Goal: Task Accomplishment & Management: Complete application form

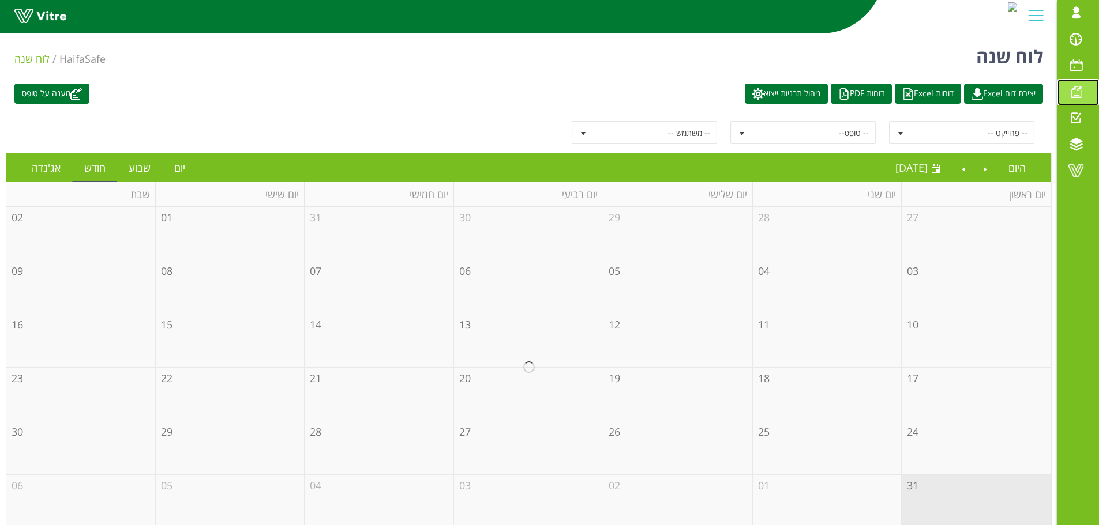
click at [1072, 87] on span at bounding box center [1075, 92] width 29 height 14
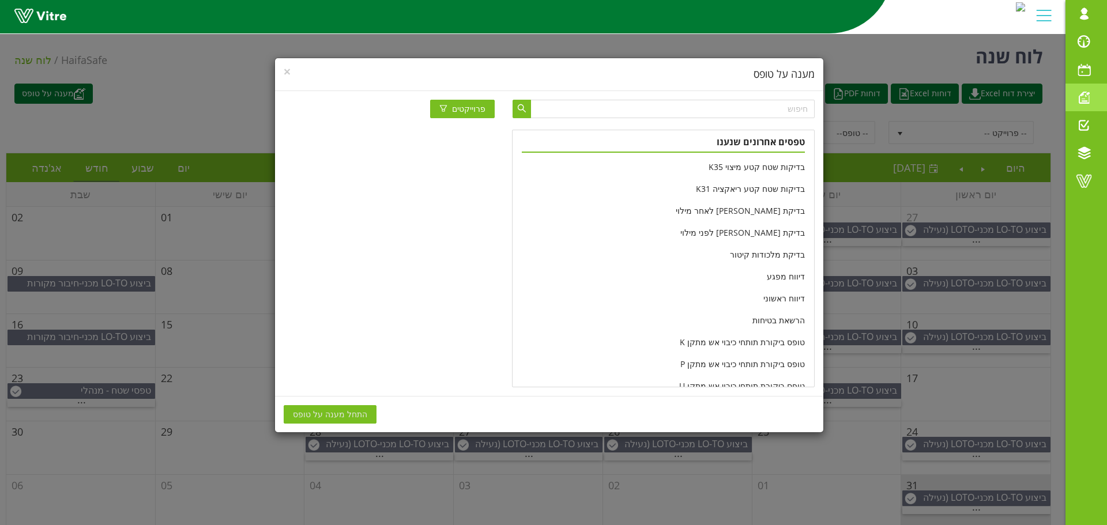
scroll to position [231, 0]
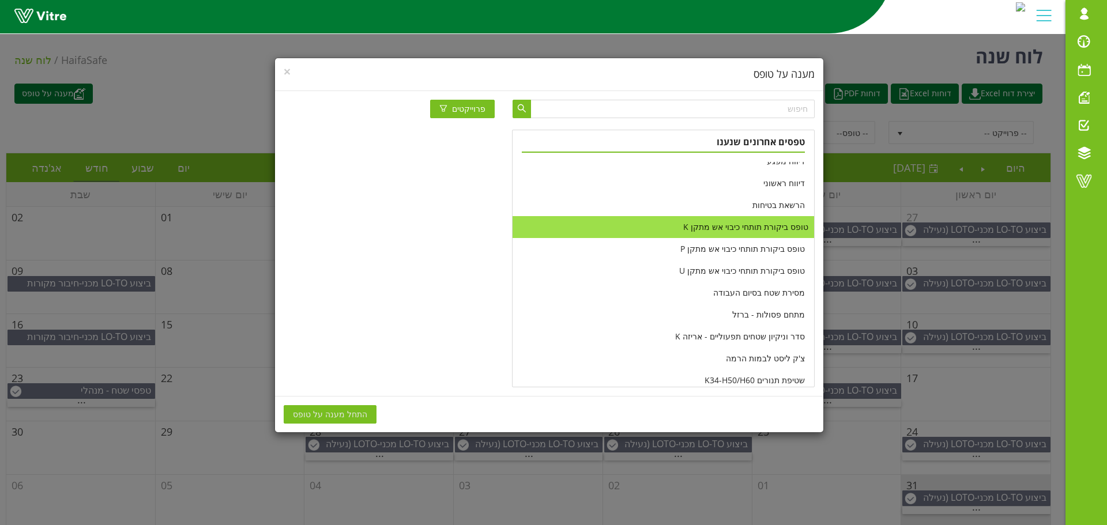
click at [707, 227] on li "טופס ביקורת תותחי כיבוי אש מתקן K" at bounding box center [663, 227] width 301 height 22
click at [350, 415] on span "התחל מענה על טופס" at bounding box center [330, 414] width 74 height 13
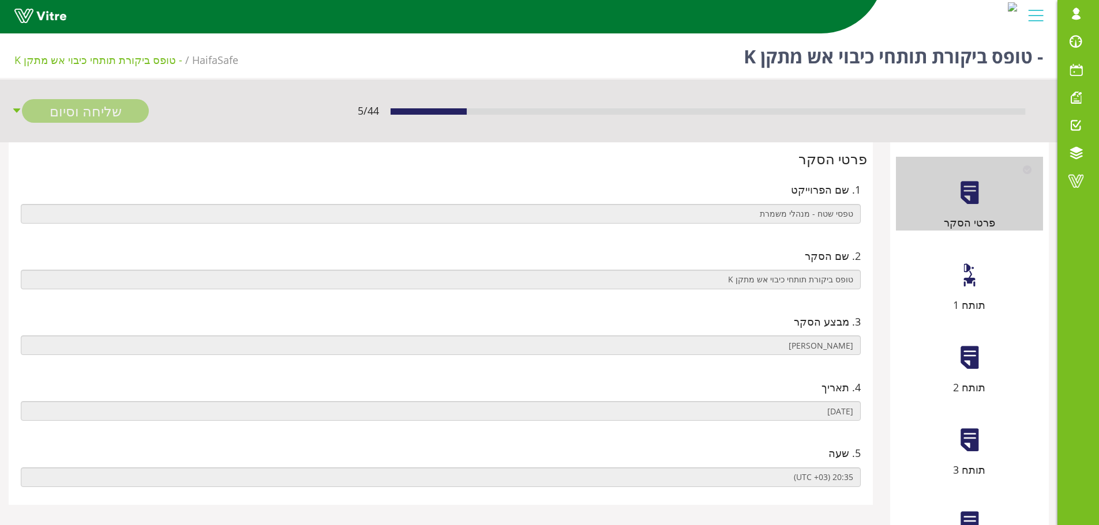
click at [967, 291] on div "תותח 1" at bounding box center [969, 276] width 147 height 74
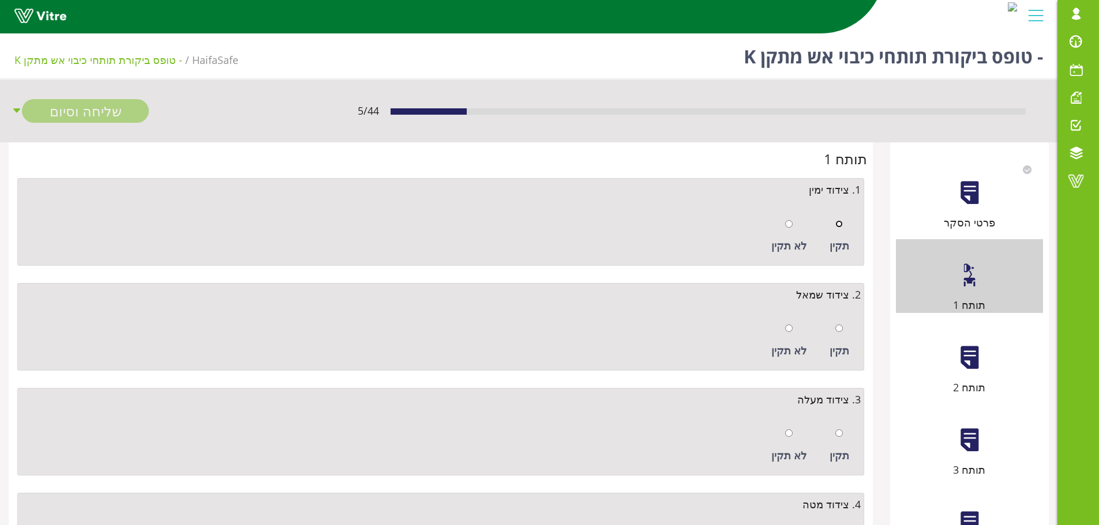
click at [841, 224] on input "radio" at bounding box center [838, 223] width 7 height 7
radio input "true"
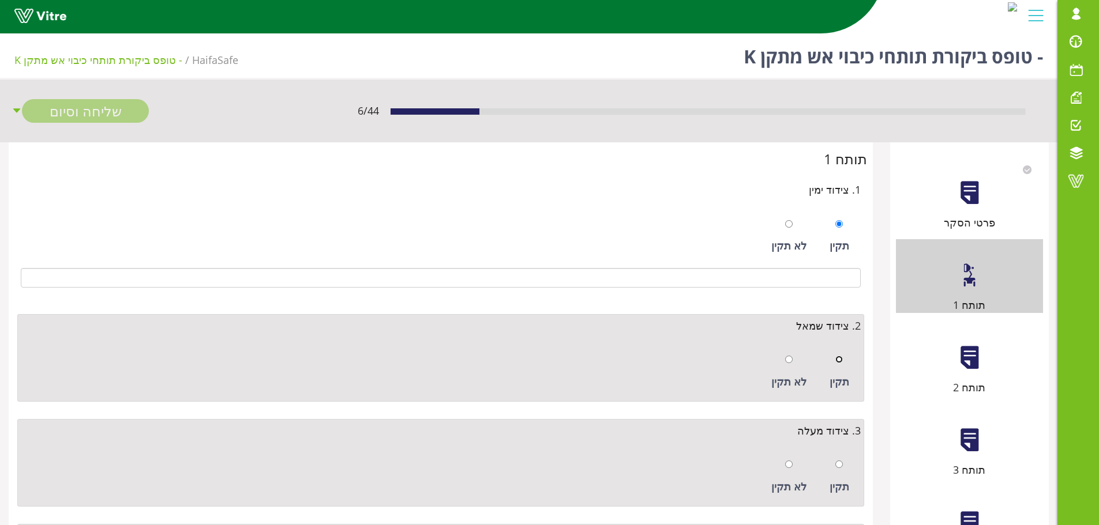
drag, startPoint x: 836, startPoint y: 363, endPoint x: 832, endPoint y: 346, distance: 17.4
click at [836, 363] on input "radio" at bounding box center [838, 359] width 7 height 7
radio input "true"
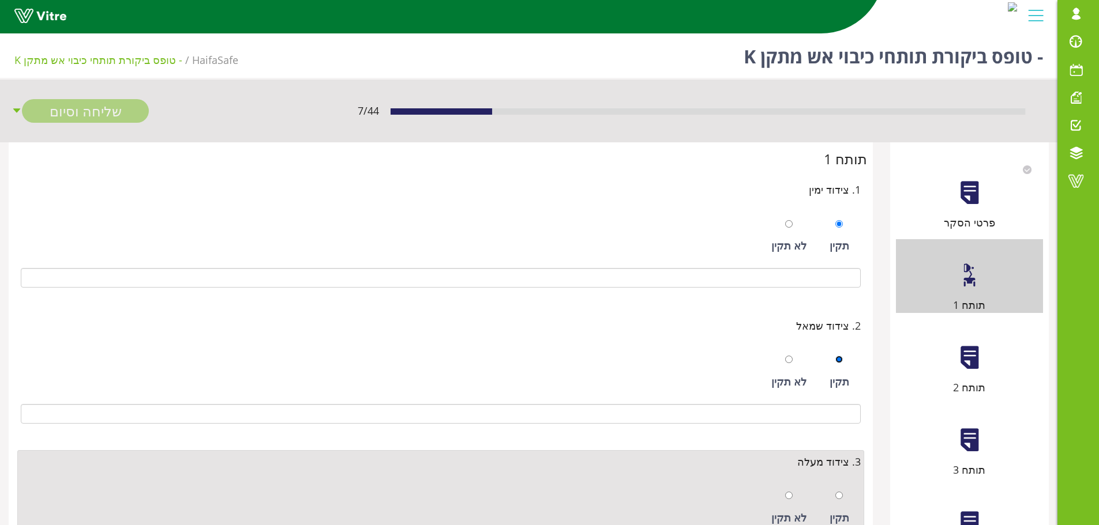
scroll to position [173, 0]
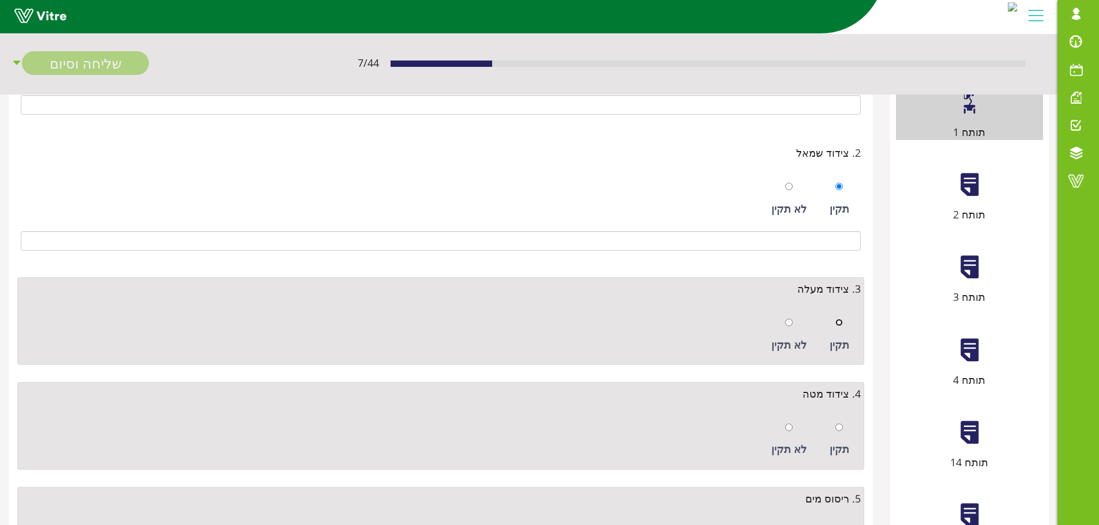
click at [840, 324] on input "radio" at bounding box center [838, 322] width 7 height 7
radio input "true"
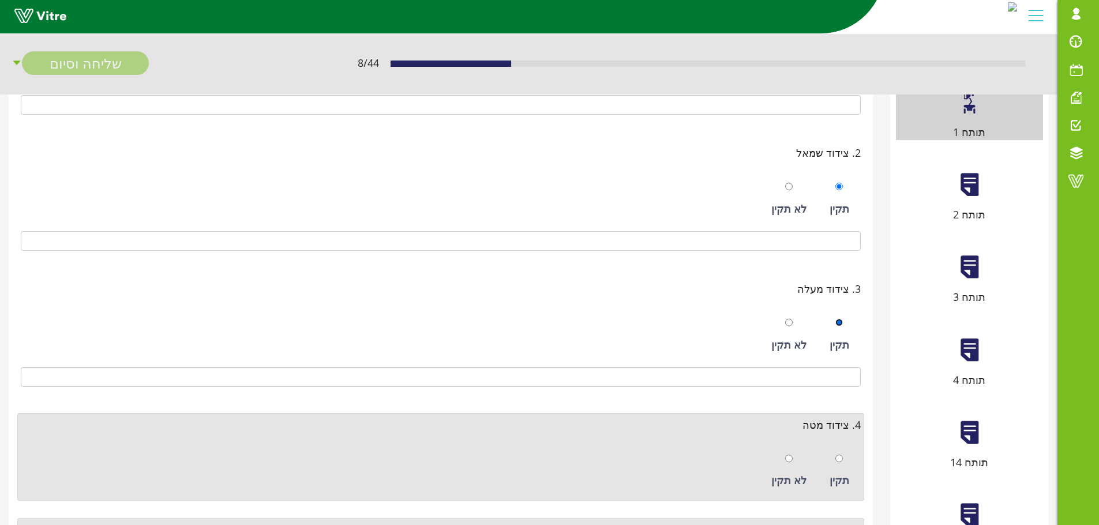
scroll to position [346, 0]
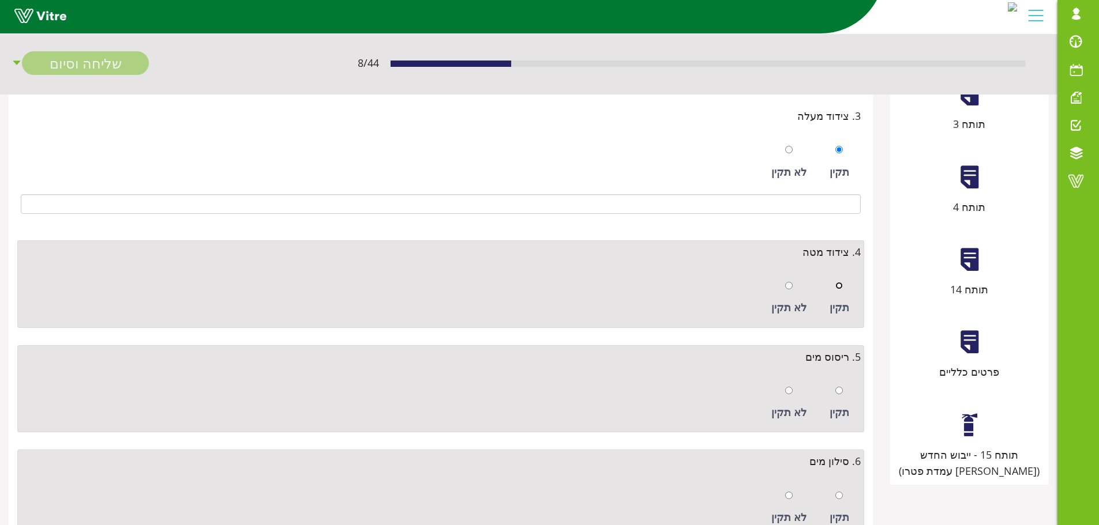
click at [838, 287] on input "radio" at bounding box center [838, 285] width 7 height 7
radio input "true"
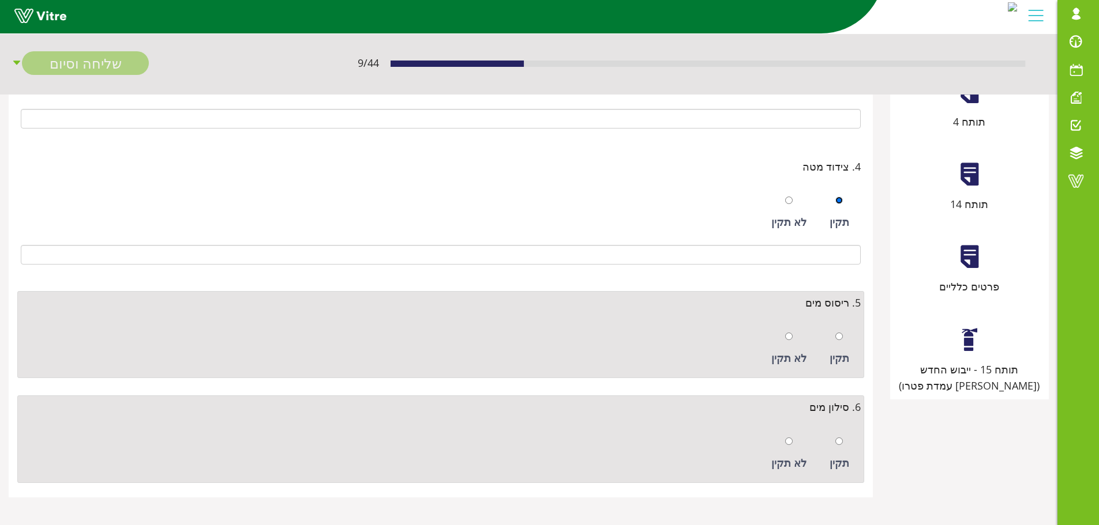
scroll to position [433, 0]
click at [839, 338] on input "radio" at bounding box center [838, 335] width 7 height 7
radio input "true"
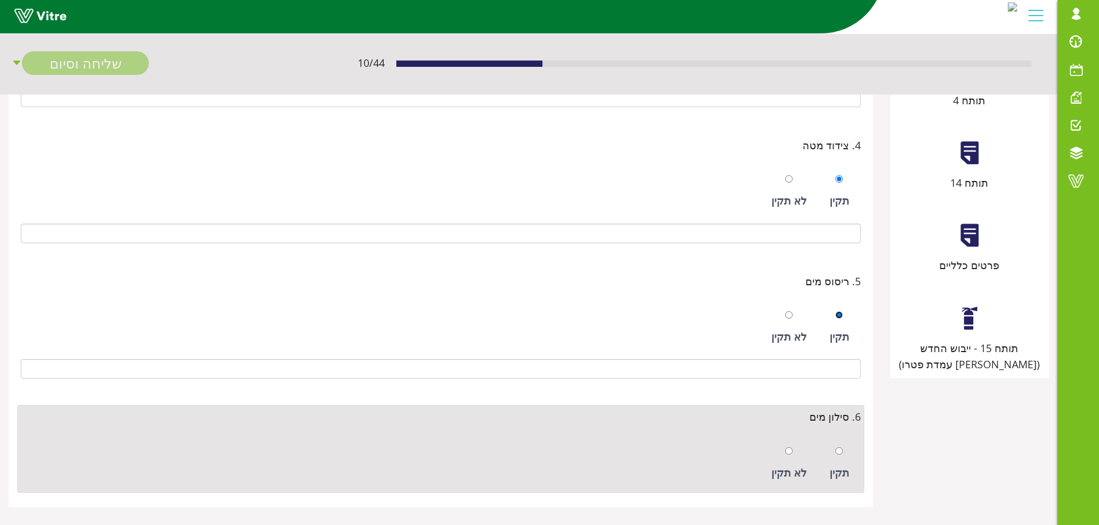
scroll to position [464, 0]
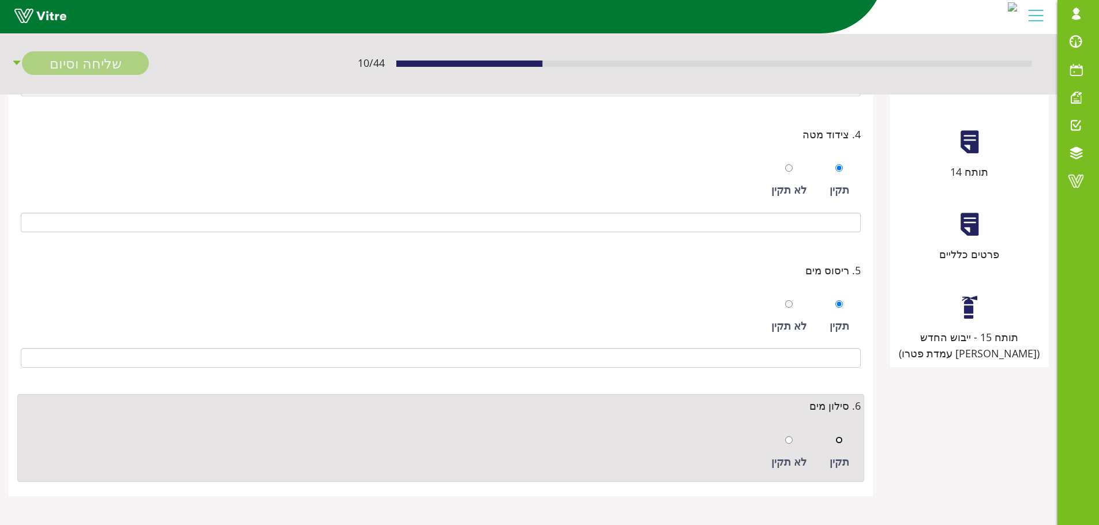
click at [843, 439] on input "radio" at bounding box center [838, 440] width 7 height 7
radio input "true"
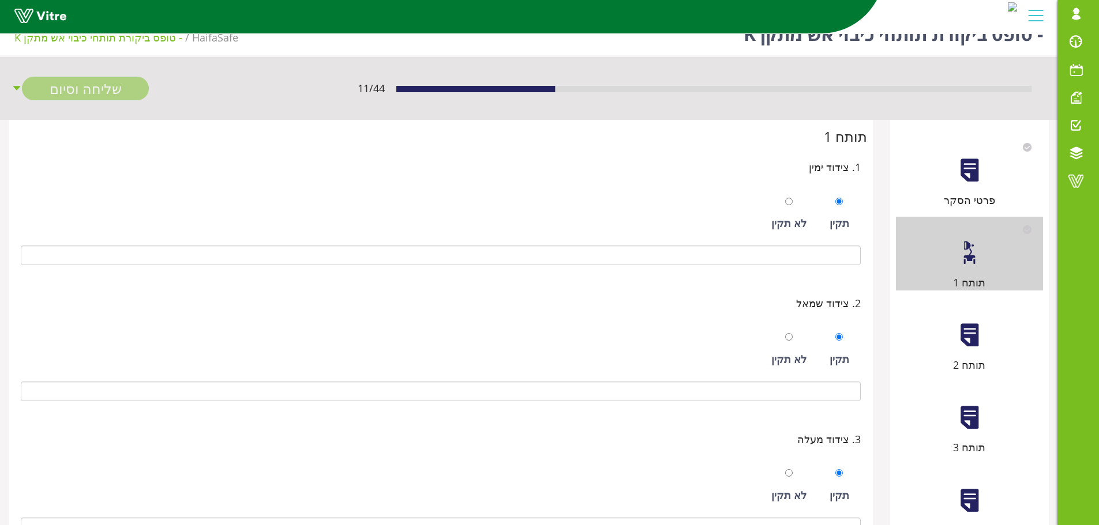
scroll to position [2, 0]
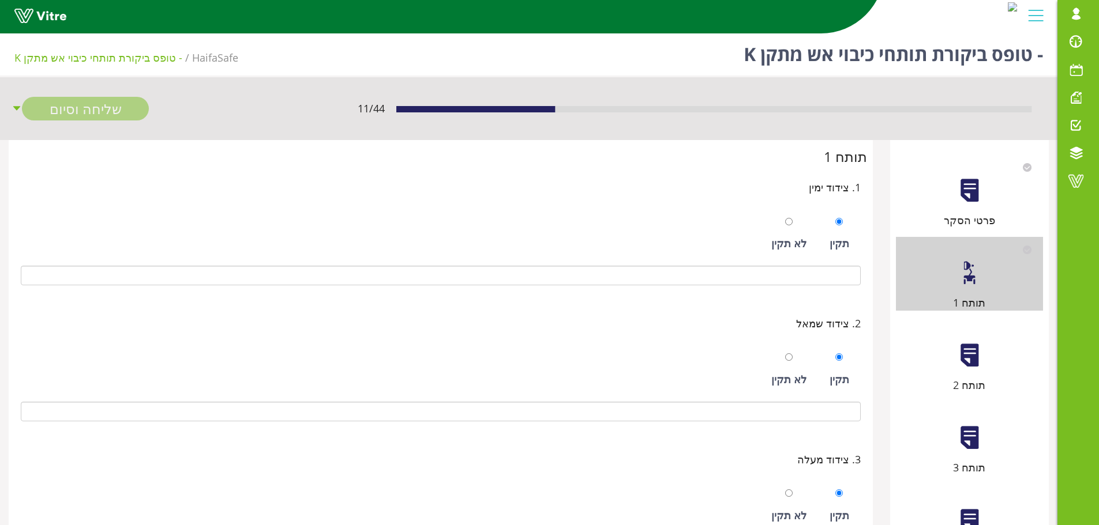
click at [964, 344] on div at bounding box center [969, 356] width 26 height 26
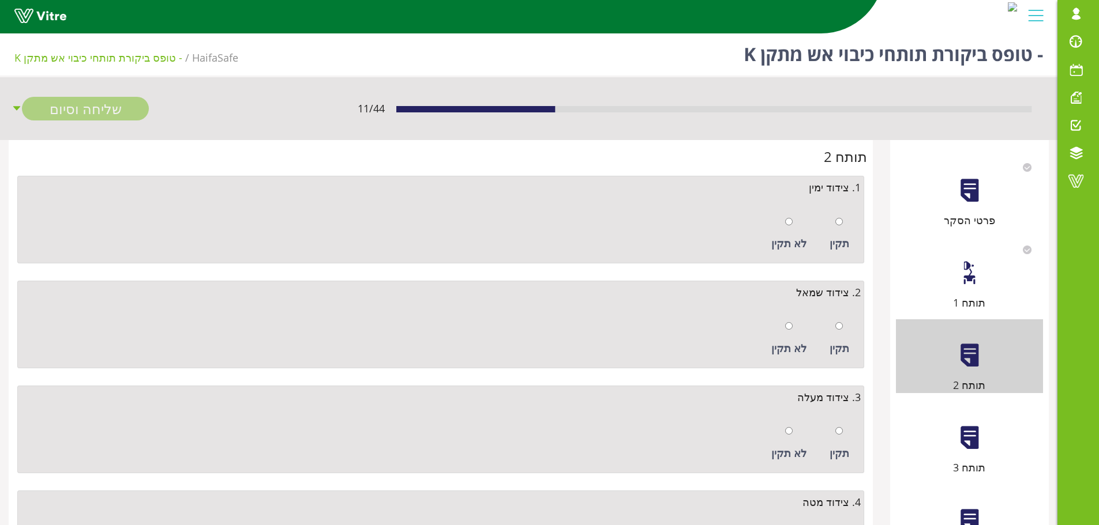
scroll to position [0, 0]
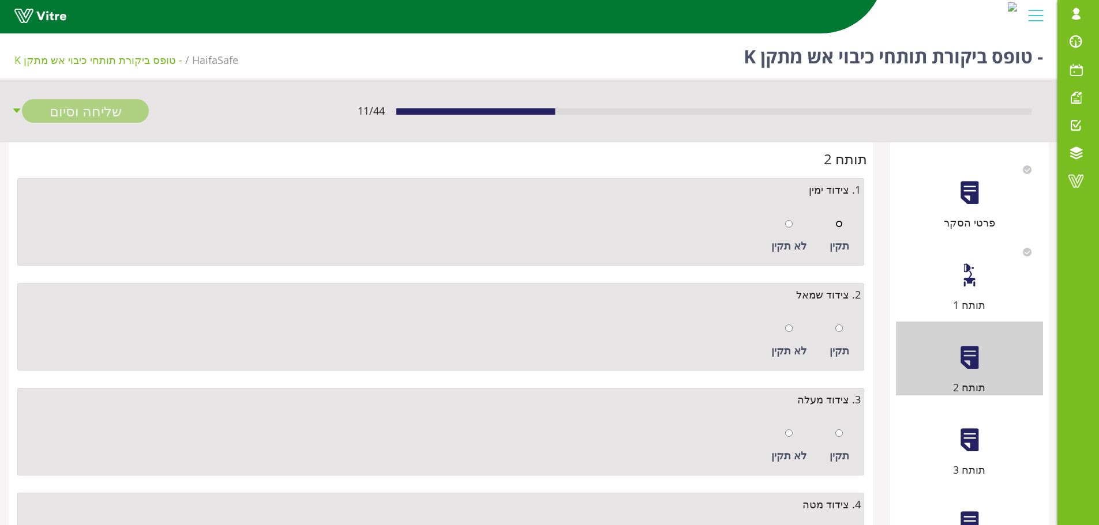
click at [840, 227] on input "radio" at bounding box center [838, 223] width 7 height 7
radio input "true"
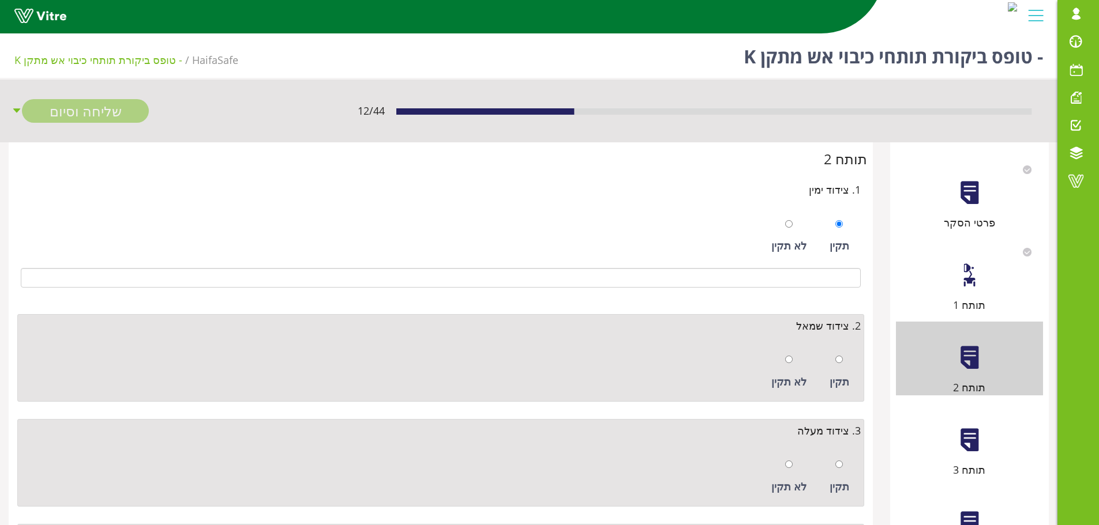
click at [844, 368] on div "תקין" at bounding box center [839, 371] width 31 height 53
radio input "true"
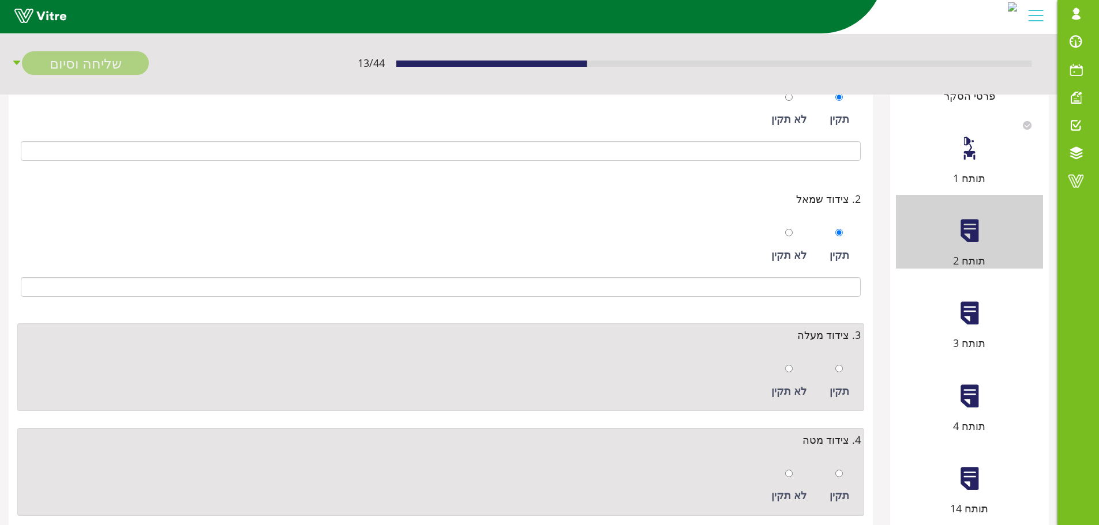
scroll to position [231, 0]
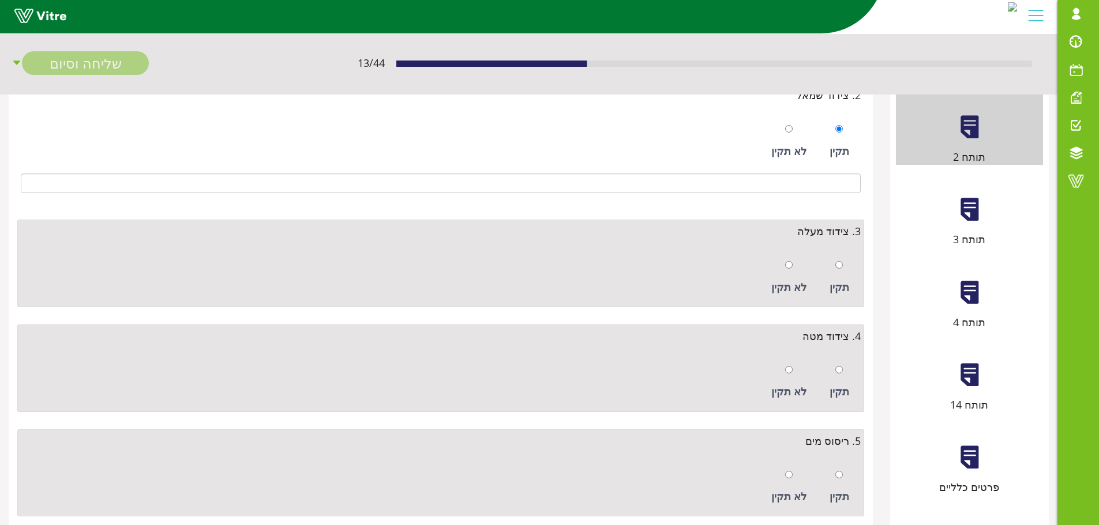
click at [840, 272] on div at bounding box center [838, 265] width 7 height 16
radio input "true"
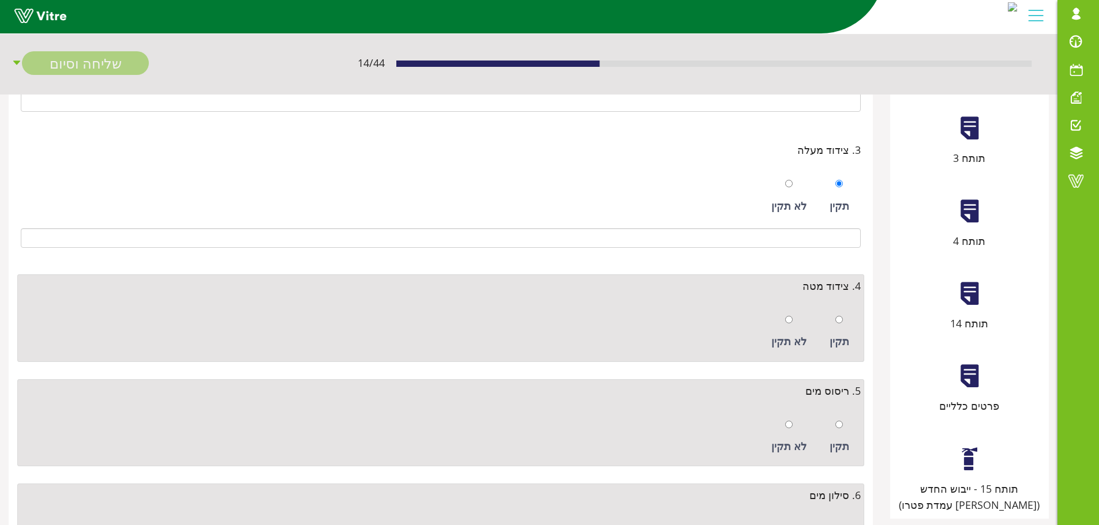
scroll to position [401, 0]
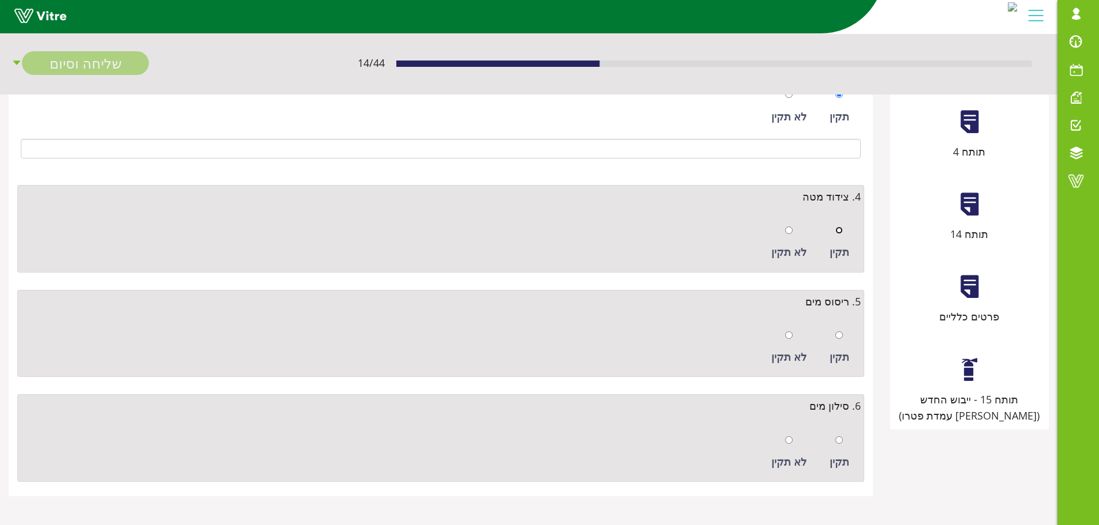
click at [837, 232] on input "radio" at bounding box center [838, 230] width 7 height 7
radio input "true"
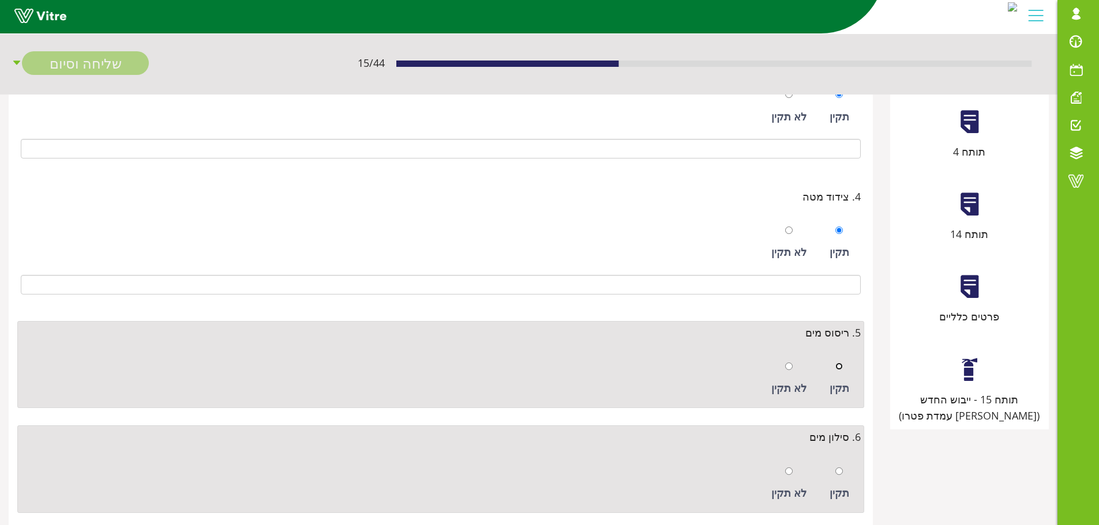
click at [840, 366] on input "radio" at bounding box center [838, 366] width 7 height 7
radio input "true"
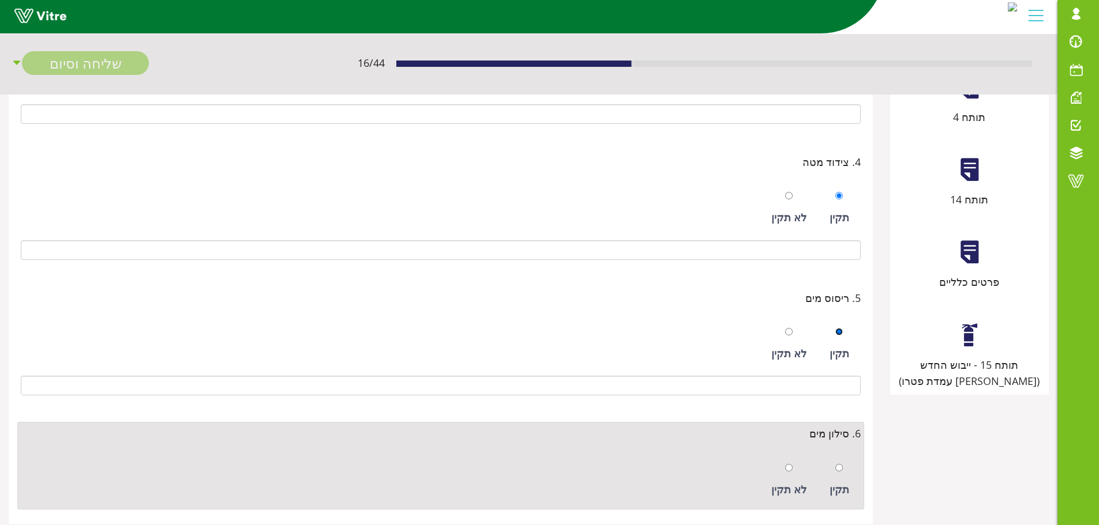
scroll to position [464, 0]
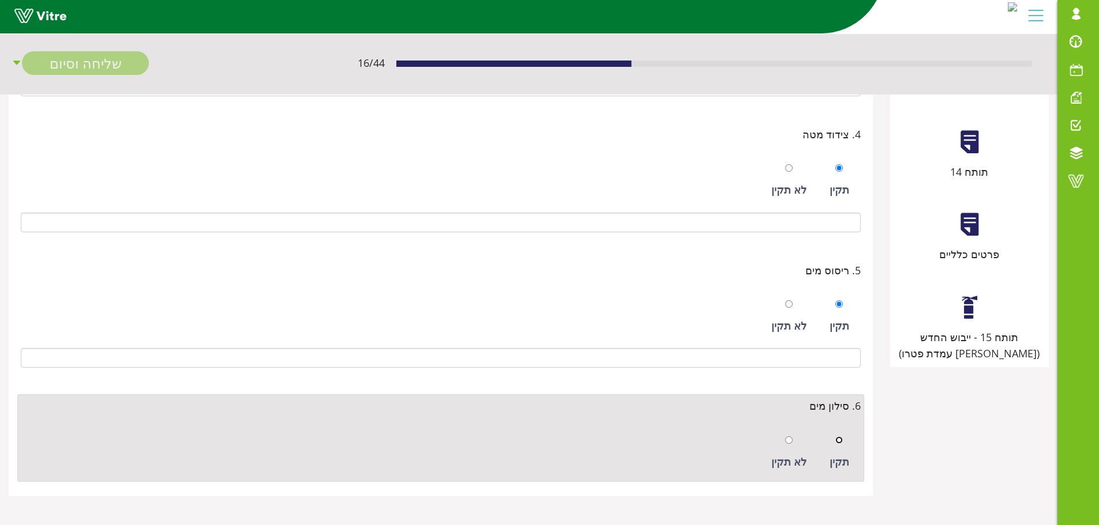
click at [840, 437] on input "radio" at bounding box center [838, 440] width 7 height 7
radio input "true"
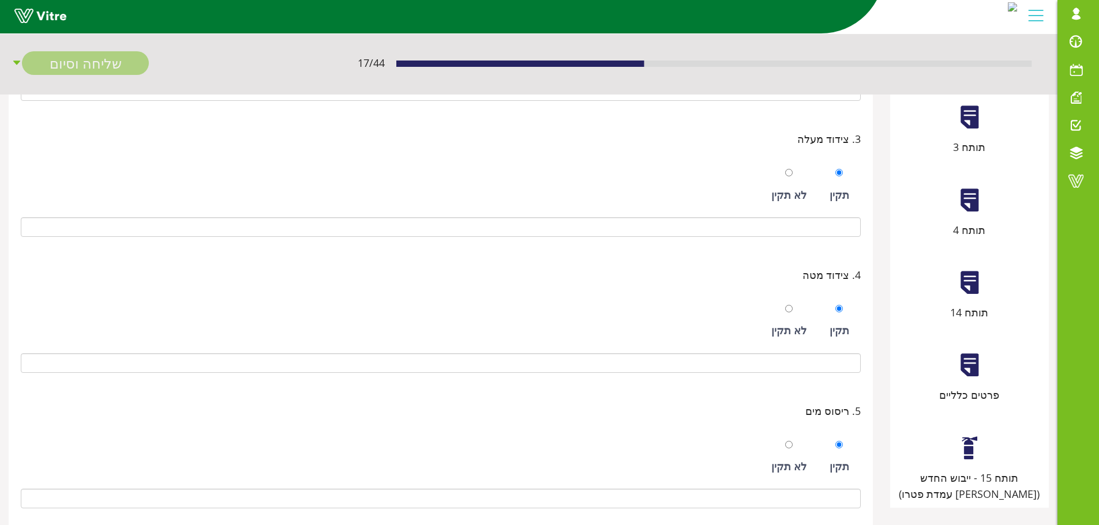
scroll to position [233, 0]
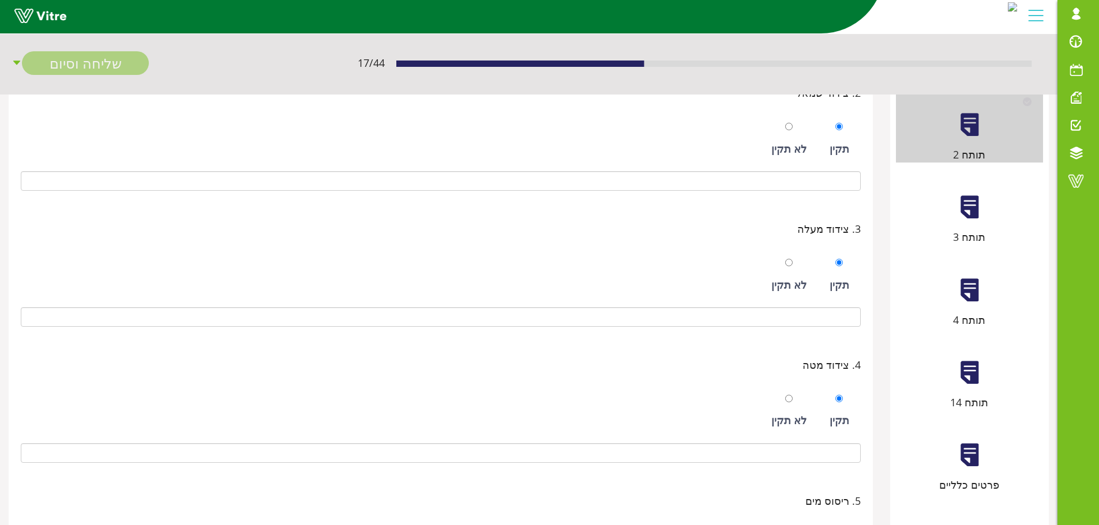
click at [973, 235] on div "תותח 3" at bounding box center [969, 237] width 147 height 16
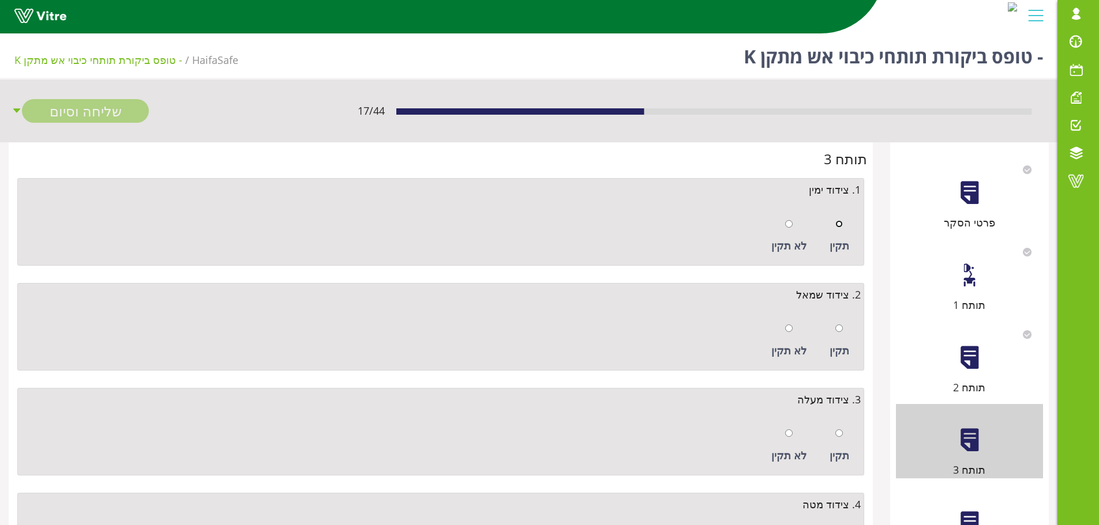
click at [839, 225] on input "radio" at bounding box center [838, 223] width 7 height 7
radio input "true"
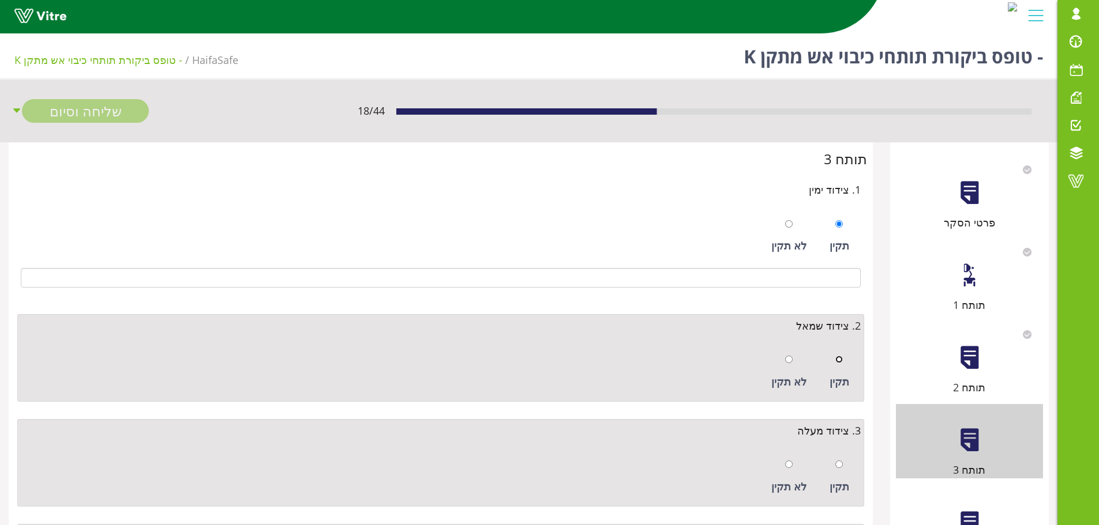
click at [837, 356] on input "radio" at bounding box center [838, 359] width 7 height 7
radio input "true"
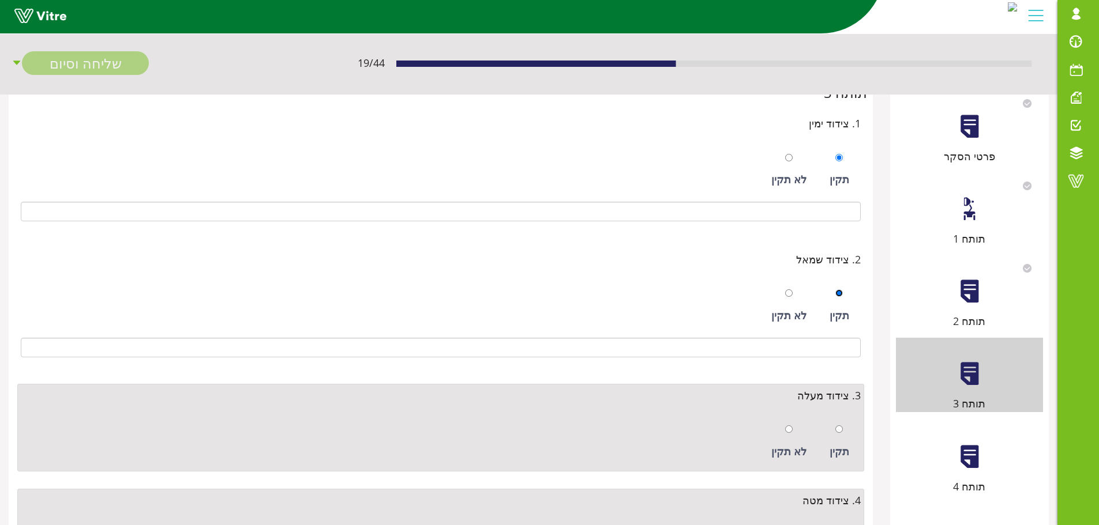
scroll to position [173, 0]
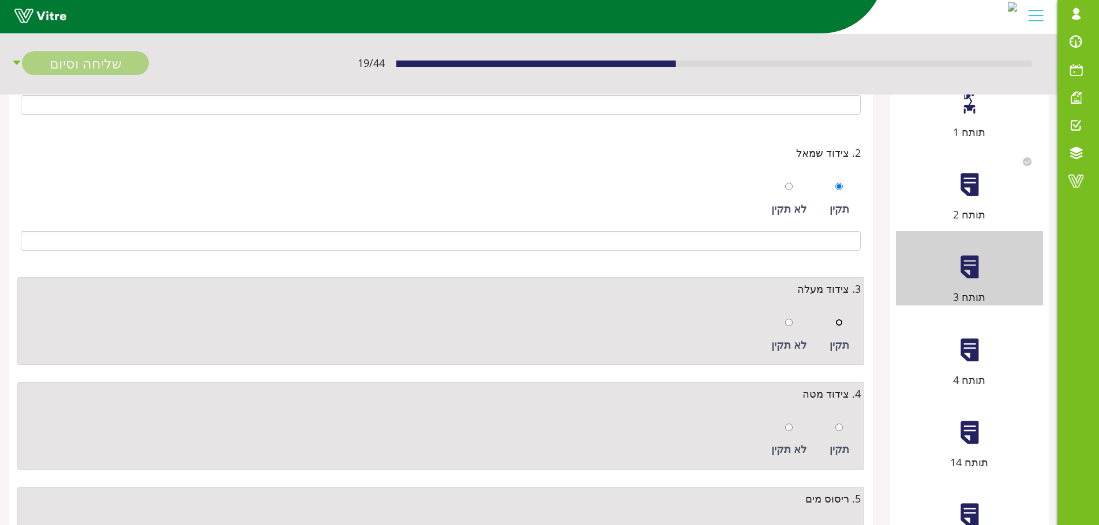
click at [839, 321] on input "radio" at bounding box center [838, 322] width 7 height 7
radio input "true"
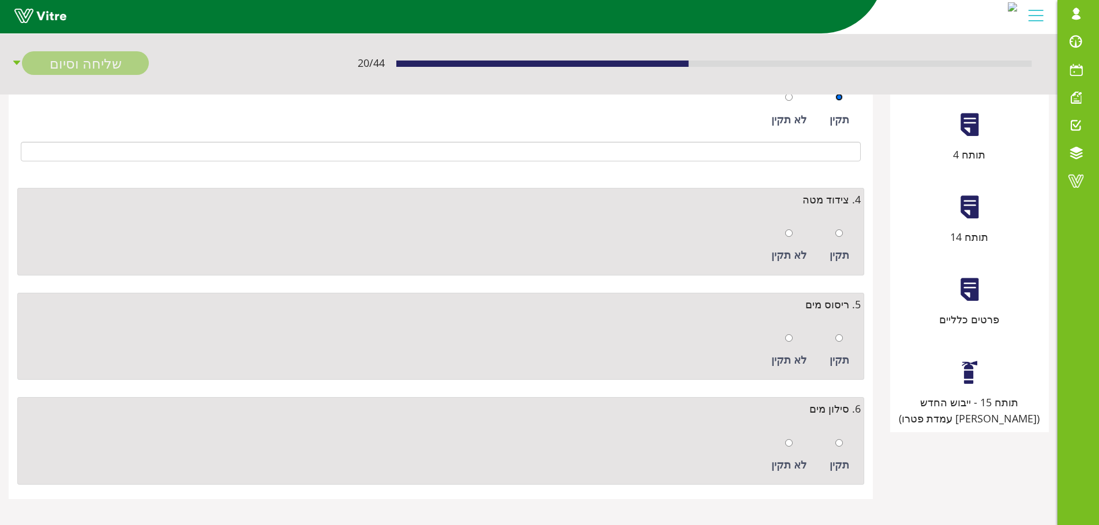
scroll to position [401, 0]
click at [842, 231] on input "radio" at bounding box center [838, 230] width 7 height 7
radio input "true"
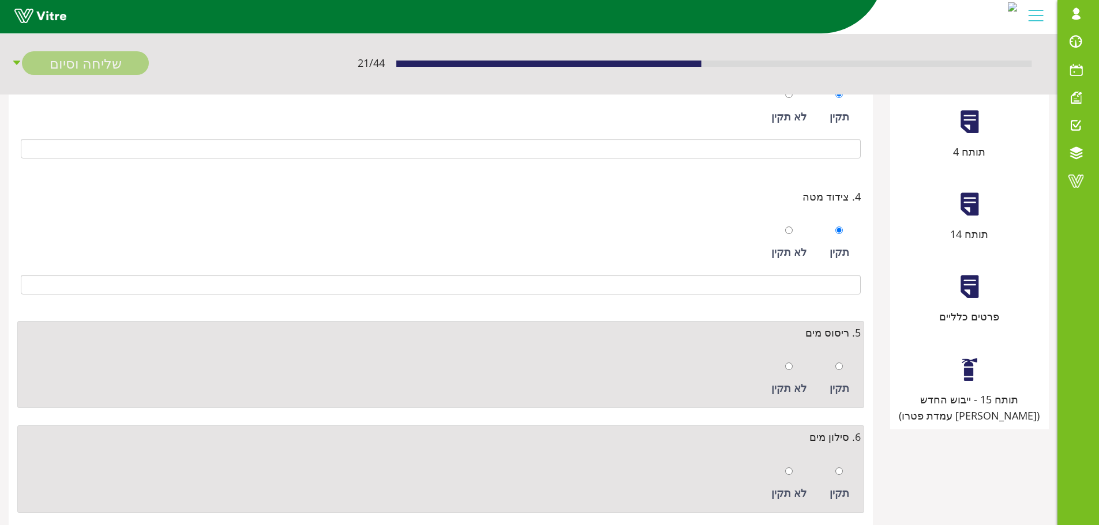
click at [838, 371] on div at bounding box center [838, 366] width 7 height 16
radio input "true"
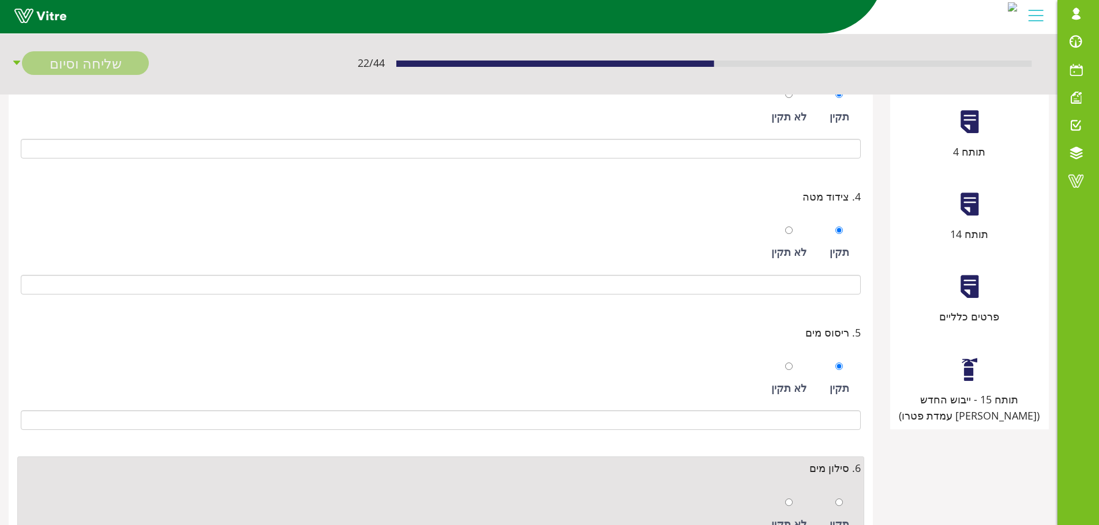
scroll to position [464, 0]
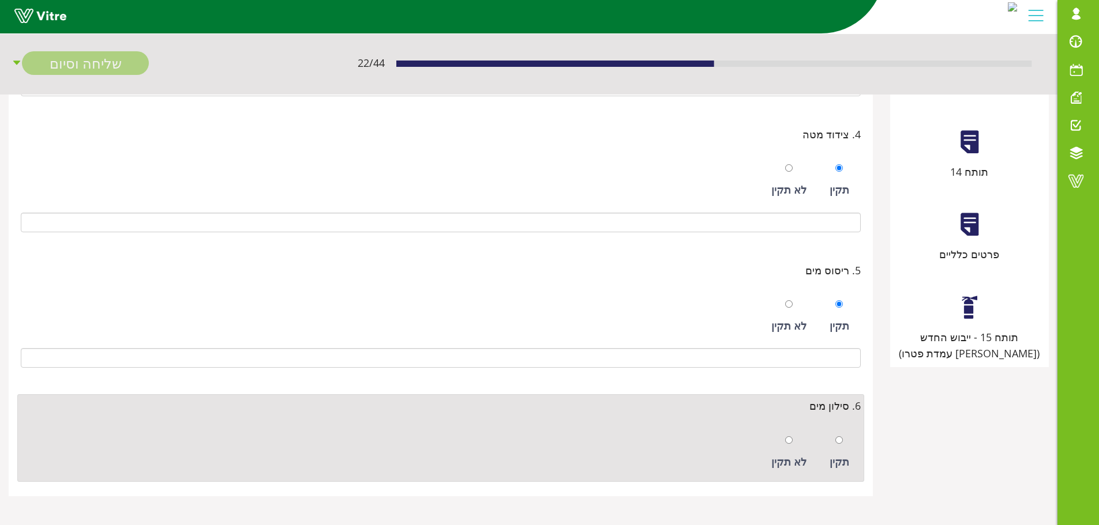
click at [839, 444] on div at bounding box center [838, 440] width 7 height 16
radio input "true"
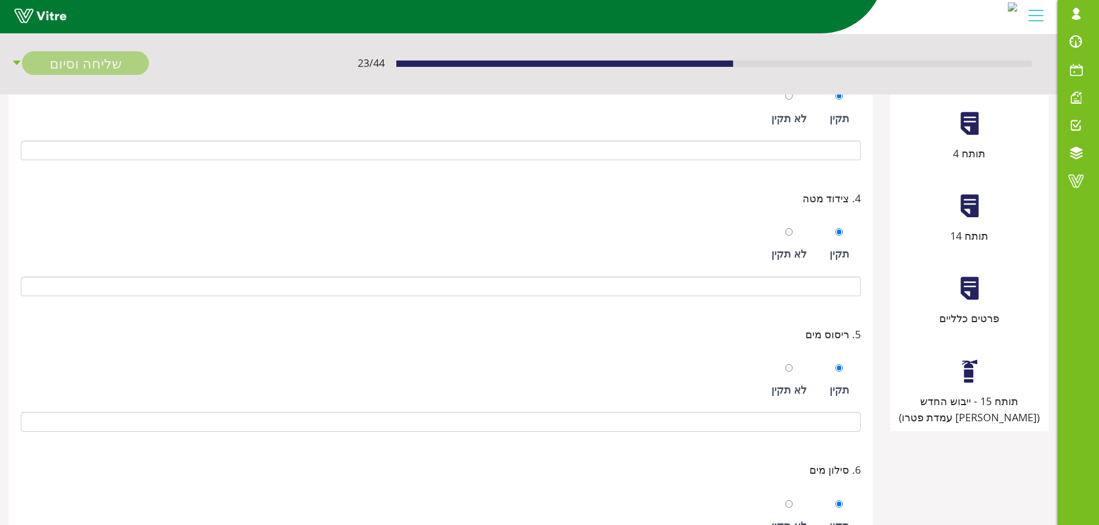
scroll to position [291, 0]
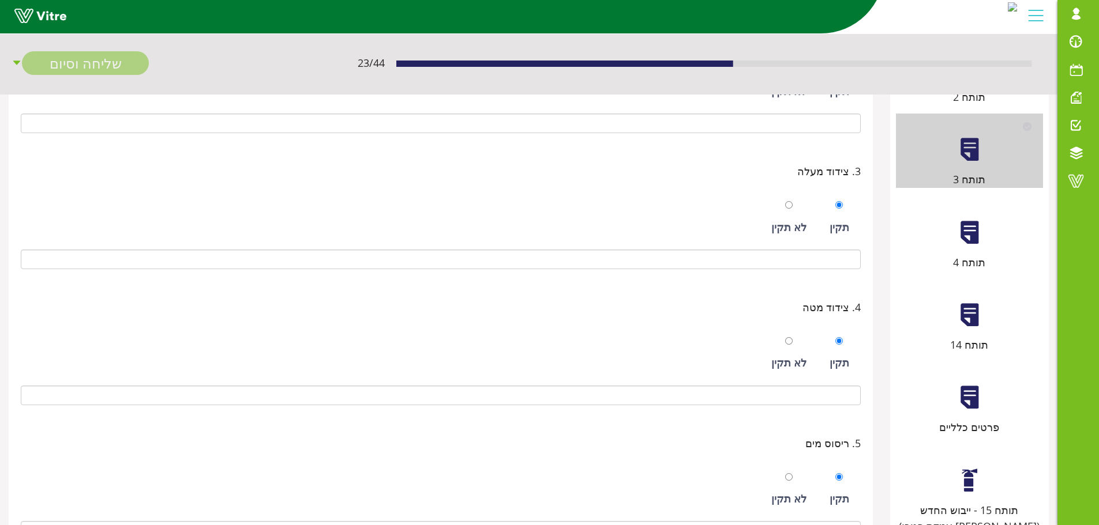
click at [971, 254] on div "תותח 4" at bounding box center [969, 262] width 147 height 16
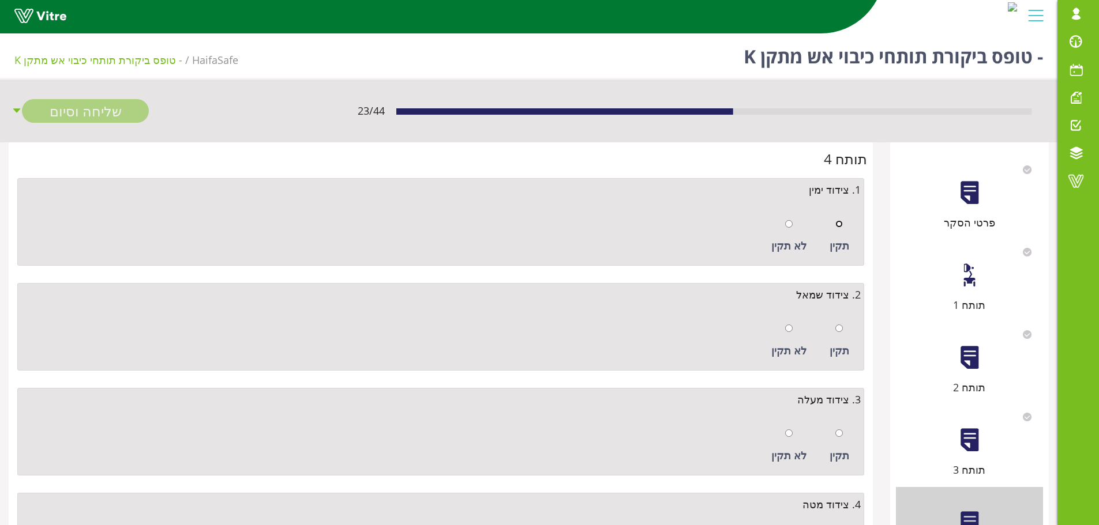
click at [839, 221] on input "radio" at bounding box center [838, 223] width 7 height 7
radio input "true"
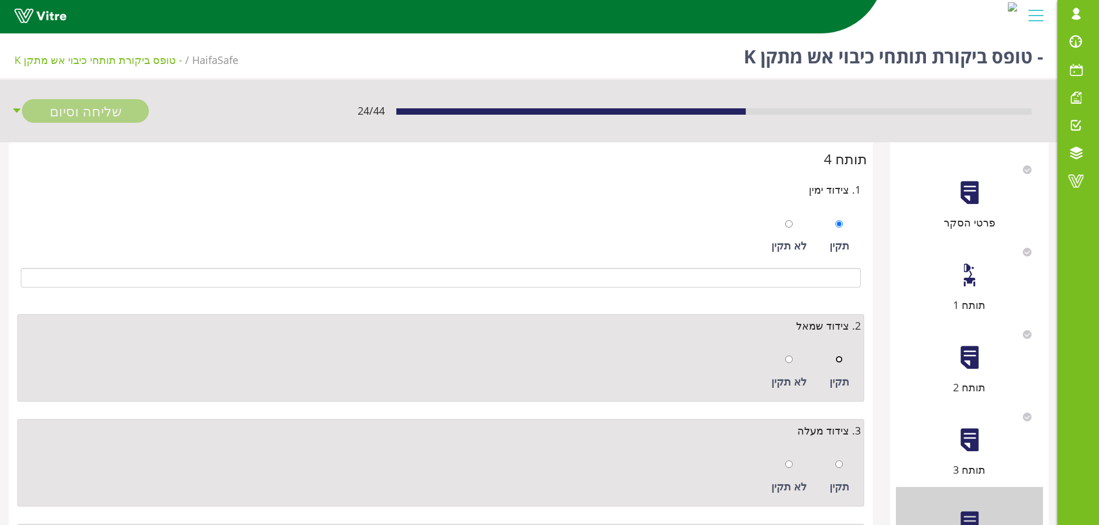
click at [838, 361] on input "radio" at bounding box center [838, 359] width 7 height 7
radio input "true"
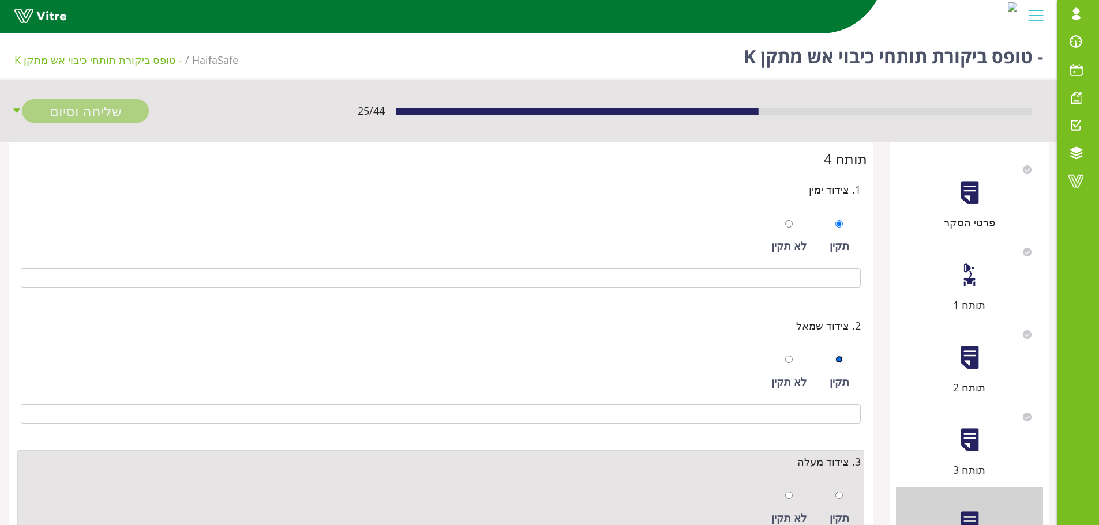
scroll to position [231, 0]
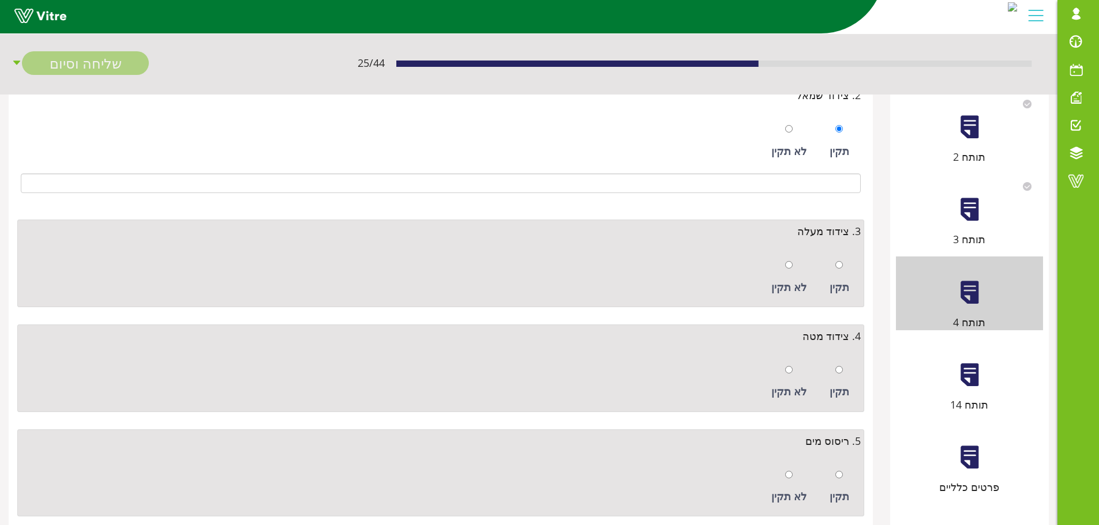
click at [840, 260] on div at bounding box center [838, 265] width 7 height 16
radio input "true"
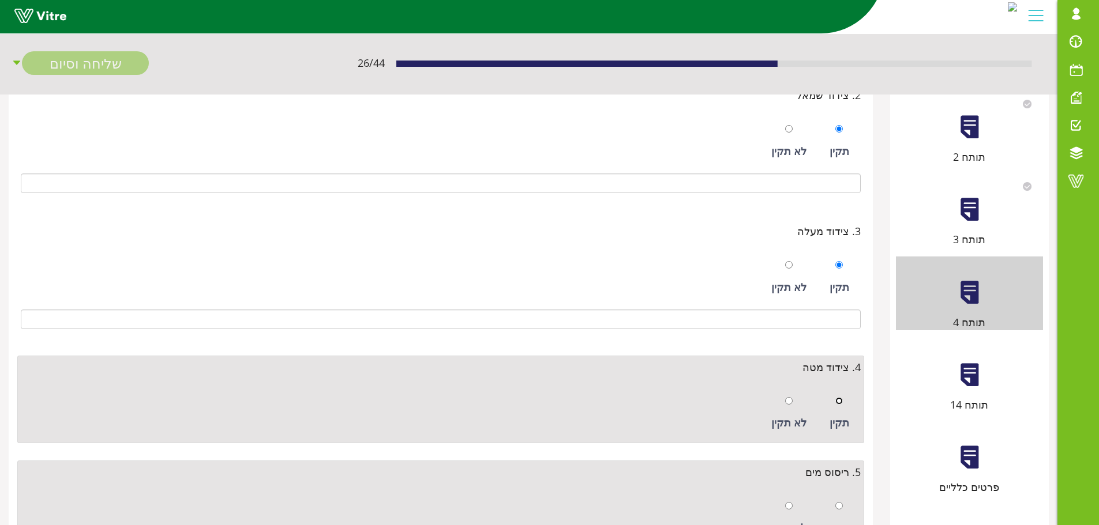
click at [840, 404] on input "radio" at bounding box center [838, 400] width 7 height 7
radio input "true"
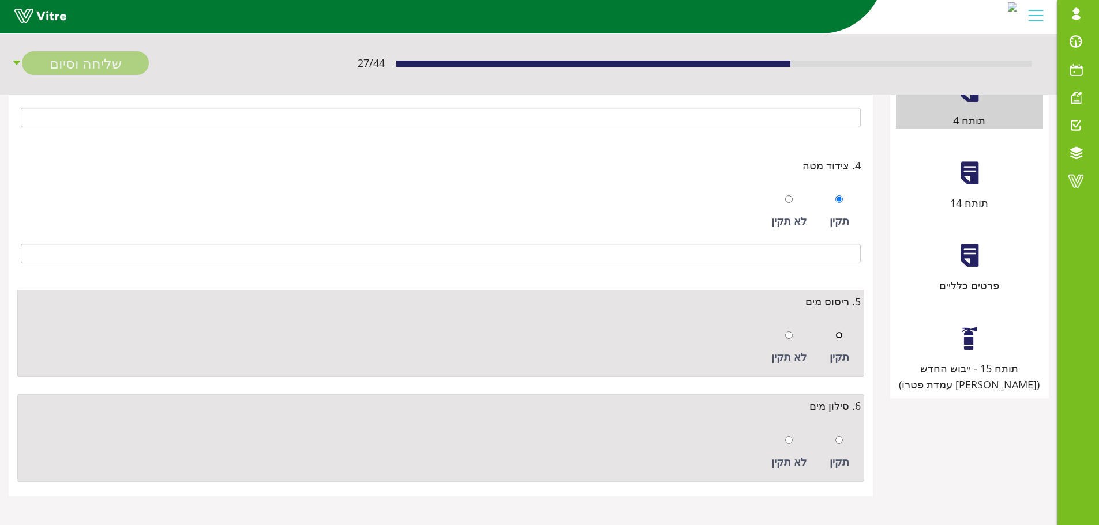
click at [839, 336] on input "radio" at bounding box center [838, 335] width 7 height 7
radio input "true"
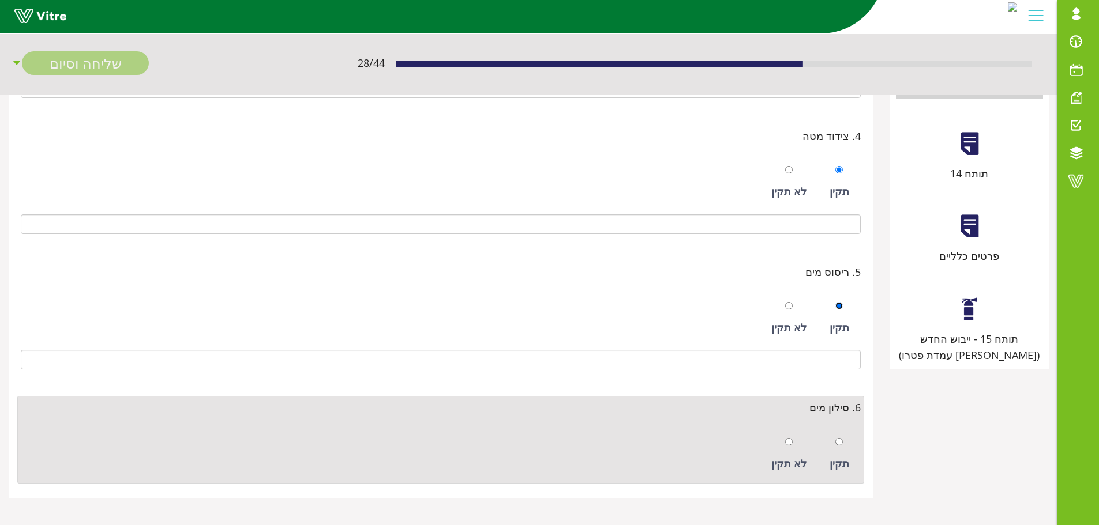
scroll to position [464, 0]
click at [839, 443] on input "radio" at bounding box center [838, 440] width 7 height 7
radio input "true"
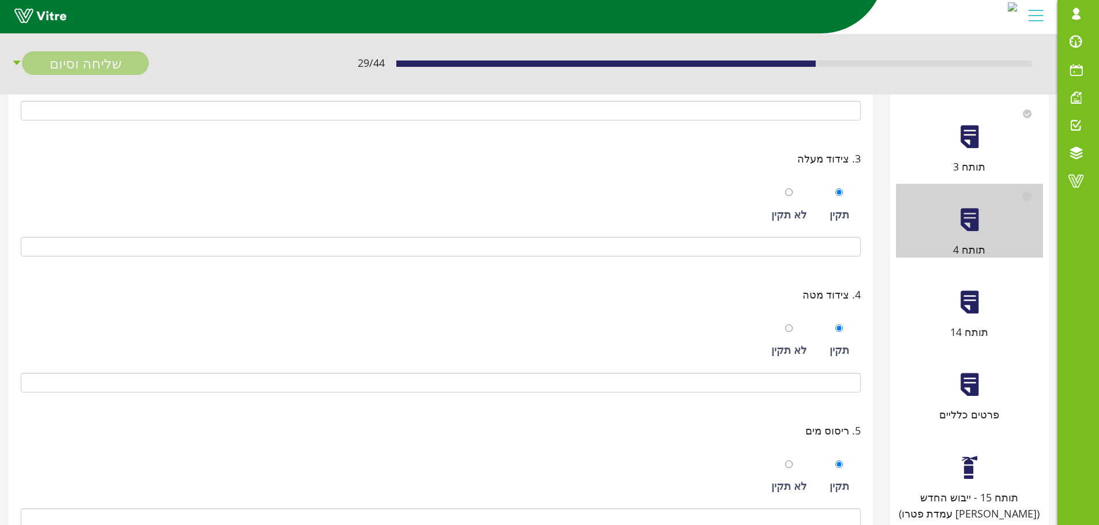
scroll to position [291, 0]
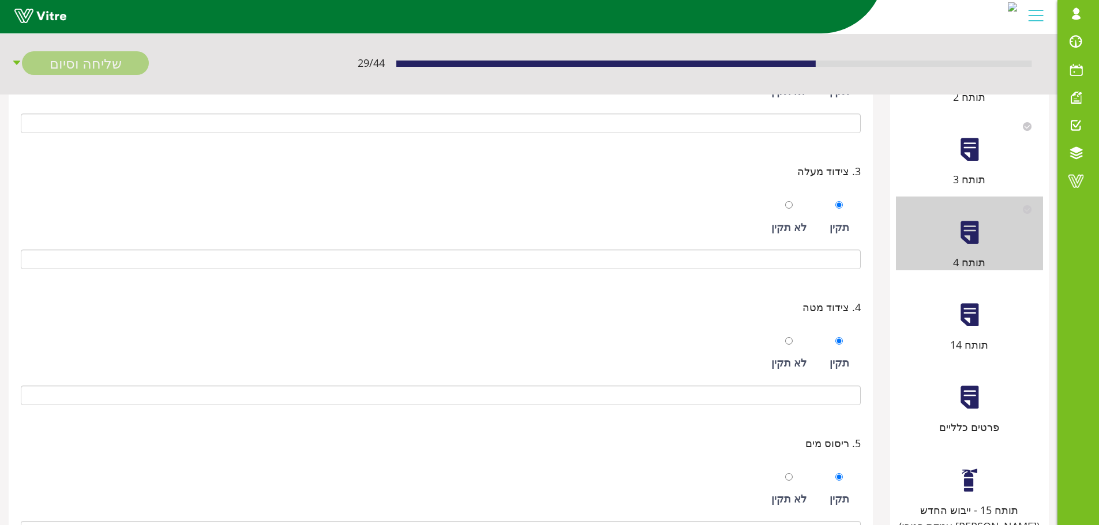
click at [967, 318] on div at bounding box center [969, 315] width 26 height 26
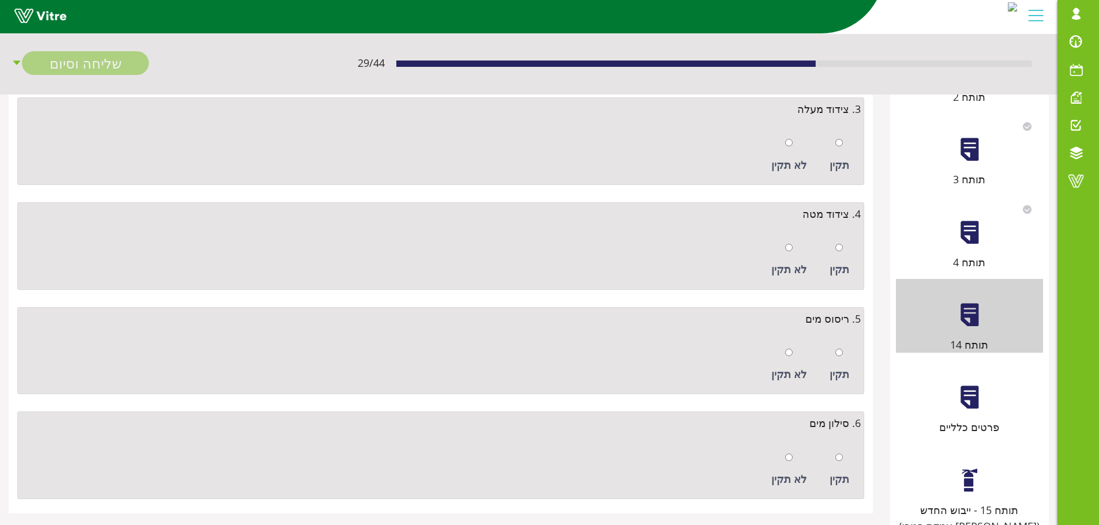
scroll to position [0, 0]
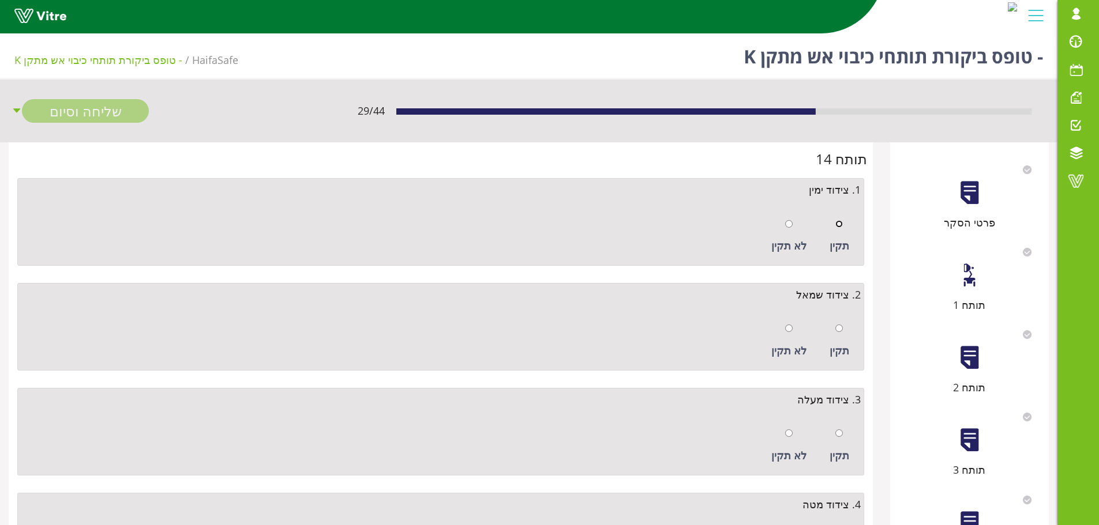
drag, startPoint x: 841, startPoint y: 224, endPoint x: 839, endPoint y: 230, distance: 6.0
click at [840, 224] on input "radio" at bounding box center [838, 223] width 7 height 7
radio input "true"
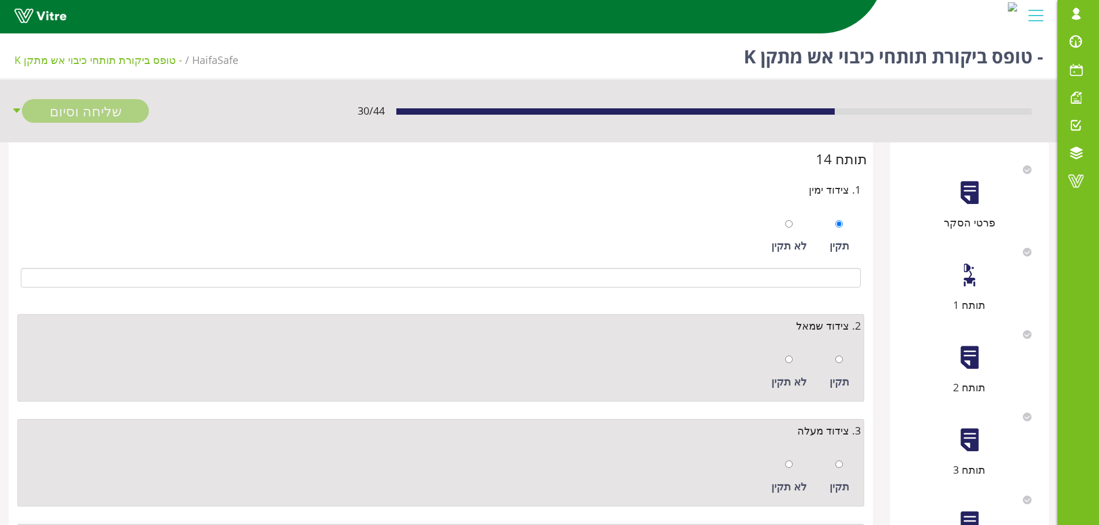
click at [840, 366] on div at bounding box center [838, 359] width 7 height 16
radio input "true"
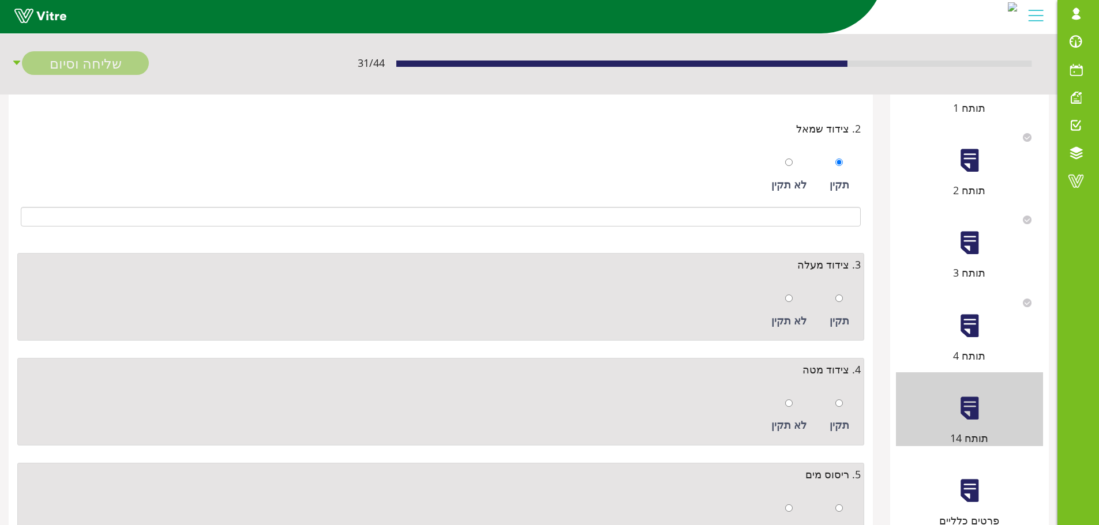
scroll to position [231, 0]
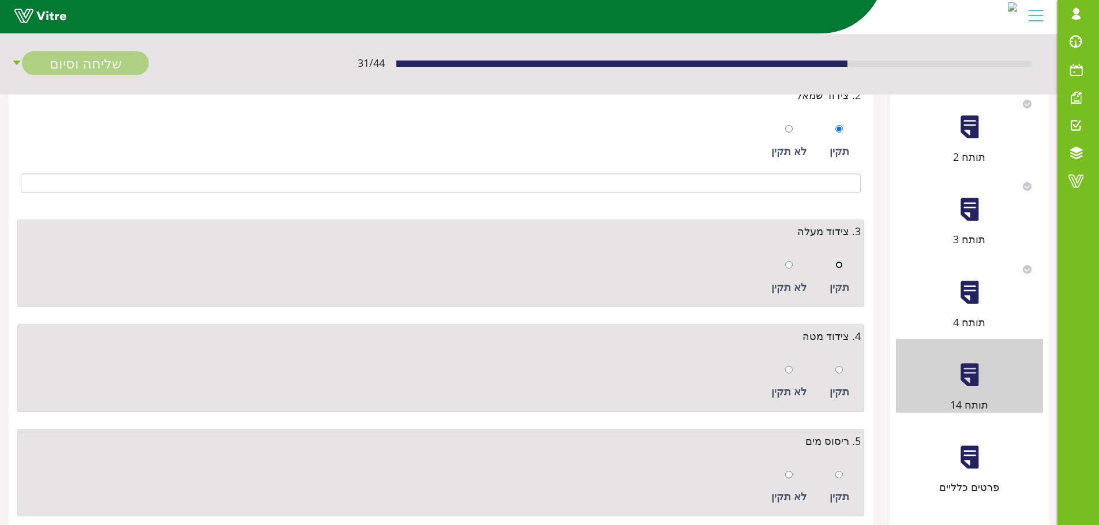
click at [842, 265] on input "radio" at bounding box center [838, 264] width 7 height 7
radio input "true"
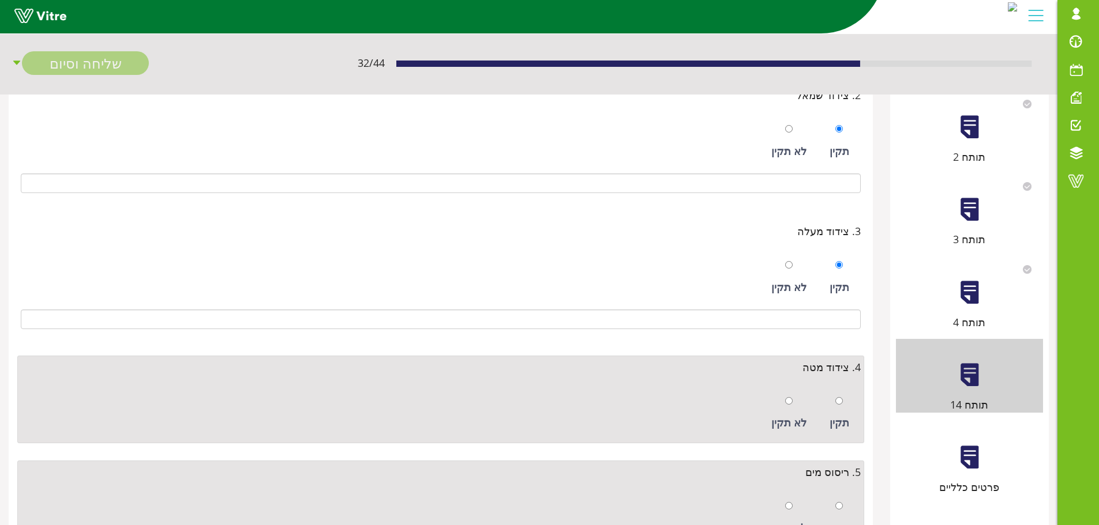
click at [844, 401] on div "תקין" at bounding box center [839, 413] width 31 height 53
radio input "true"
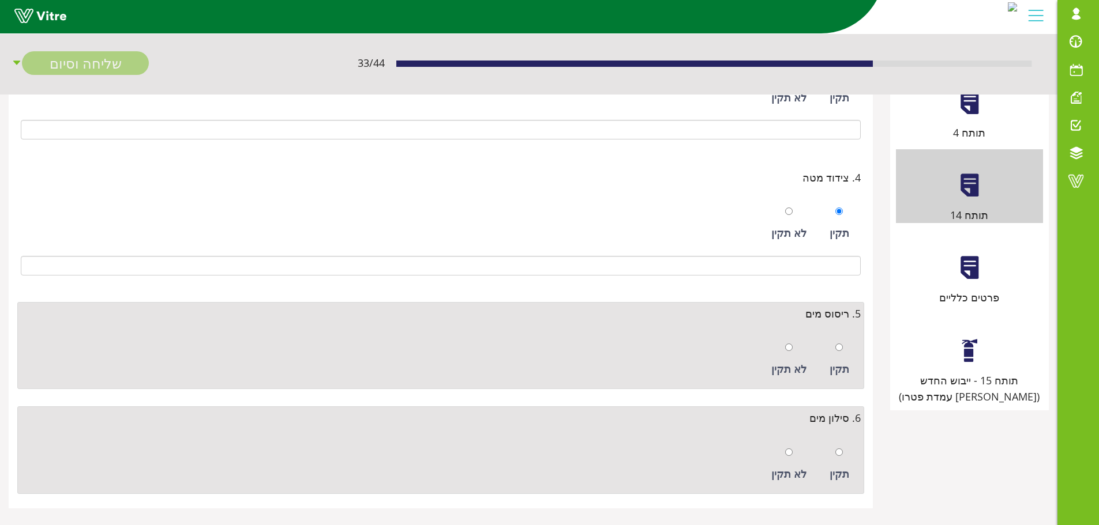
scroll to position [433, 0]
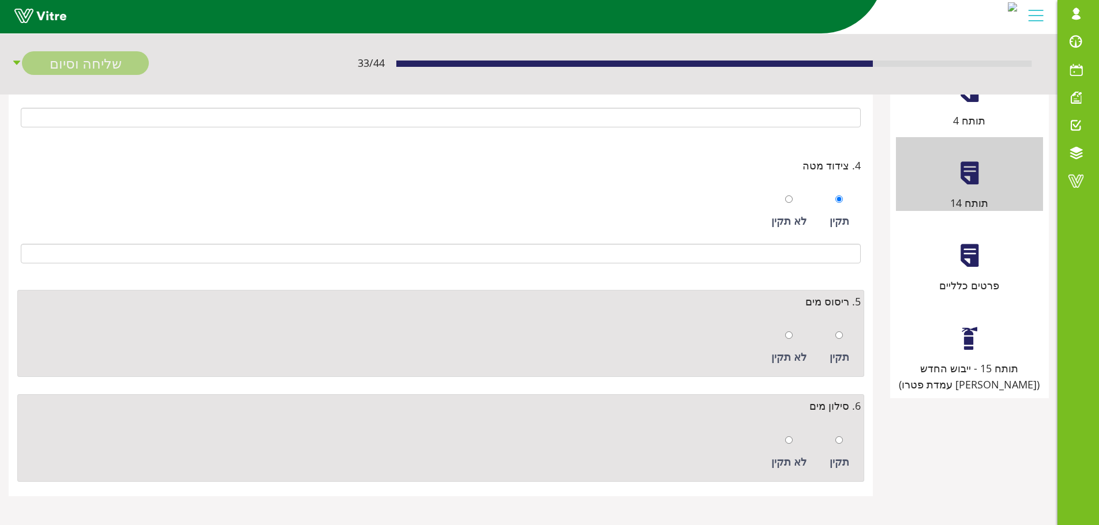
click at [841, 341] on div at bounding box center [838, 335] width 7 height 16
radio input "true"
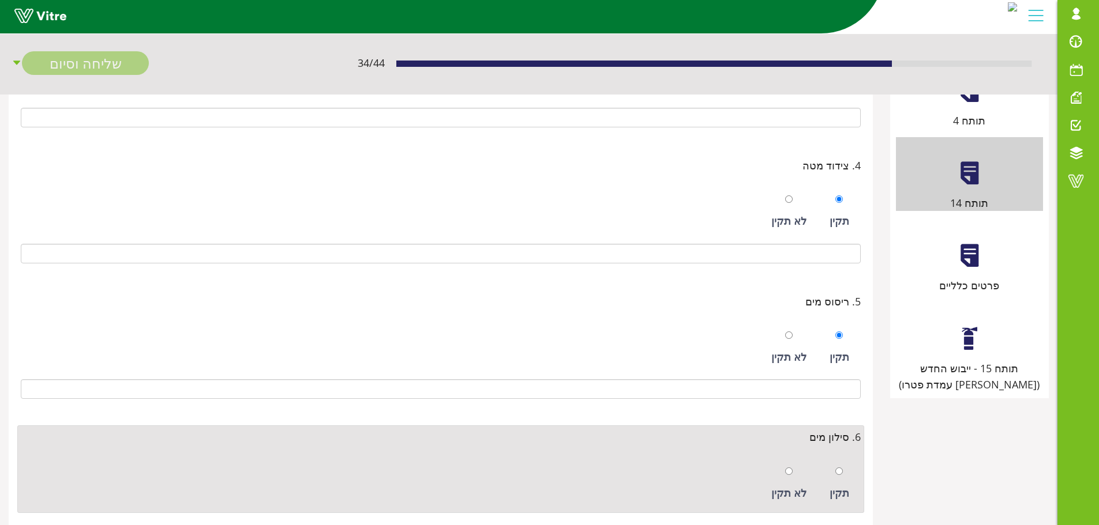
click at [843, 475] on div "תקין" at bounding box center [839, 483] width 31 height 53
radio input "true"
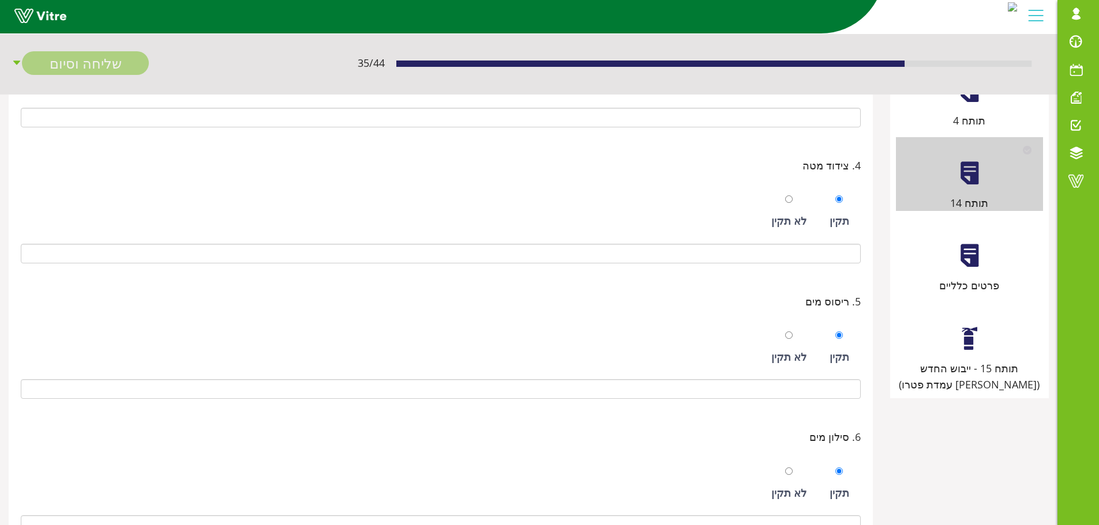
drag, startPoint x: 964, startPoint y: 366, endPoint x: 959, endPoint y: 358, distance: 9.1
click at [964, 366] on div "תותח 15 - ייבוש החדש (מול עמדת פטרו)" at bounding box center [969, 376] width 147 height 33
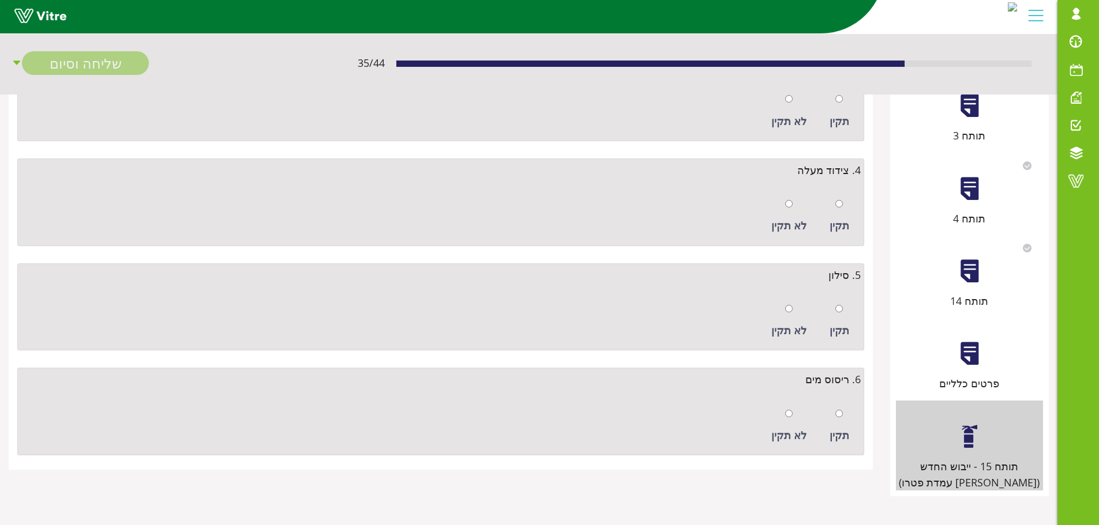
scroll to position [0, 0]
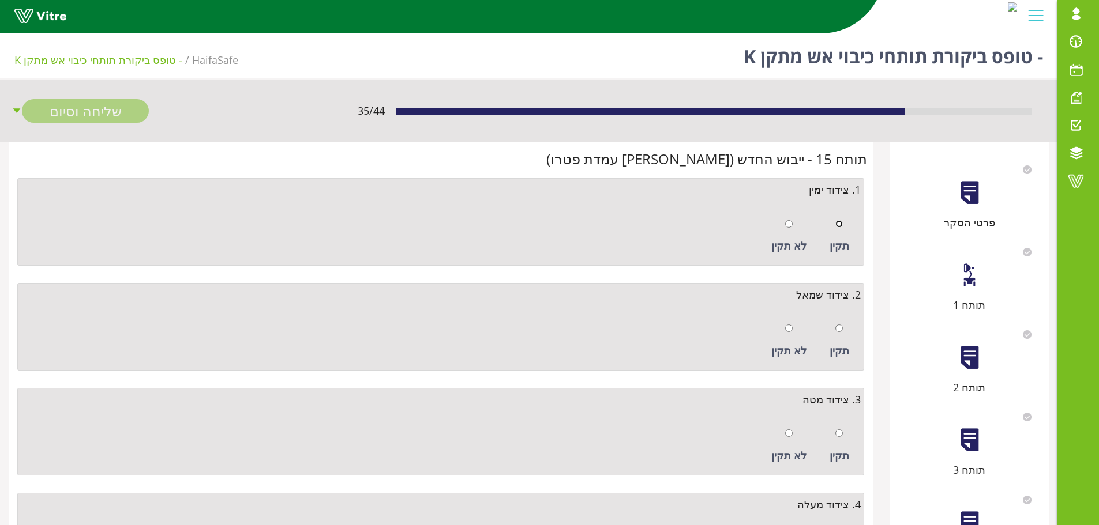
click at [836, 223] on input "radio" at bounding box center [838, 223] width 7 height 7
radio input "true"
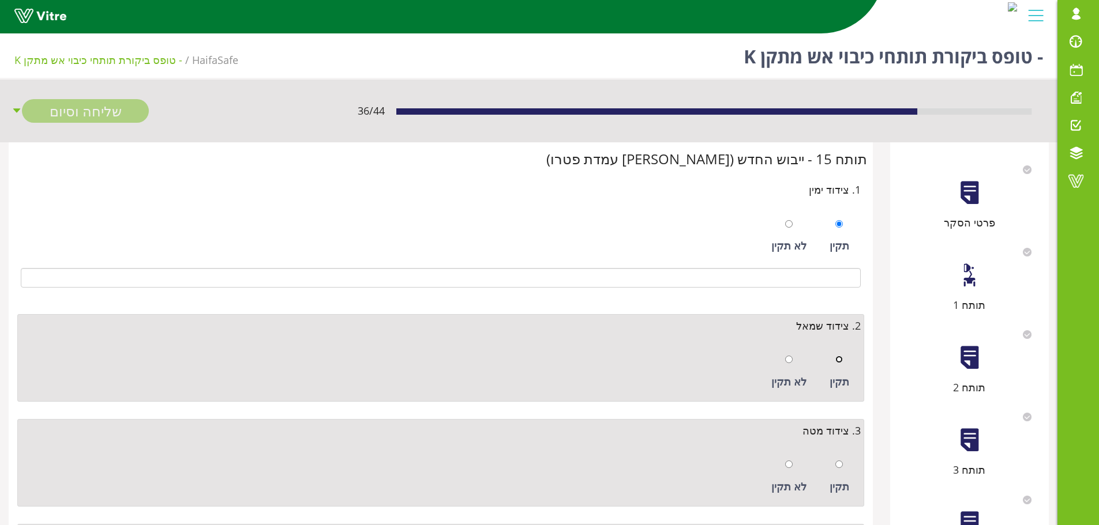
click at [837, 358] on input "radio" at bounding box center [838, 359] width 7 height 7
radio input "true"
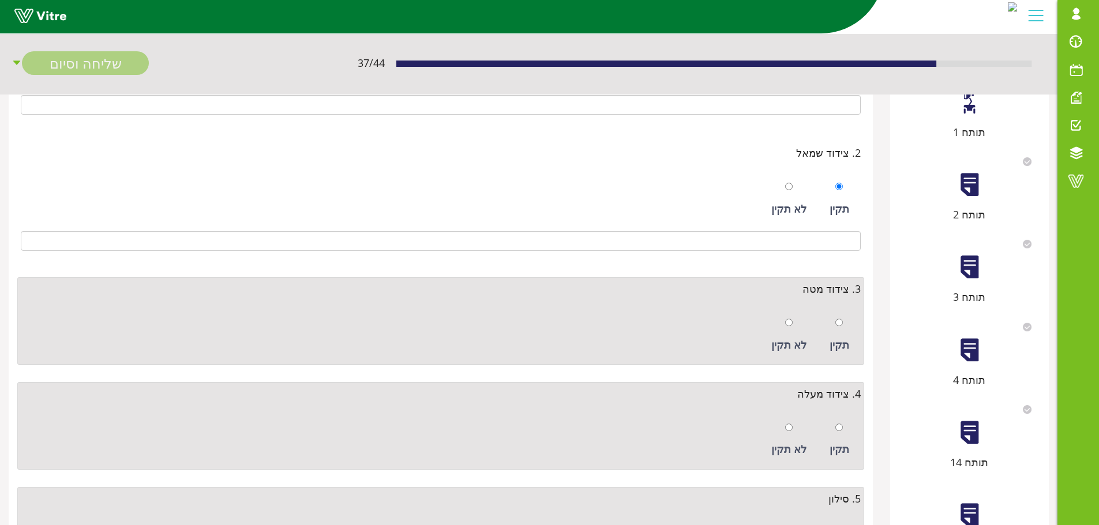
click at [840, 330] on div at bounding box center [838, 322] width 7 height 16
radio input "true"
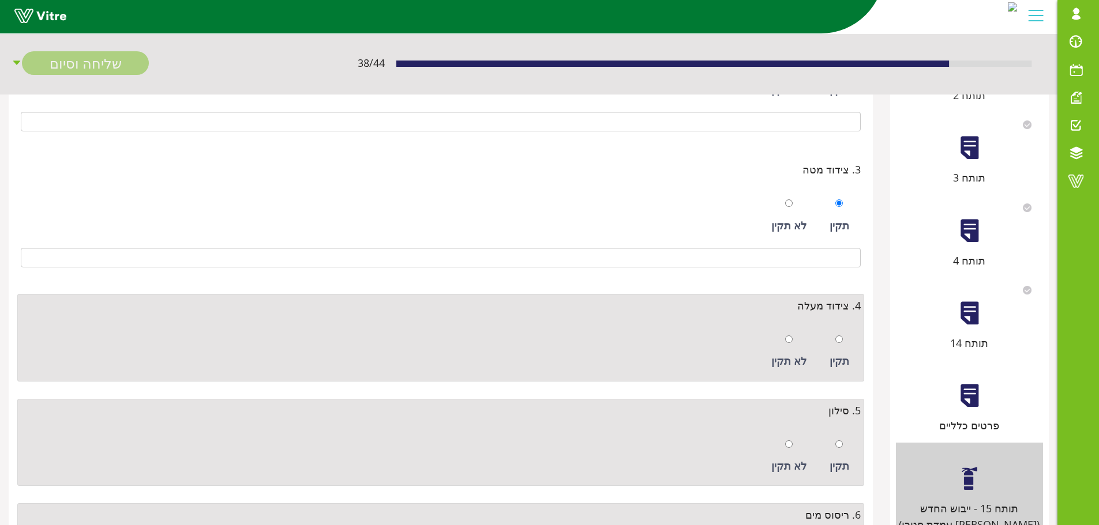
scroll to position [346, 0]
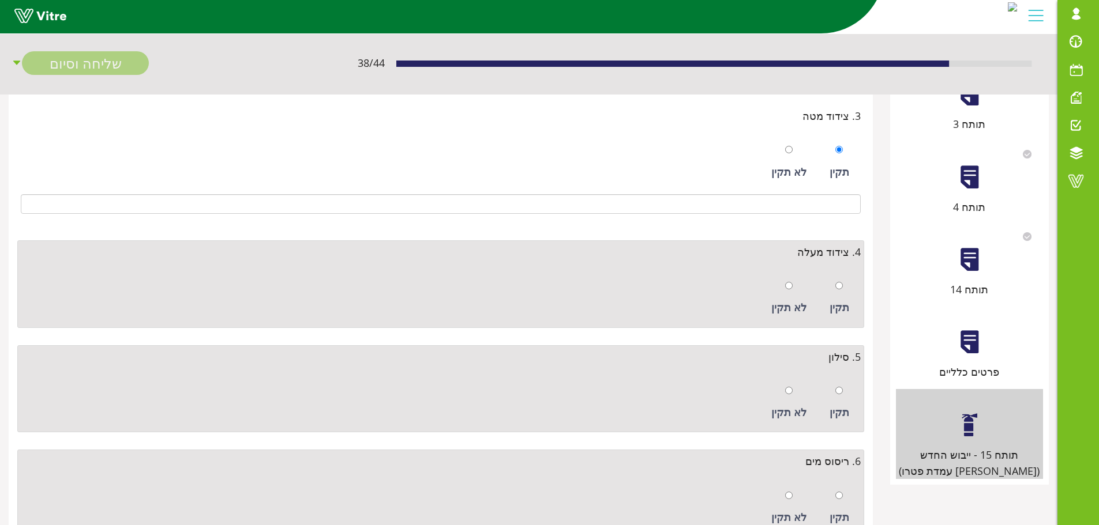
click at [839, 293] on div at bounding box center [838, 285] width 7 height 16
radio input "true"
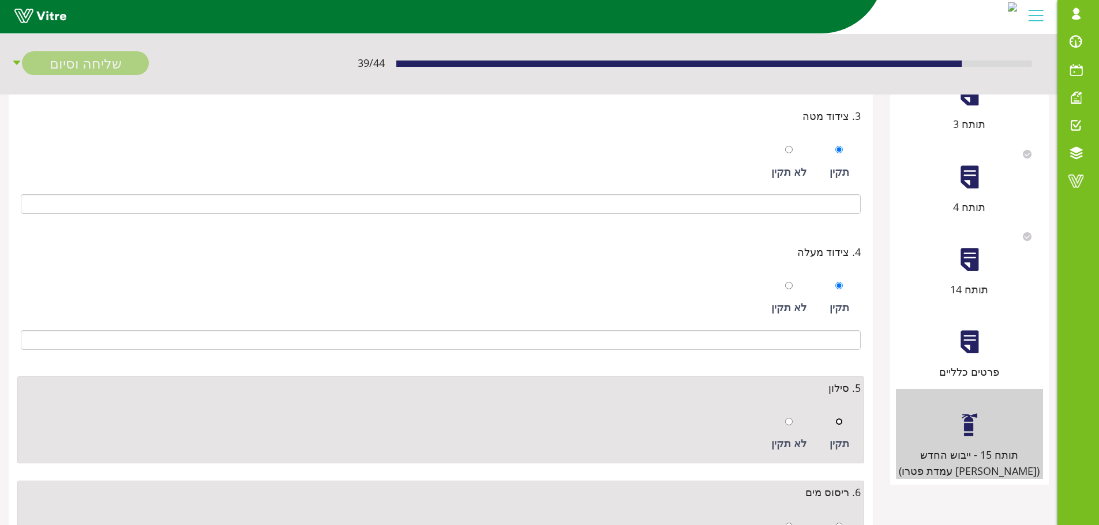
click at [840, 422] on input "radio" at bounding box center [838, 421] width 7 height 7
radio input "true"
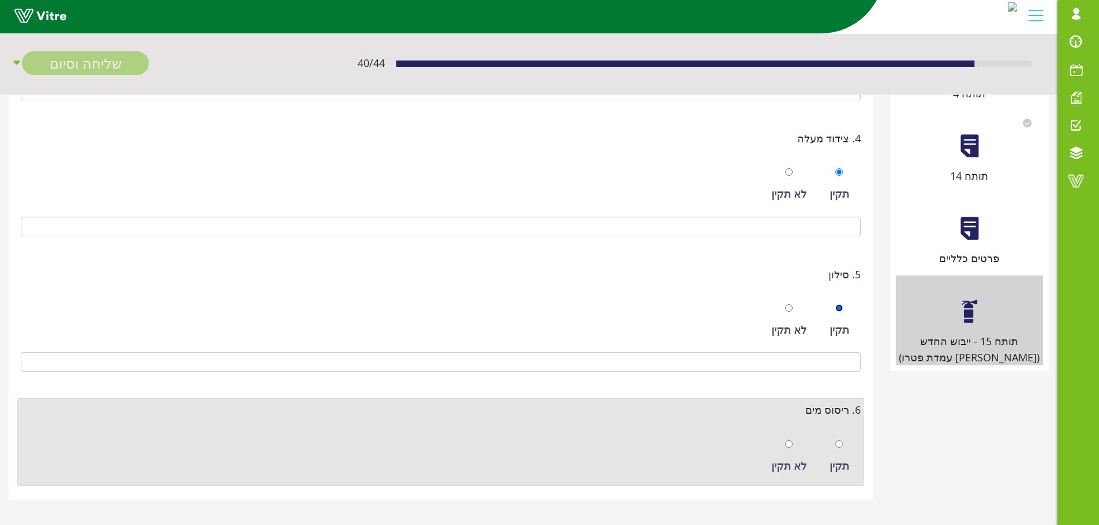
scroll to position [464, 0]
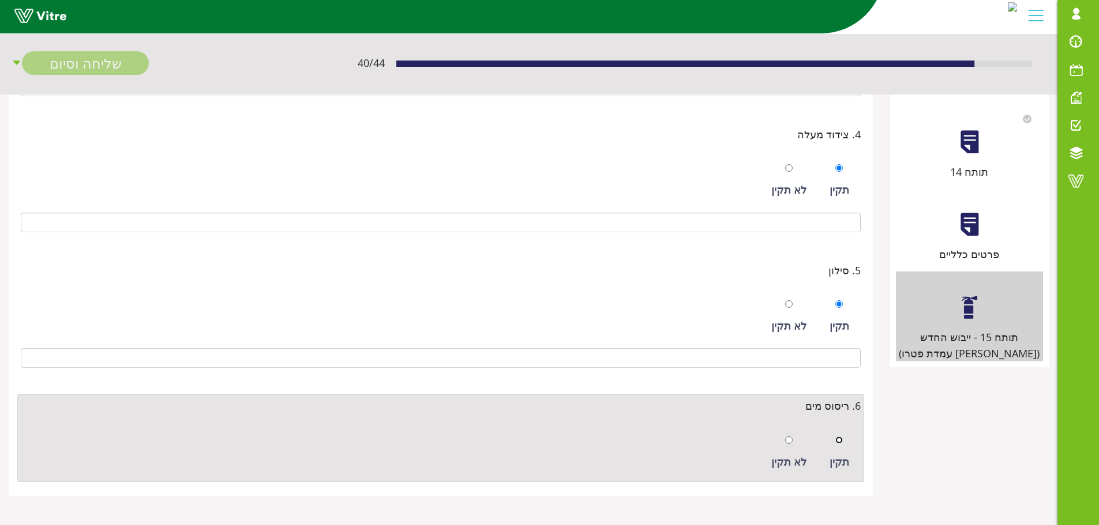
click at [838, 444] on input "radio" at bounding box center [838, 440] width 7 height 7
radio input "true"
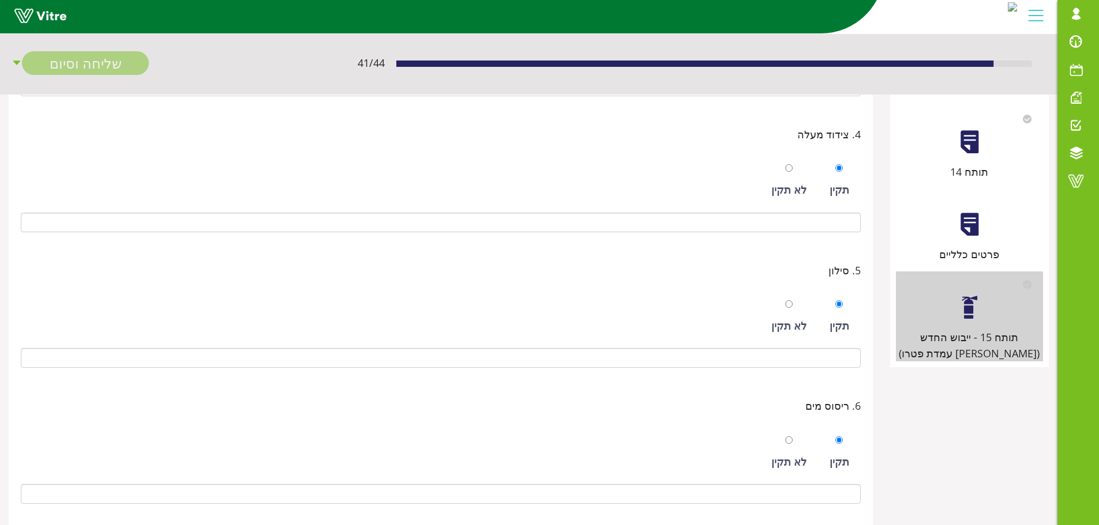
click at [961, 245] on div "פרטים כלליים" at bounding box center [969, 226] width 147 height 74
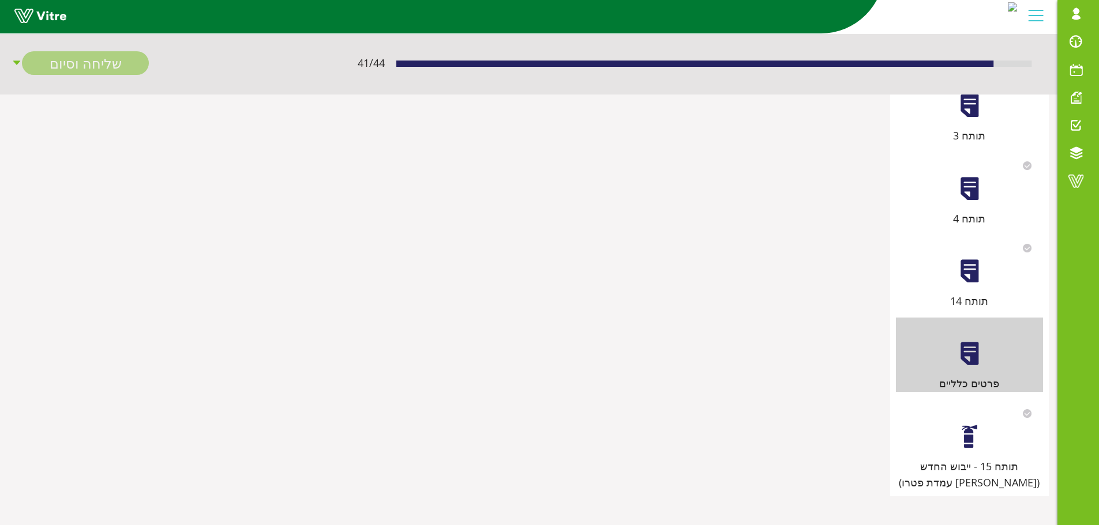
scroll to position [0, 0]
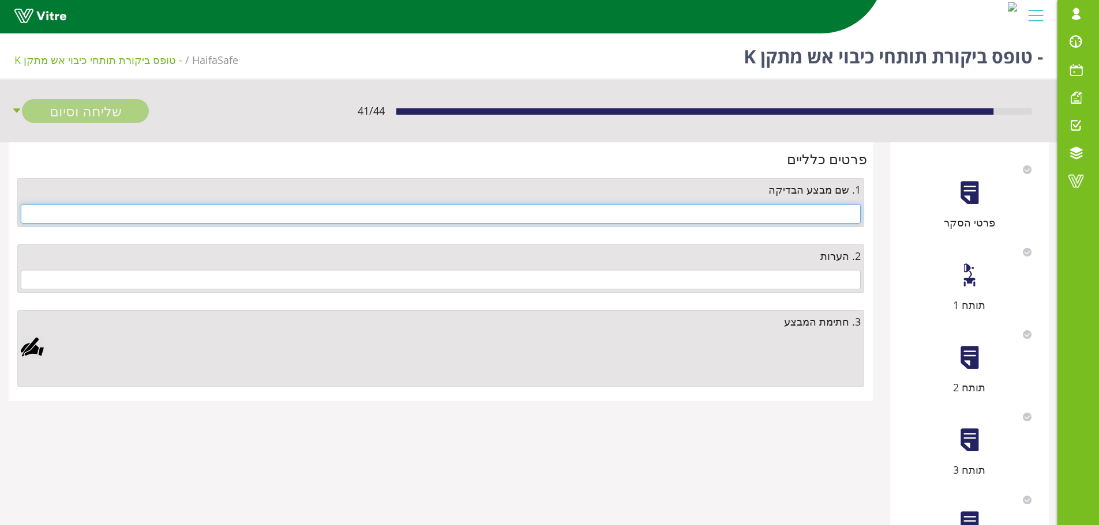
click at [830, 213] on input "text" at bounding box center [441, 214] width 840 height 20
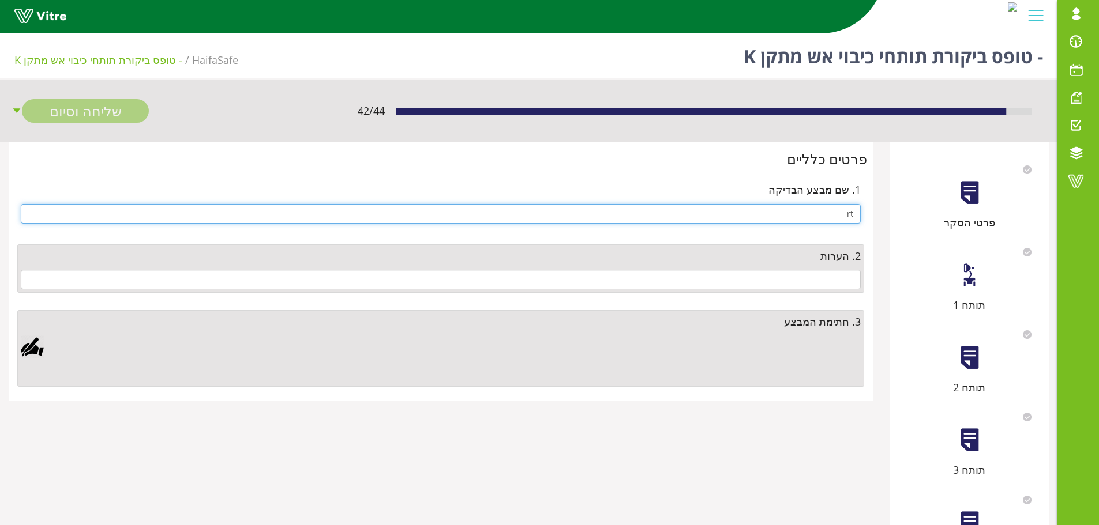
type input "r"
type input "[PERSON_NAME]"
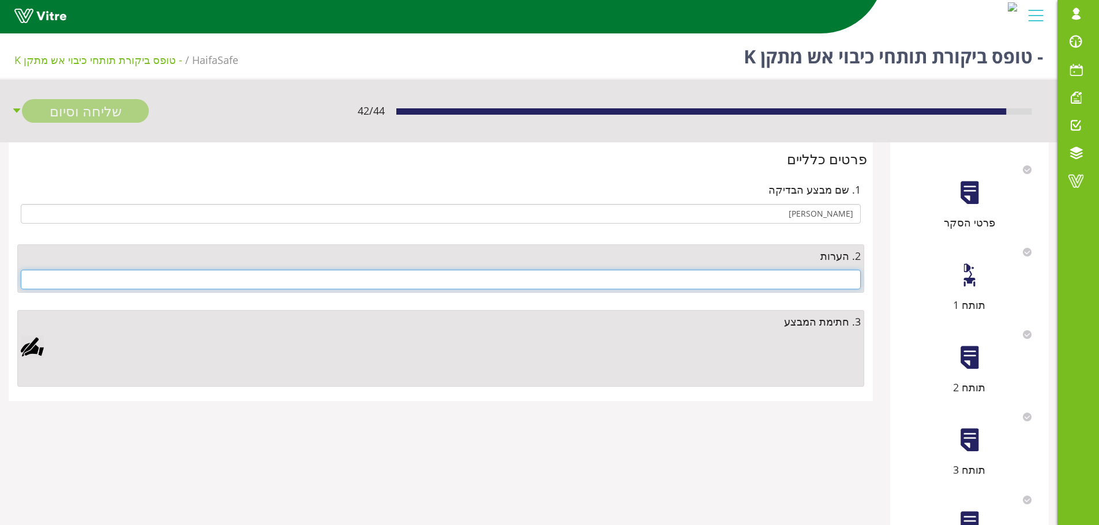
click at [815, 283] on input "text" at bounding box center [441, 280] width 840 height 20
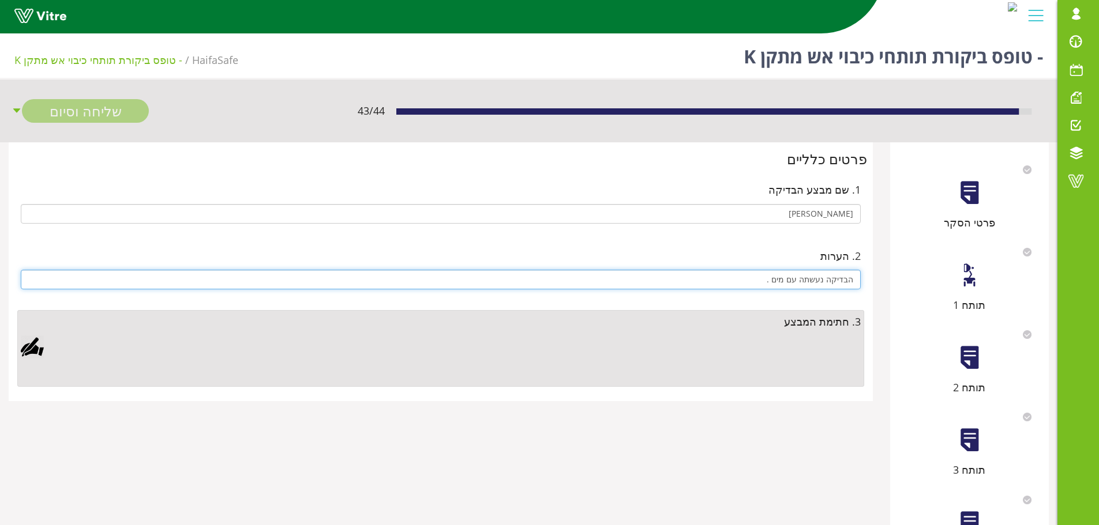
type input "הבדיקה נעשתה עם מים ."
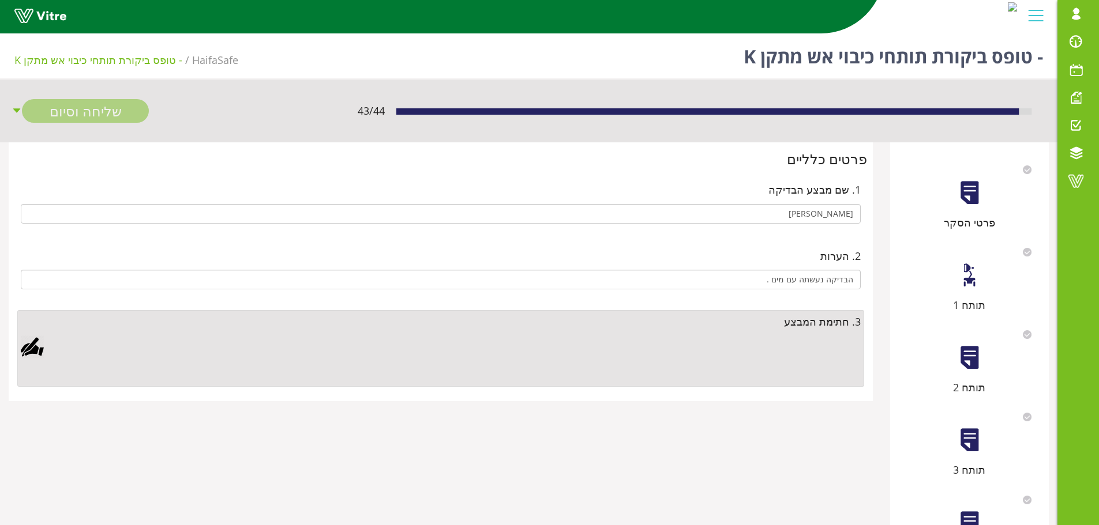
click at [42, 348] on div at bounding box center [32, 347] width 23 height 23
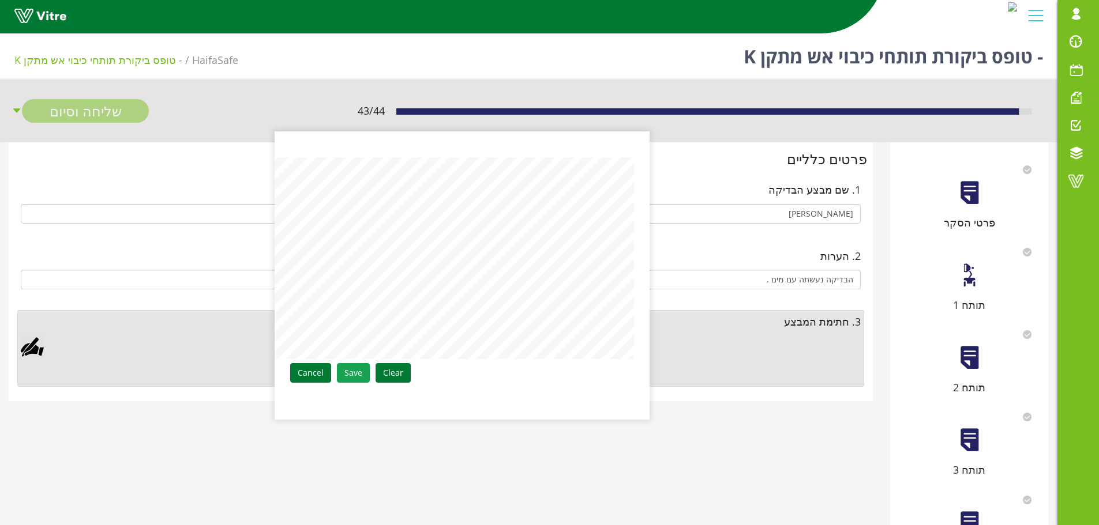
click at [358, 370] on link "Save" at bounding box center [353, 373] width 33 height 20
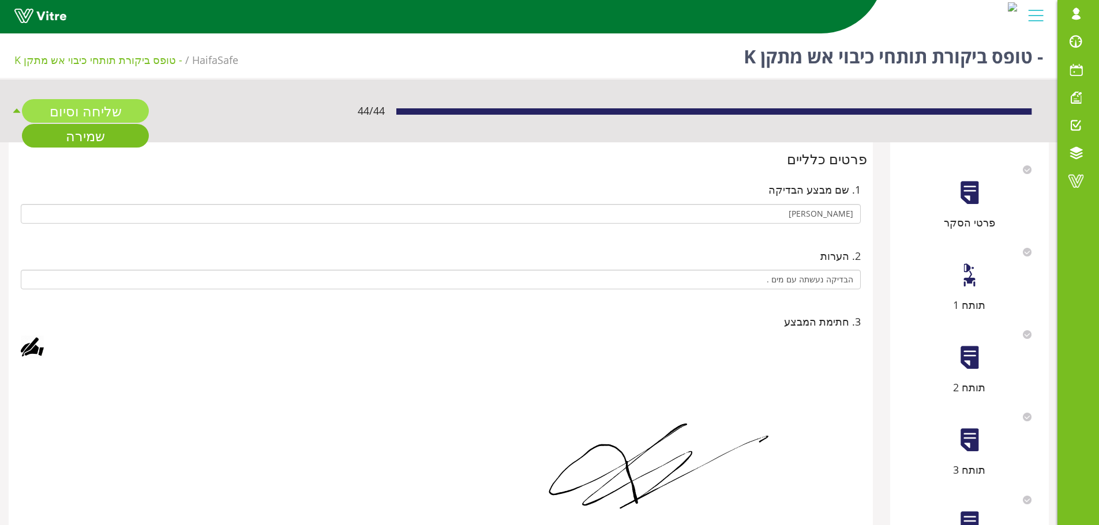
click at [81, 108] on link "שליחה וסיום" at bounding box center [85, 111] width 127 height 24
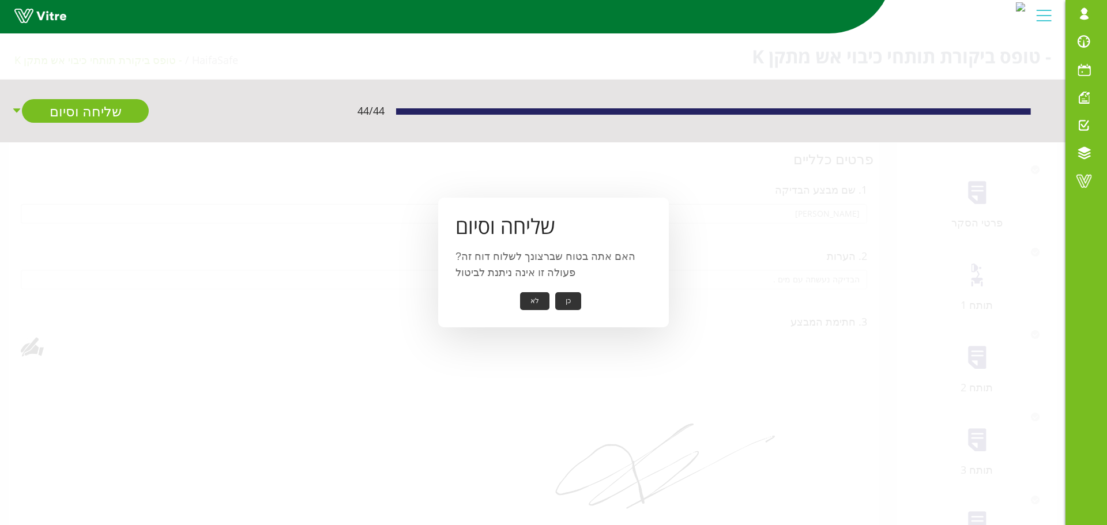
click at [568, 300] on button "כן" at bounding box center [568, 301] width 26 height 18
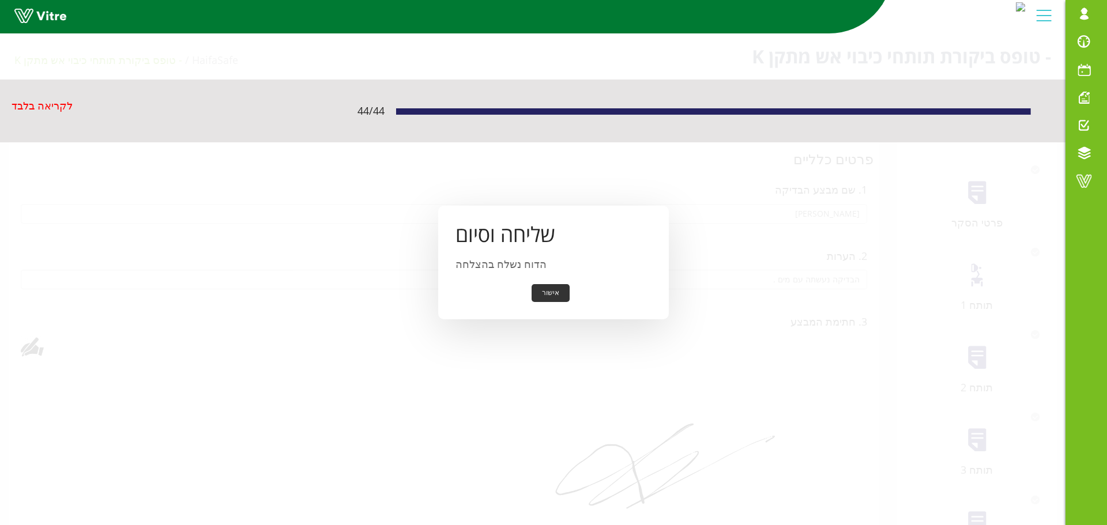
click at [559, 295] on button "אישור" at bounding box center [551, 293] width 38 height 18
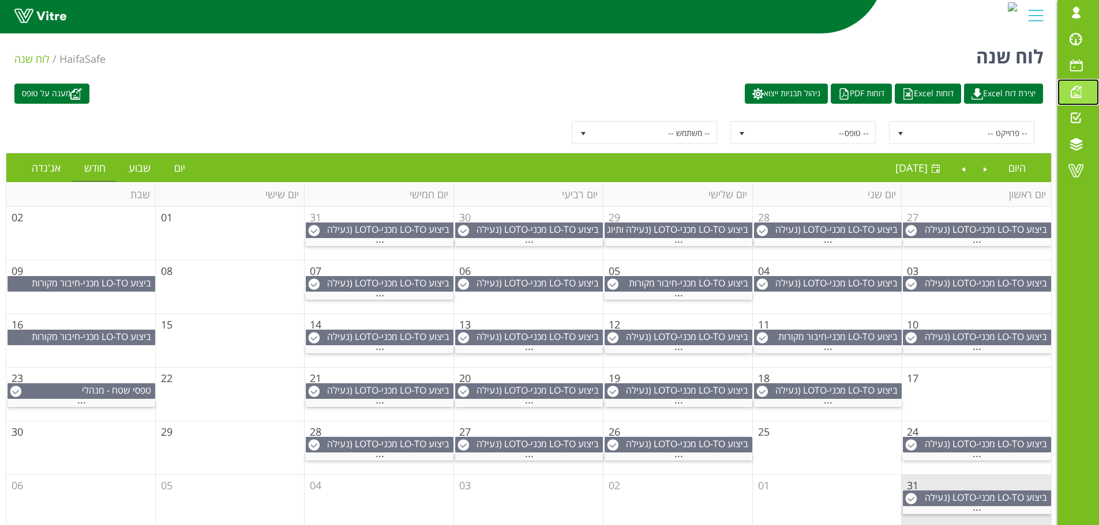
click at [1079, 95] on span at bounding box center [1075, 92] width 29 height 14
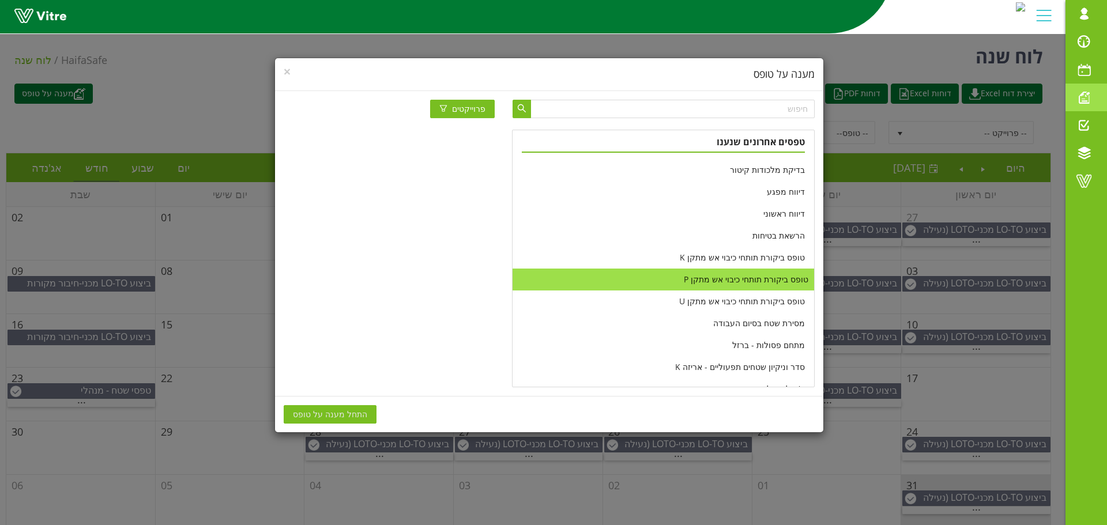
scroll to position [231, 0]
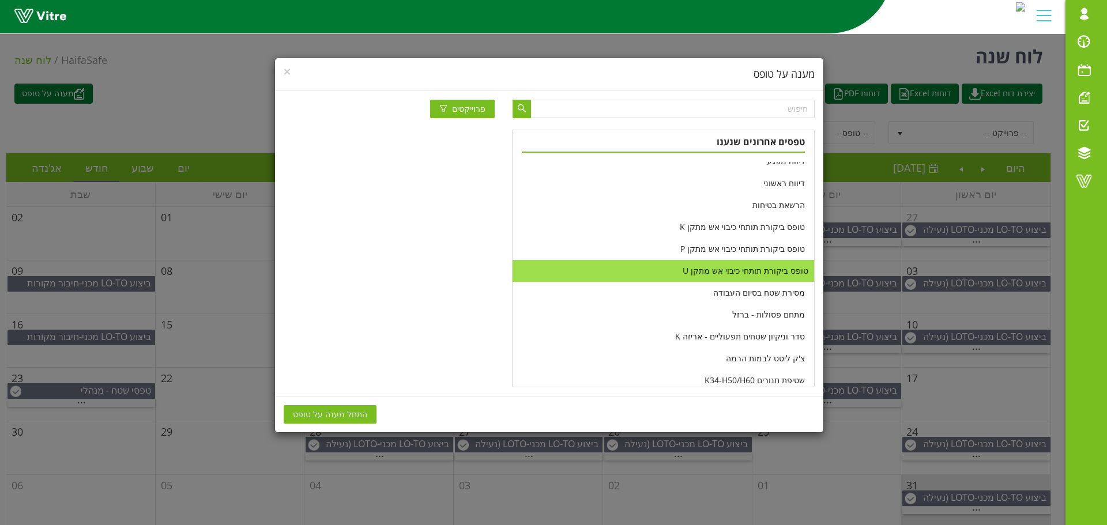
click at [719, 272] on li "טופס ביקורת תותחי כיבוי אש מתקן U" at bounding box center [663, 271] width 301 height 22
click at [344, 414] on span "התחל מענה על טופס" at bounding box center [330, 414] width 74 height 13
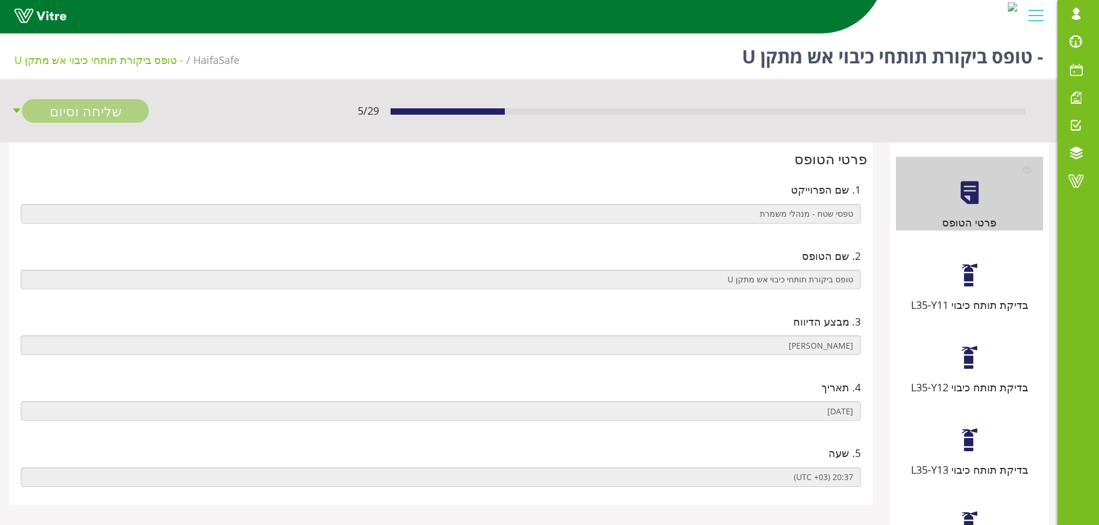
click at [970, 281] on div at bounding box center [969, 275] width 26 height 26
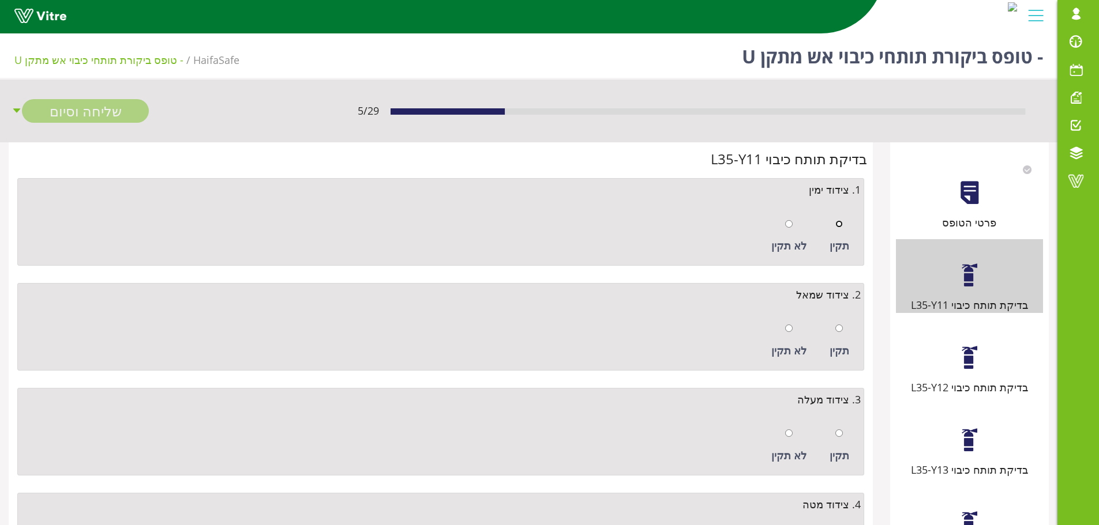
click at [838, 227] on input "radio" at bounding box center [838, 223] width 7 height 7
radio input "true"
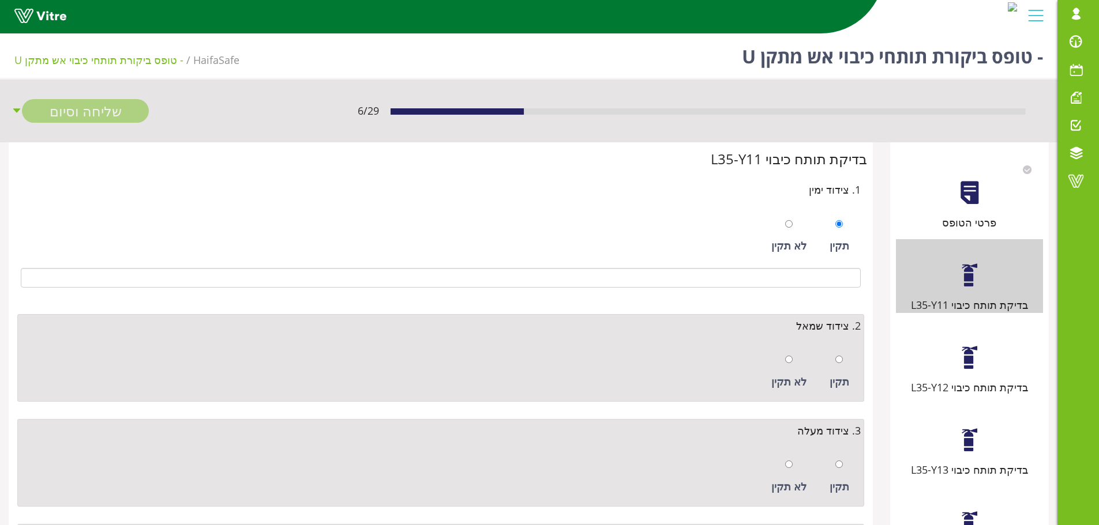
click at [843, 362] on div "תקין" at bounding box center [839, 371] width 31 height 53
radio input "true"
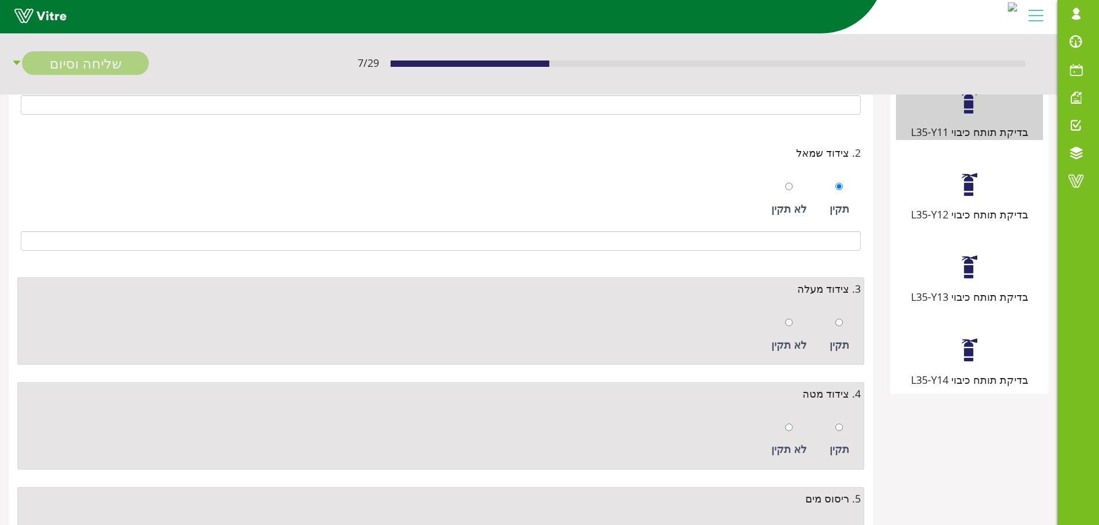
click at [840, 329] on div at bounding box center [838, 322] width 7 height 16
radio input "true"
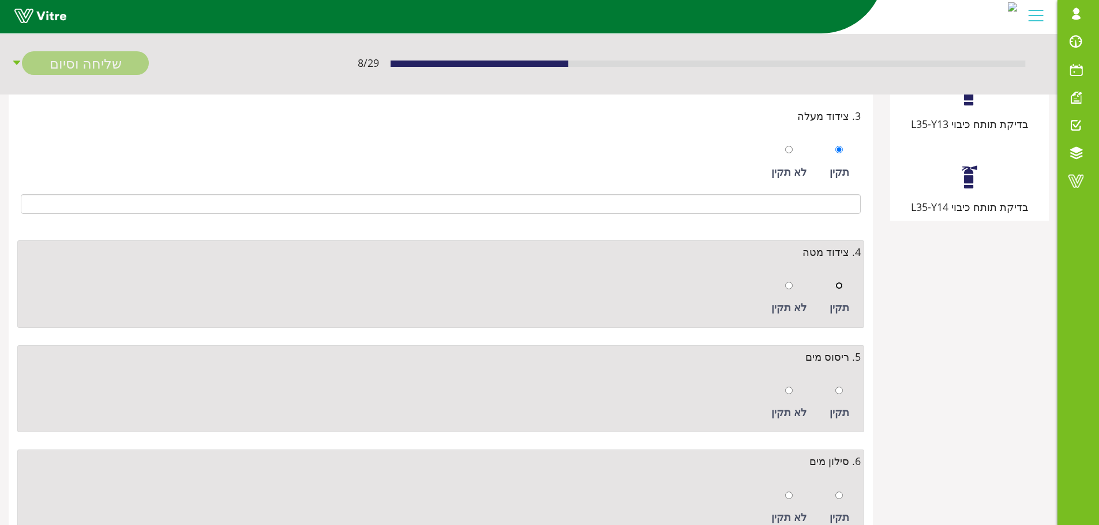
click at [841, 287] on input "radio" at bounding box center [838, 285] width 7 height 7
radio input "true"
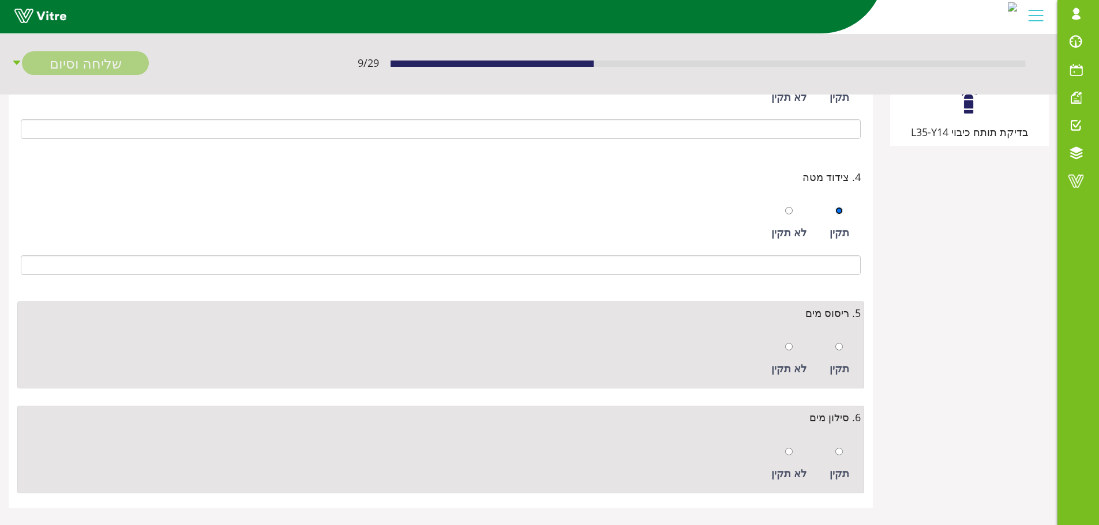
scroll to position [433, 0]
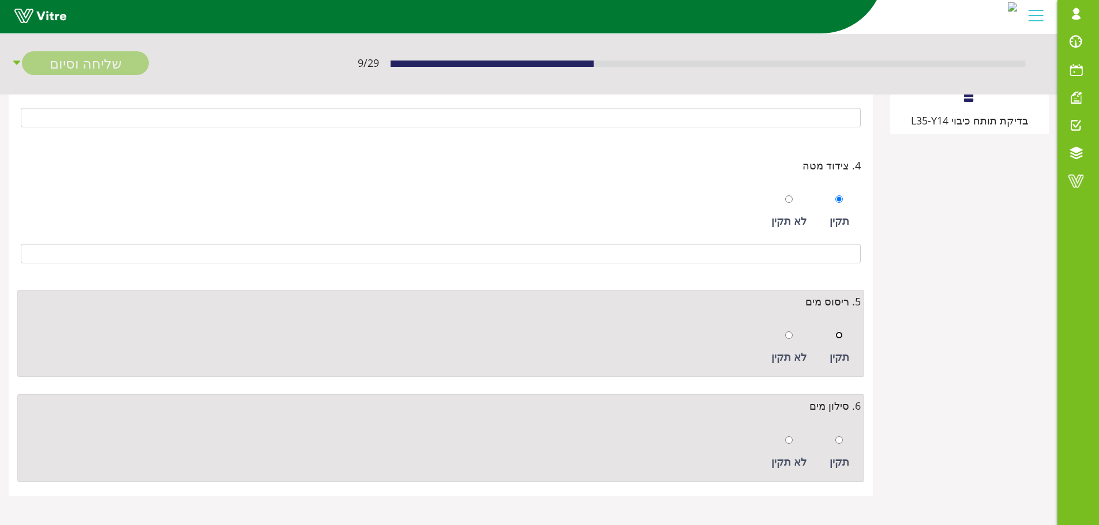
click at [839, 334] on input "radio" at bounding box center [838, 335] width 7 height 7
radio input "true"
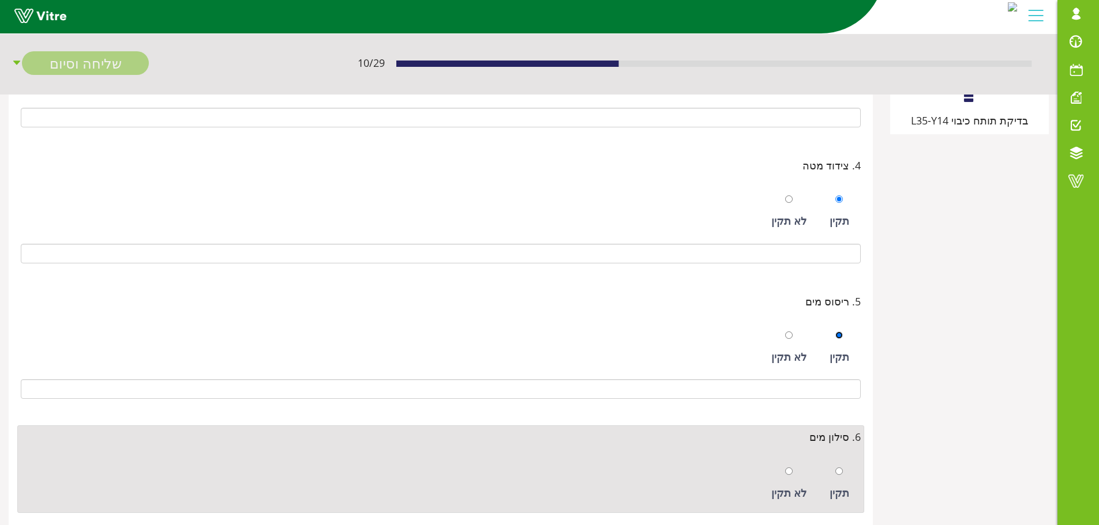
scroll to position [464, 0]
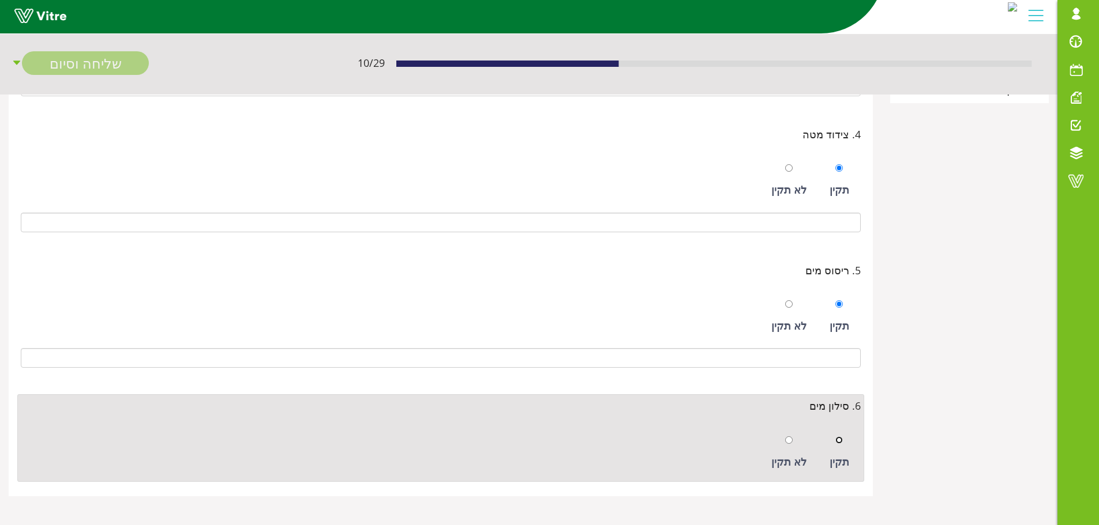
click at [841, 442] on input "radio" at bounding box center [838, 440] width 7 height 7
radio input "true"
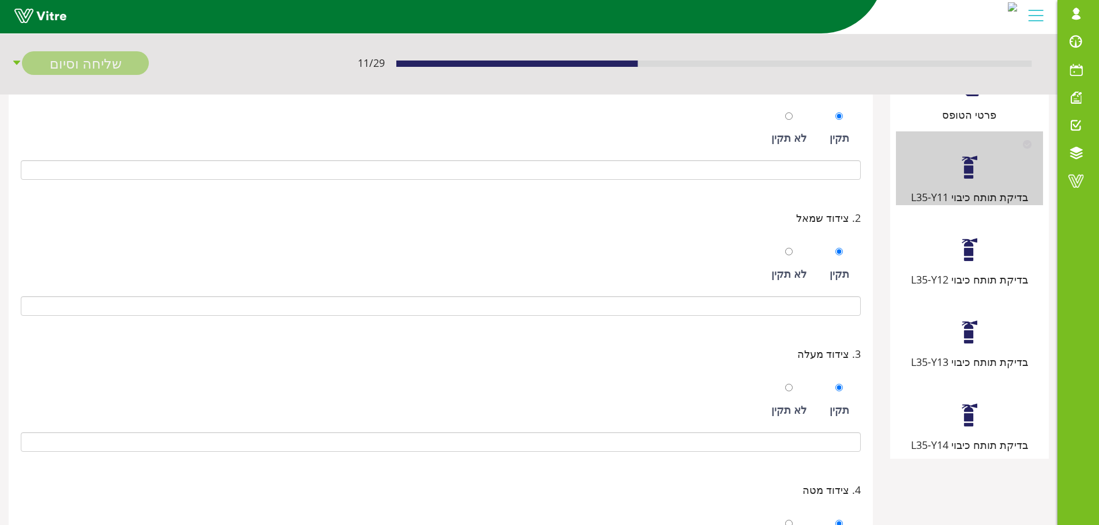
scroll to position [2, 0]
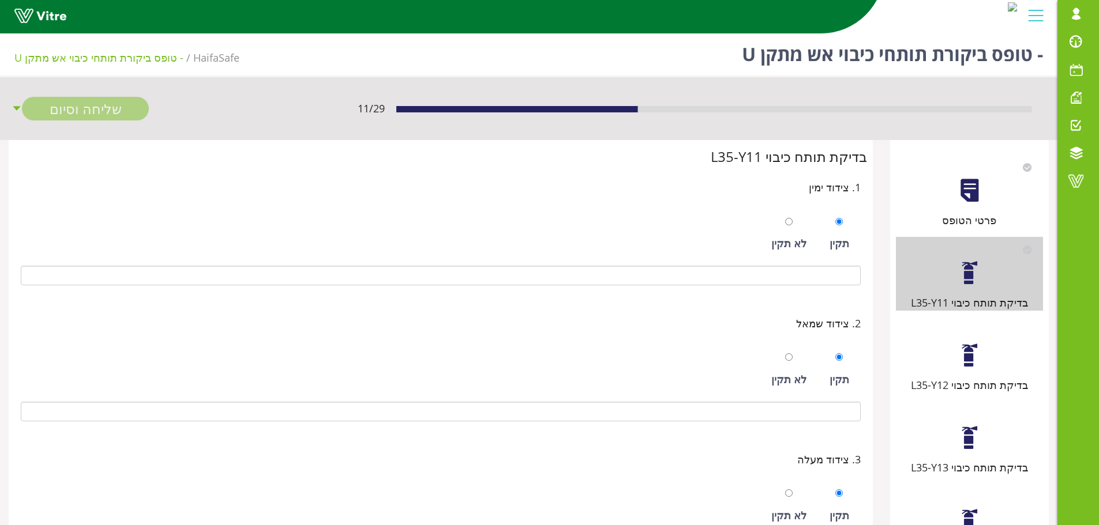
click at [968, 355] on div at bounding box center [969, 356] width 26 height 26
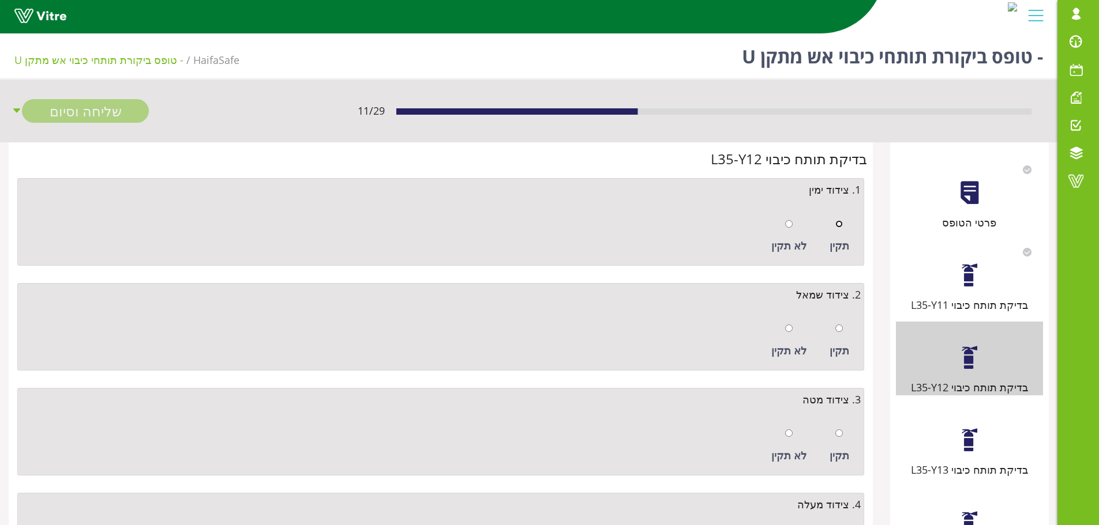
click at [840, 225] on input "radio" at bounding box center [838, 223] width 7 height 7
radio input "true"
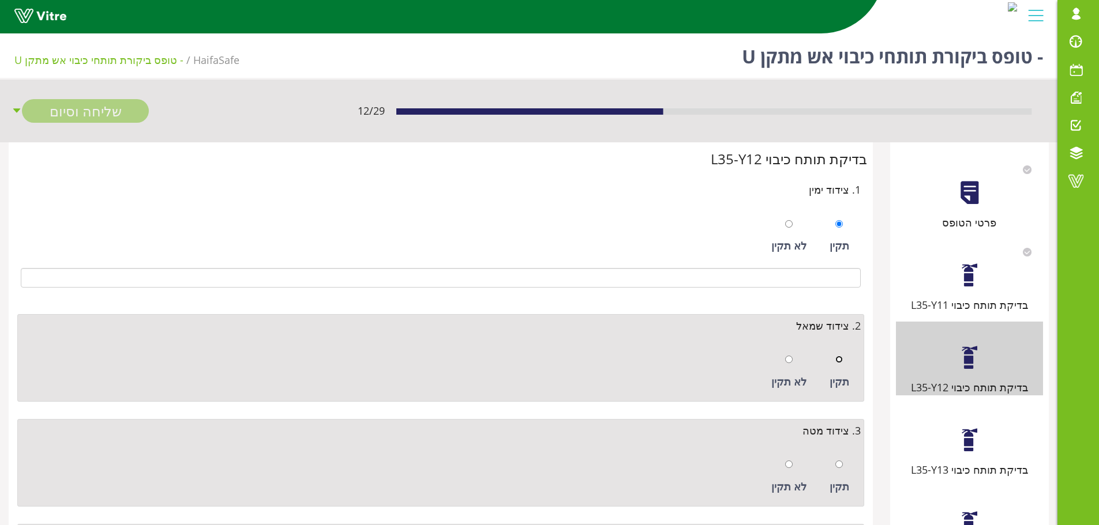
click at [843, 360] on input "radio" at bounding box center [838, 359] width 7 height 7
radio input "true"
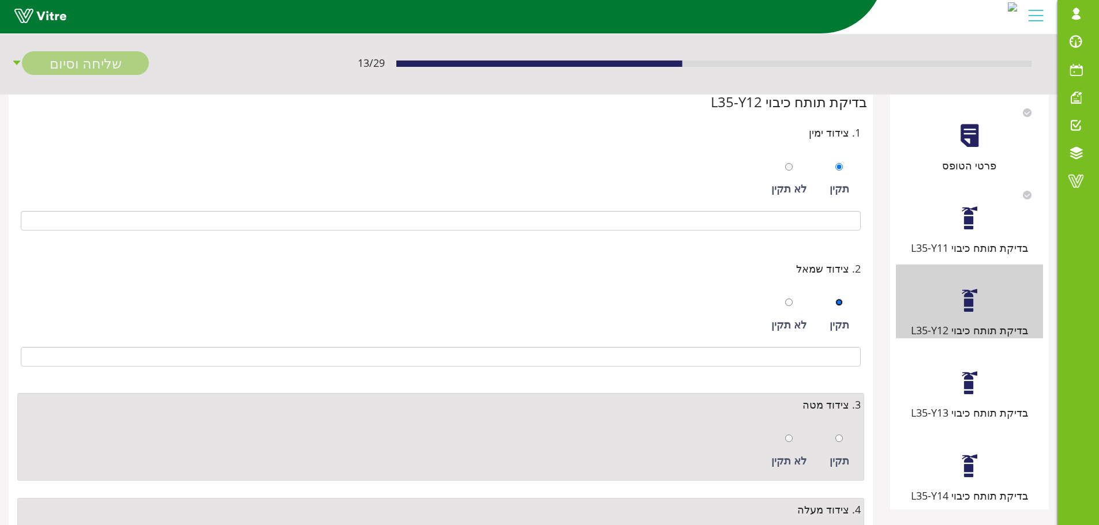
scroll to position [173, 0]
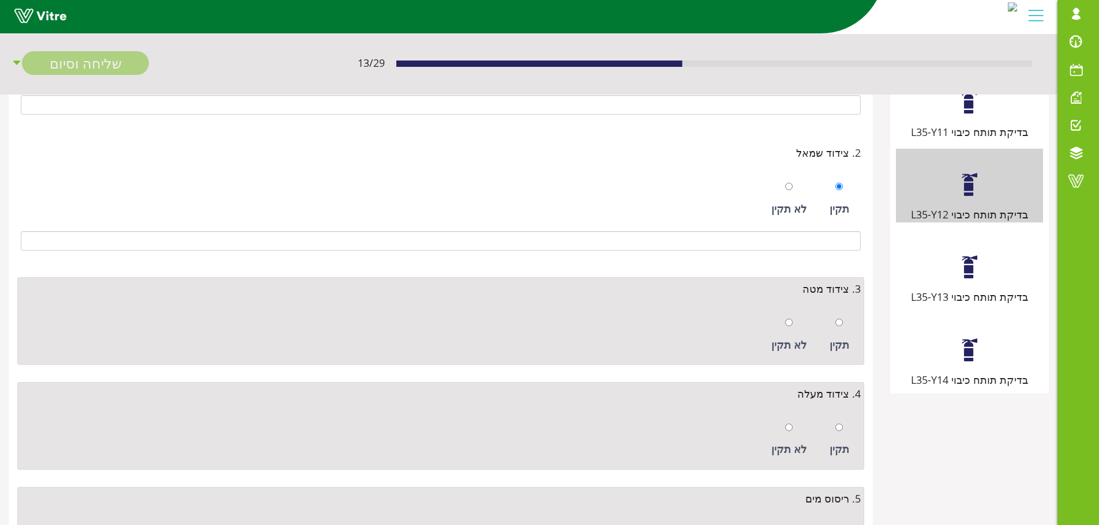
click at [843, 333] on div "תקין" at bounding box center [839, 335] width 31 height 53
radio input "true"
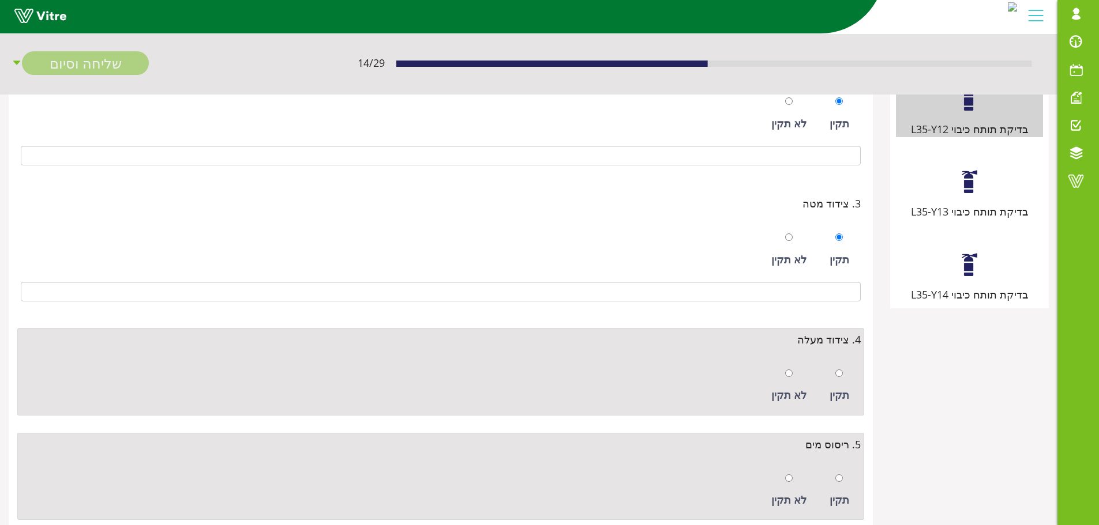
scroll to position [401, 0]
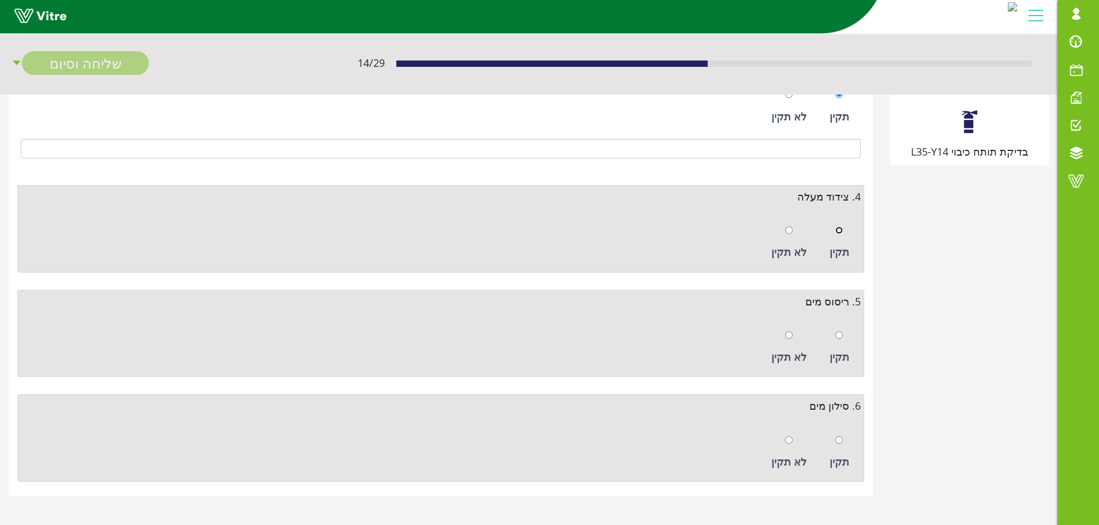
click at [836, 234] on input "radio" at bounding box center [838, 230] width 7 height 7
radio input "true"
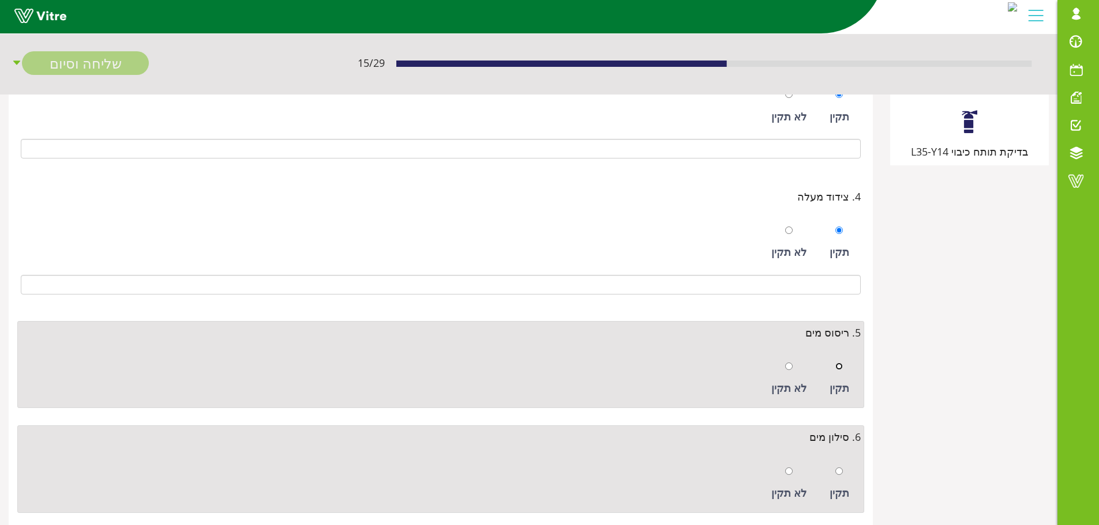
click at [841, 370] on input "radio" at bounding box center [838, 366] width 7 height 7
radio input "true"
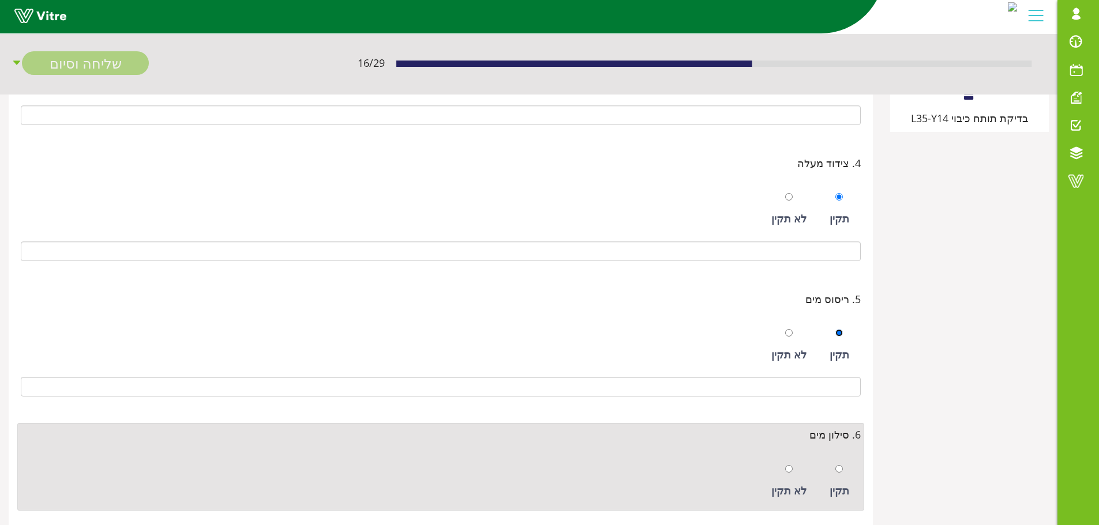
scroll to position [464, 0]
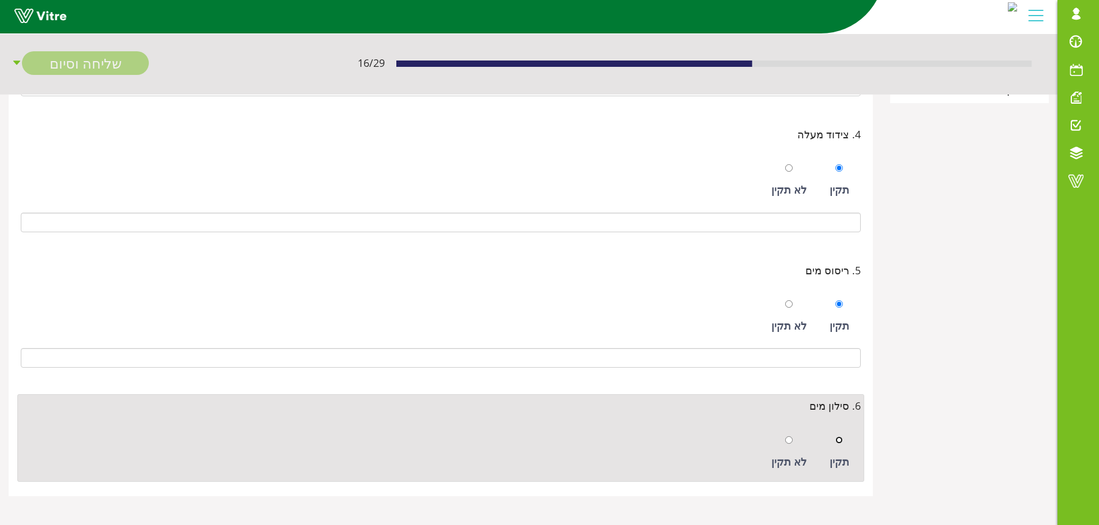
click at [842, 438] on input "radio" at bounding box center [838, 440] width 7 height 7
radio input "true"
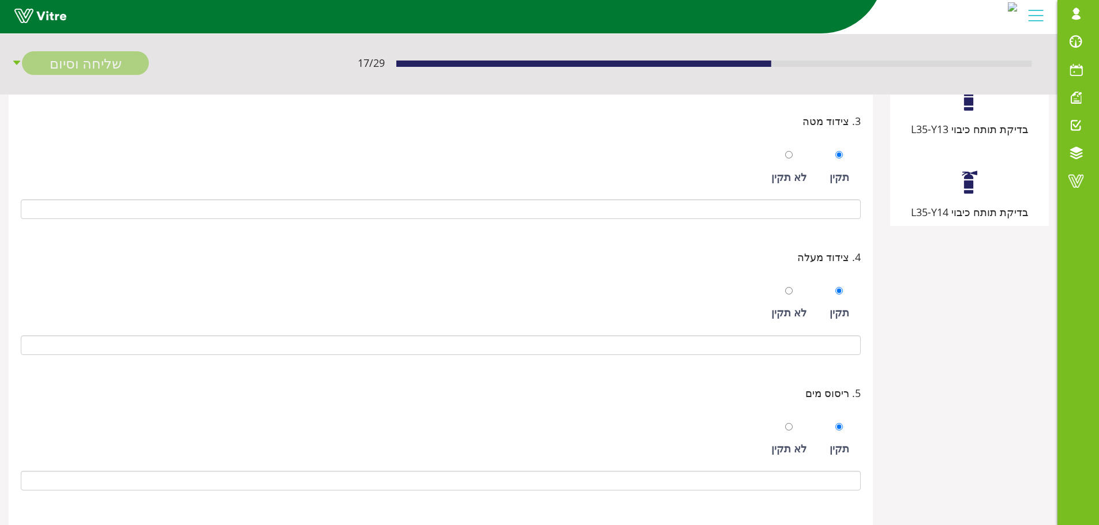
scroll to position [175, 0]
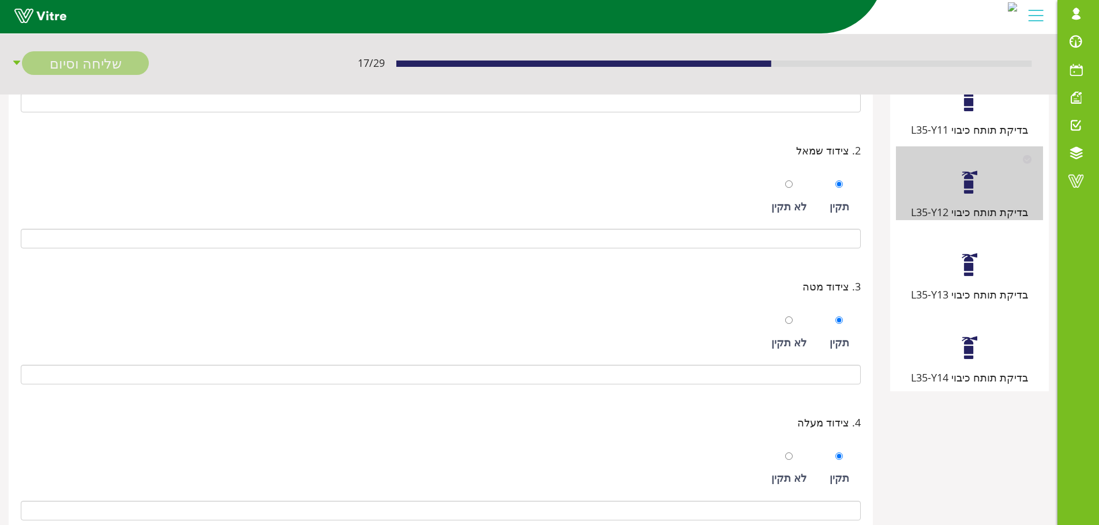
click at [972, 283] on div "בדיקת תותח כיבוי L35-Y13" at bounding box center [969, 266] width 147 height 74
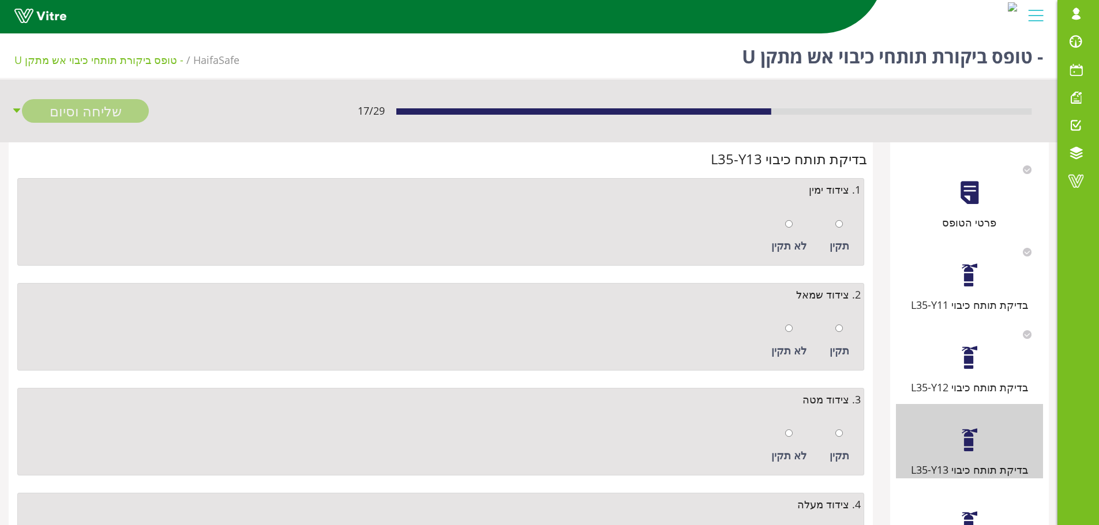
click at [842, 228] on div "תקין" at bounding box center [839, 236] width 31 height 53
radio input "true"
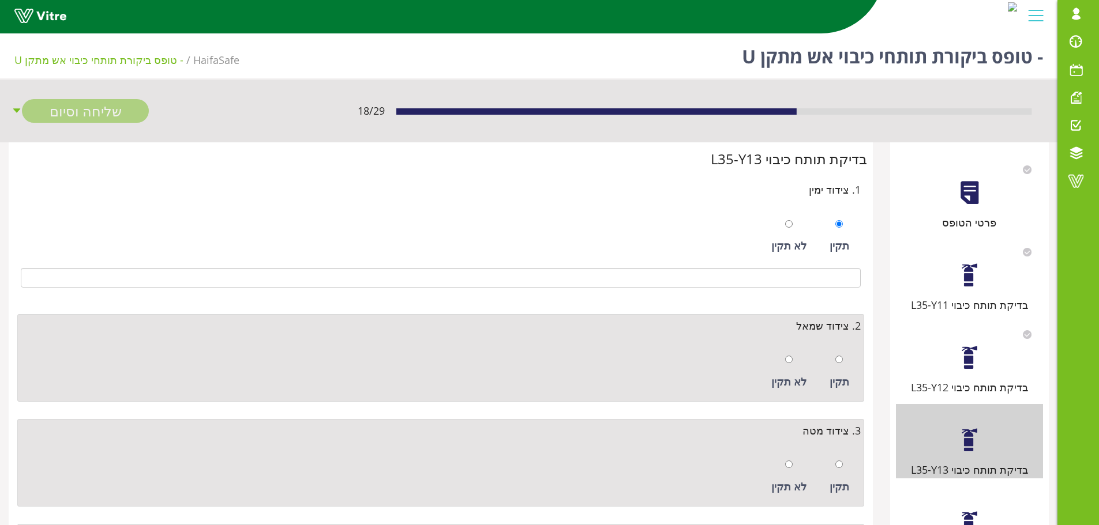
click at [844, 363] on div "תקין" at bounding box center [839, 371] width 31 height 53
radio input "true"
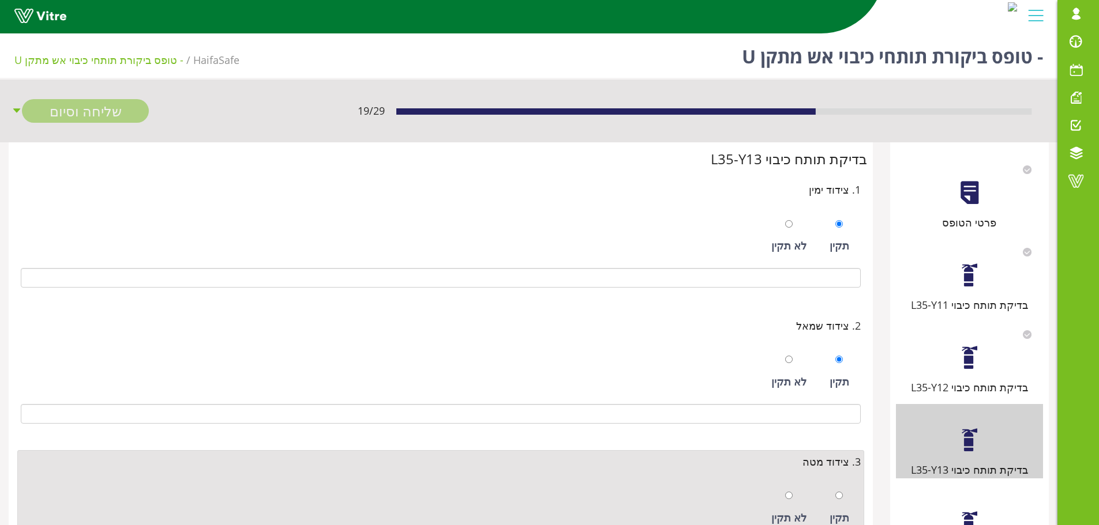
scroll to position [231, 0]
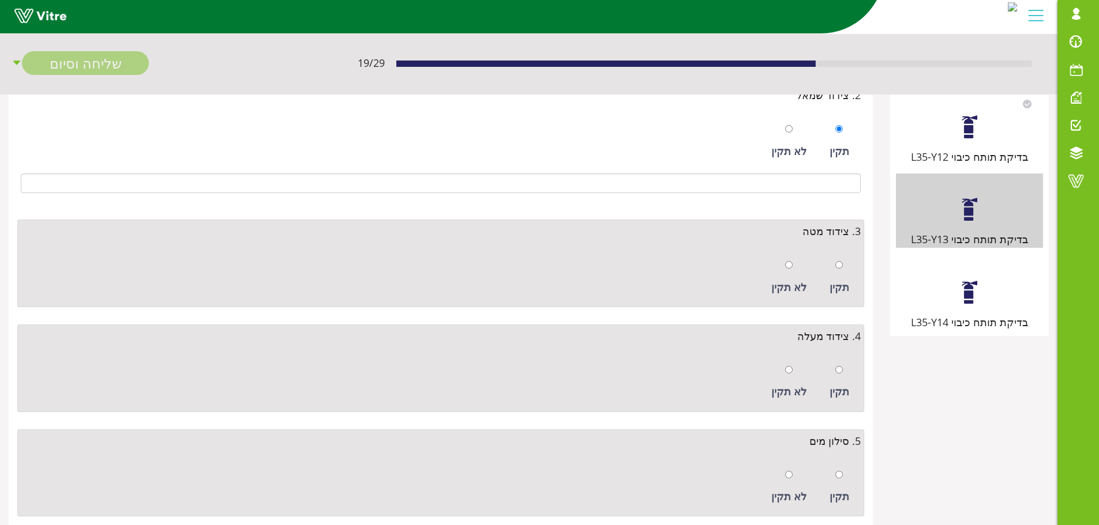
click at [844, 268] on div "תקין" at bounding box center [839, 277] width 31 height 53
radio input "true"
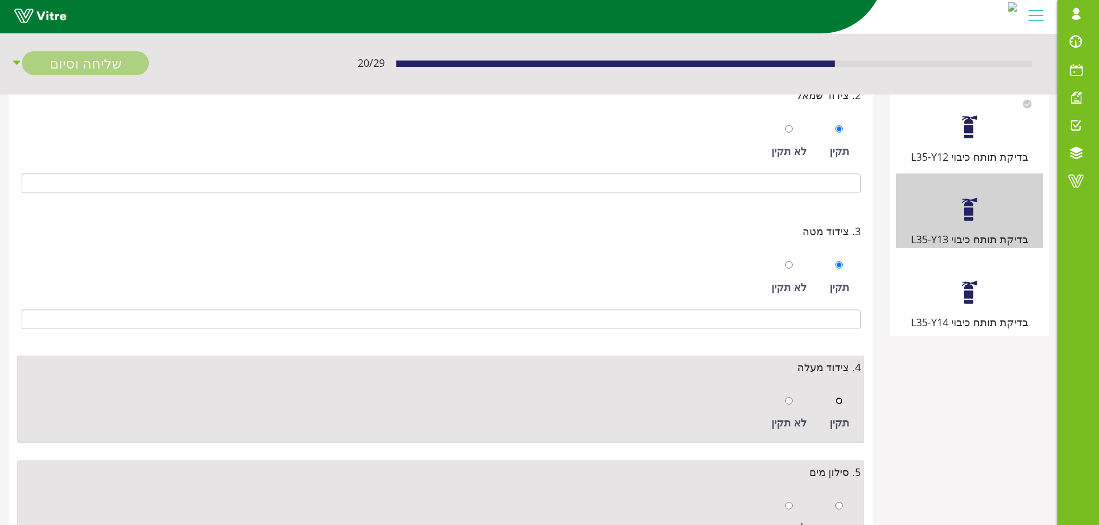
click at [840, 403] on input "radio" at bounding box center [838, 400] width 7 height 7
radio input "true"
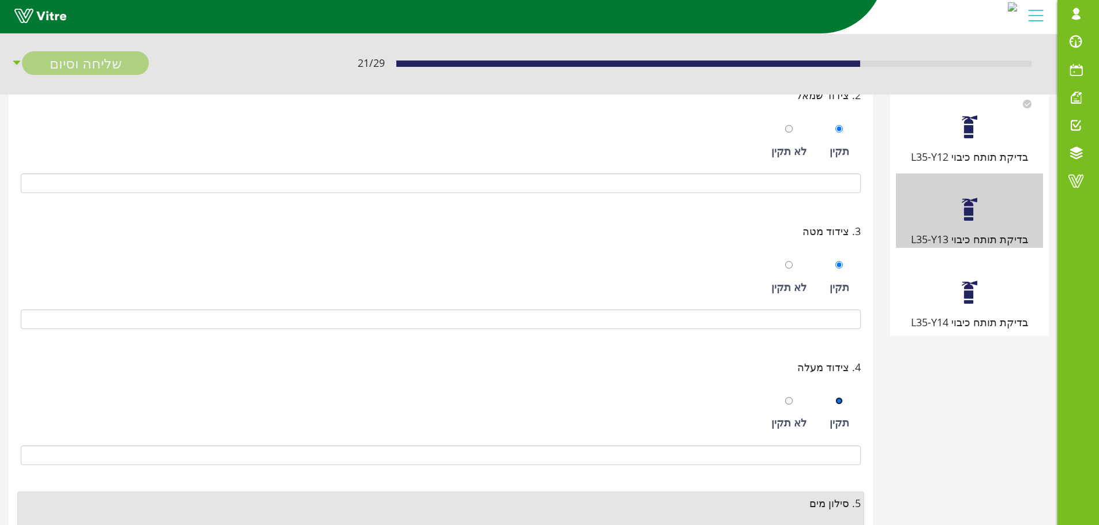
scroll to position [433, 0]
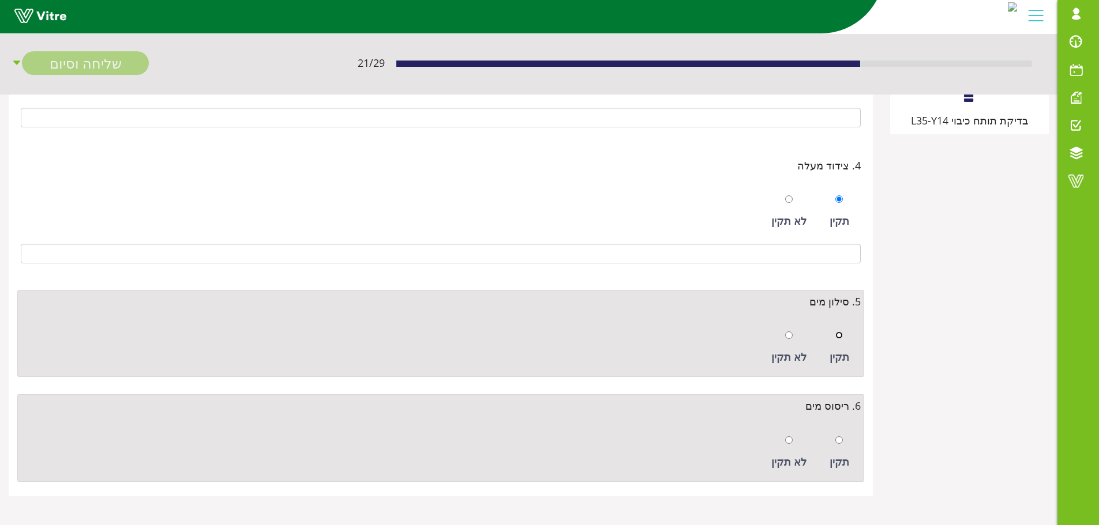
click at [839, 336] on input "radio" at bounding box center [838, 335] width 7 height 7
radio input "true"
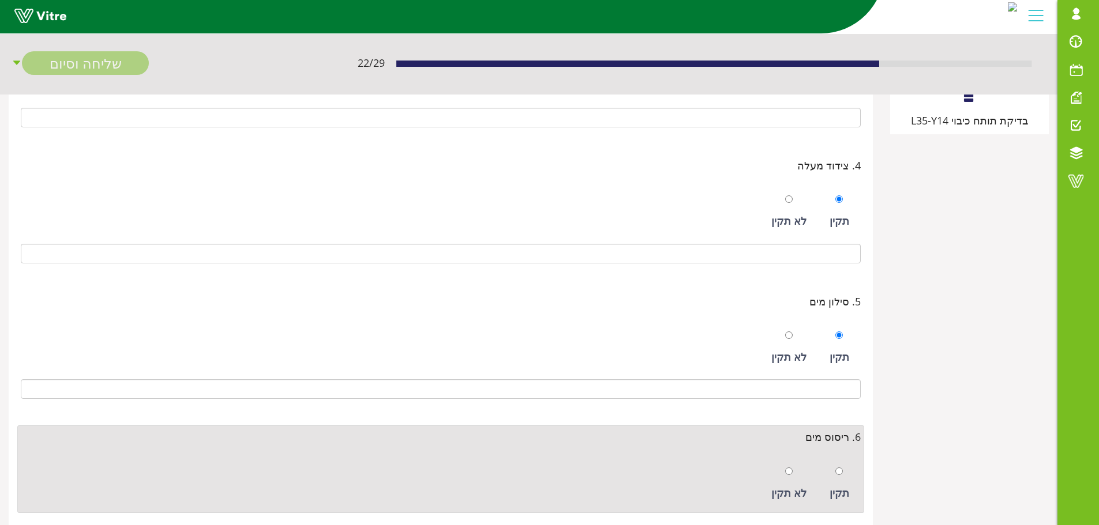
drag, startPoint x: 841, startPoint y: 475, endPoint x: 845, endPoint y: 467, distance: 9.0
click at [840, 475] on div at bounding box center [838, 471] width 7 height 16
radio input "true"
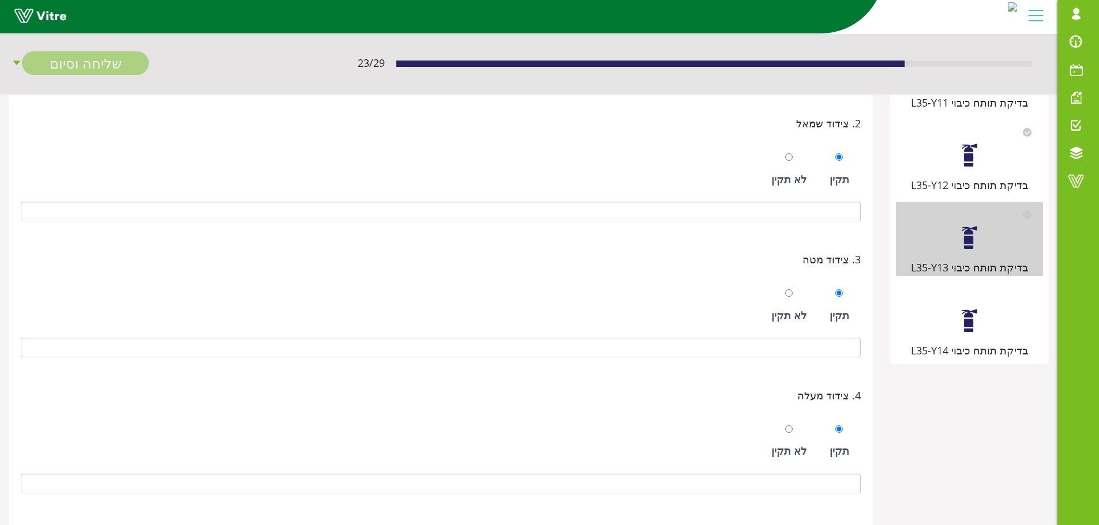
scroll to position [202, 0]
click at [970, 328] on div at bounding box center [969, 322] width 26 height 26
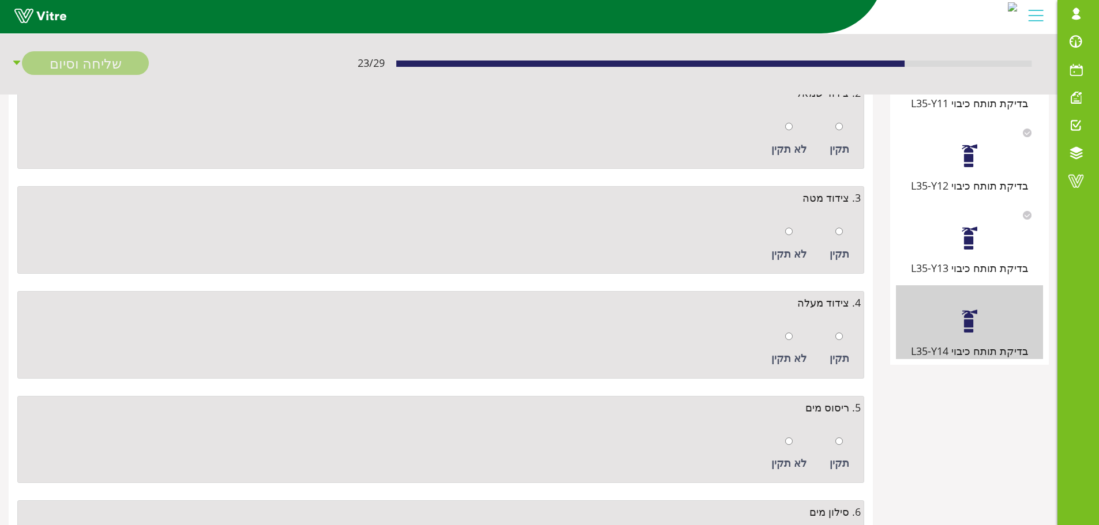
scroll to position [0, 0]
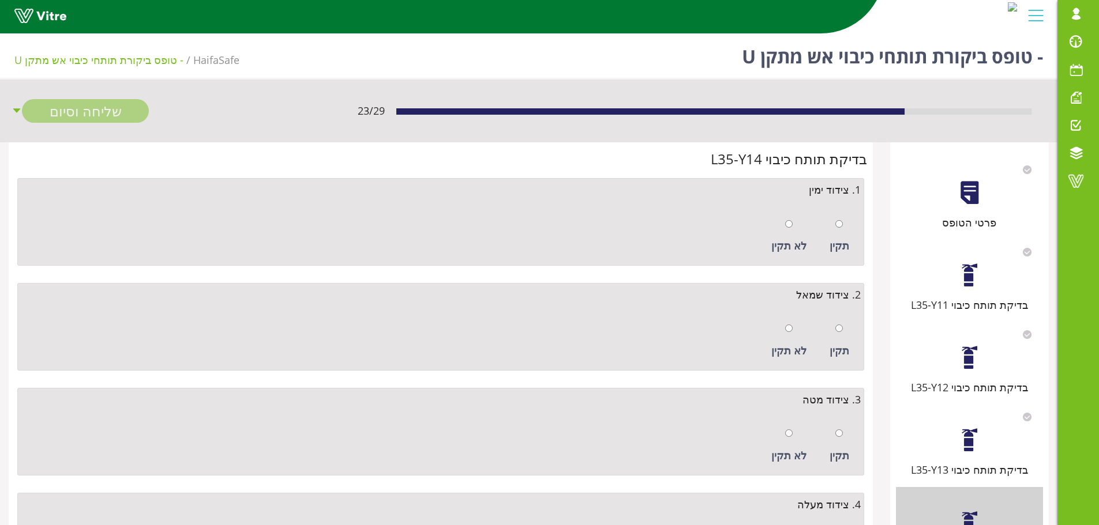
click at [844, 227] on div "תקין" at bounding box center [839, 236] width 31 height 53
radio input "true"
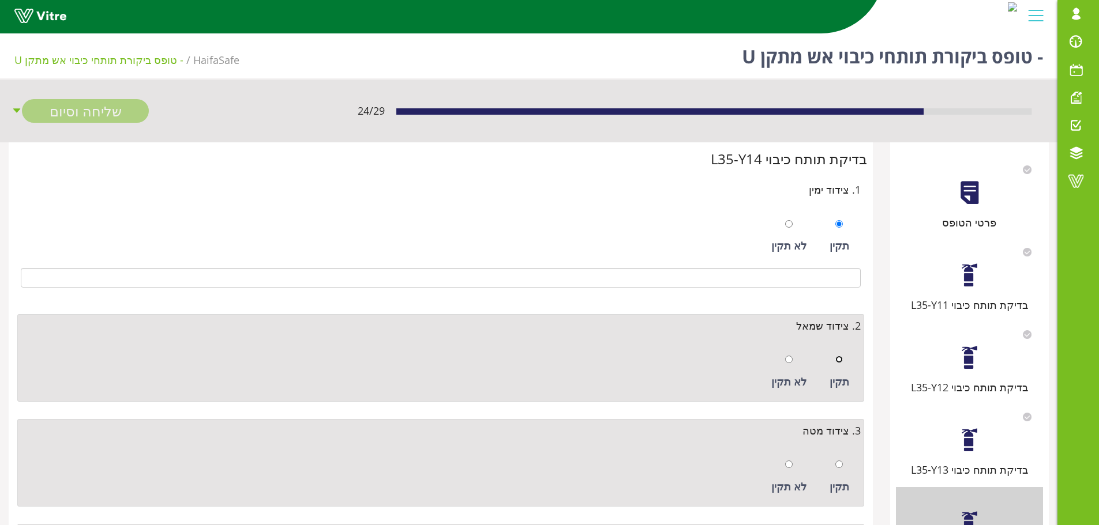
click at [841, 362] on input "radio" at bounding box center [838, 359] width 7 height 7
radio input "true"
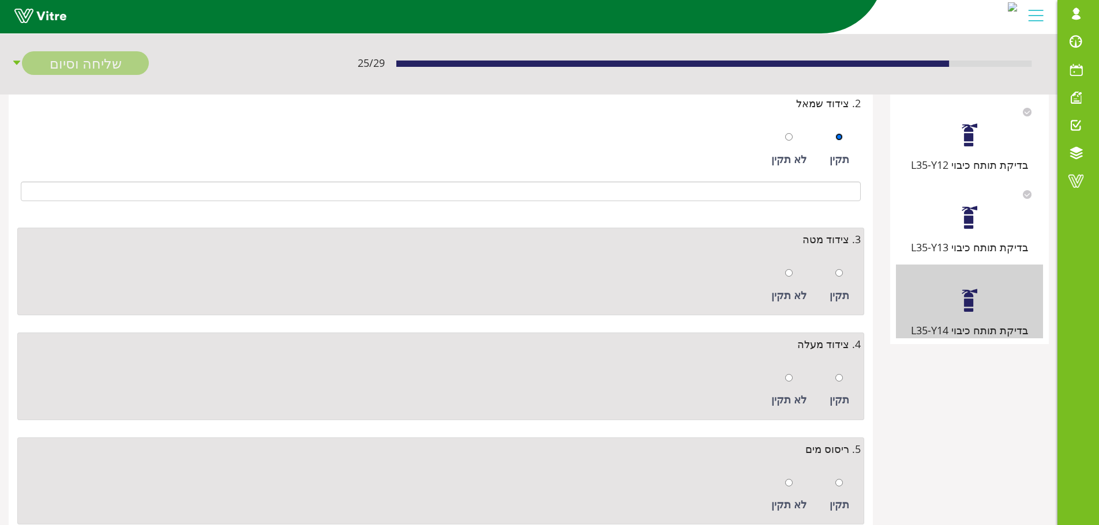
scroll to position [231, 0]
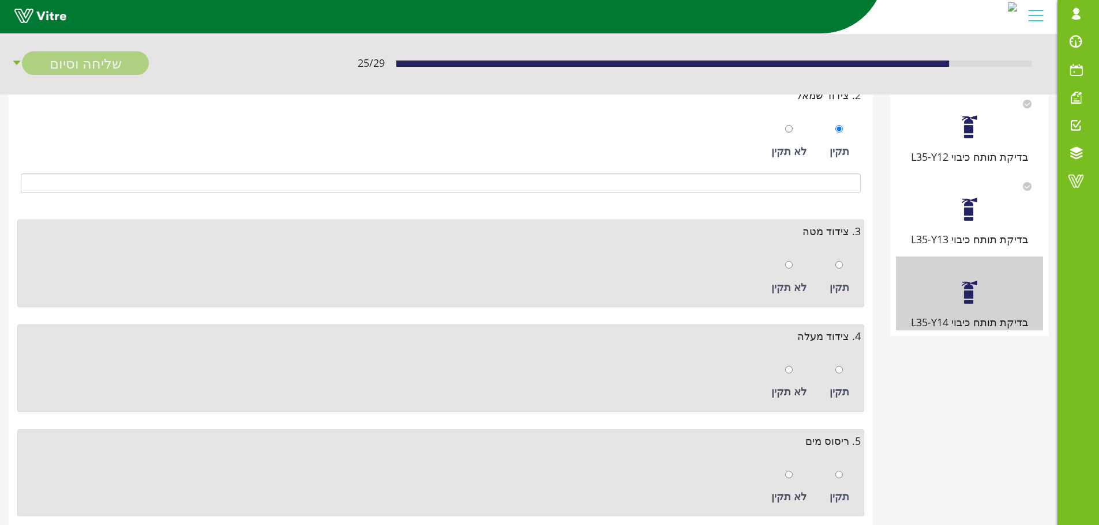
click at [839, 260] on div at bounding box center [838, 265] width 7 height 16
radio input "true"
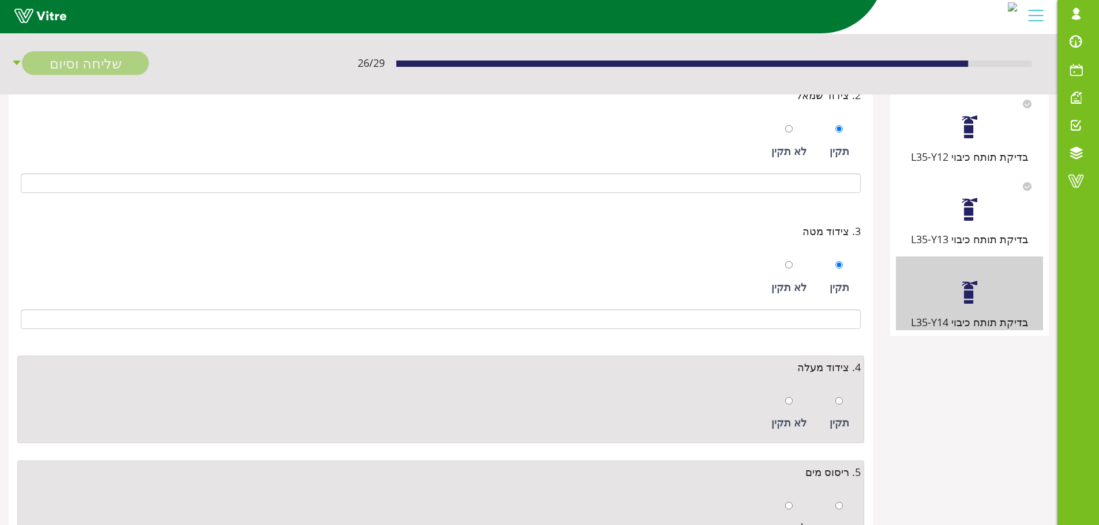
click at [843, 401] on div "תקין" at bounding box center [839, 413] width 31 height 53
radio input "true"
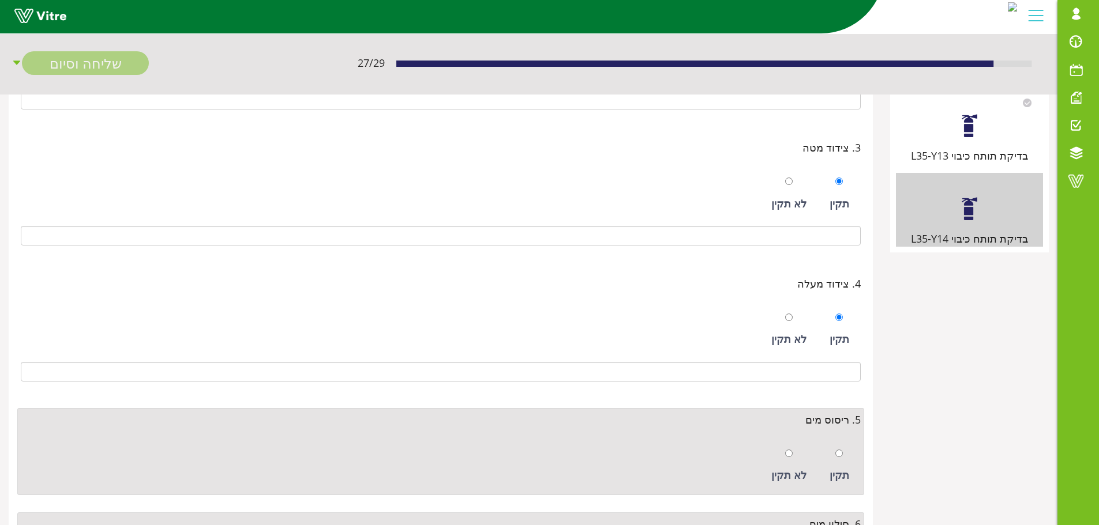
scroll to position [433, 0]
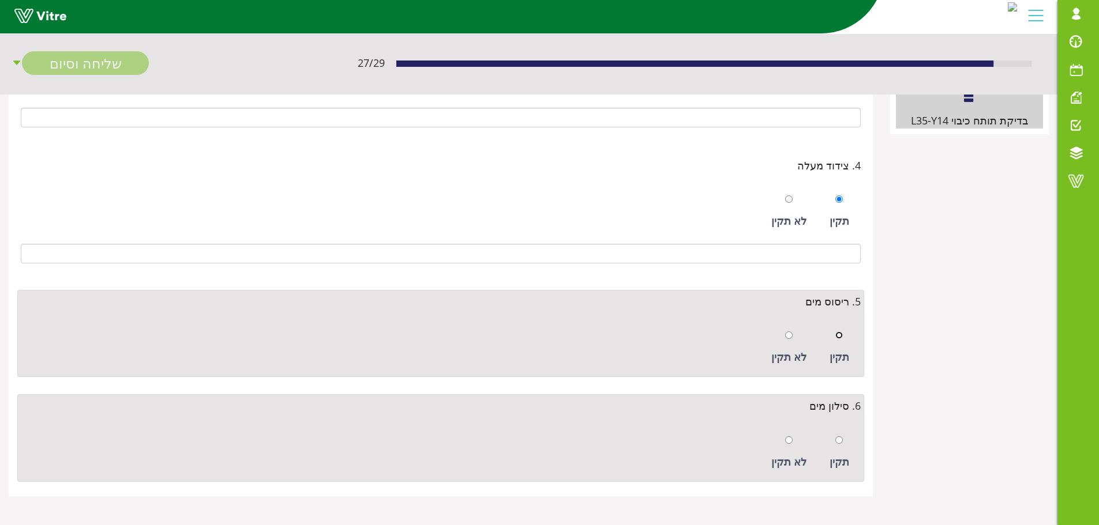
click at [839, 332] on input "radio" at bounding box center [838, 335] width 7 height 7
radio input "true"
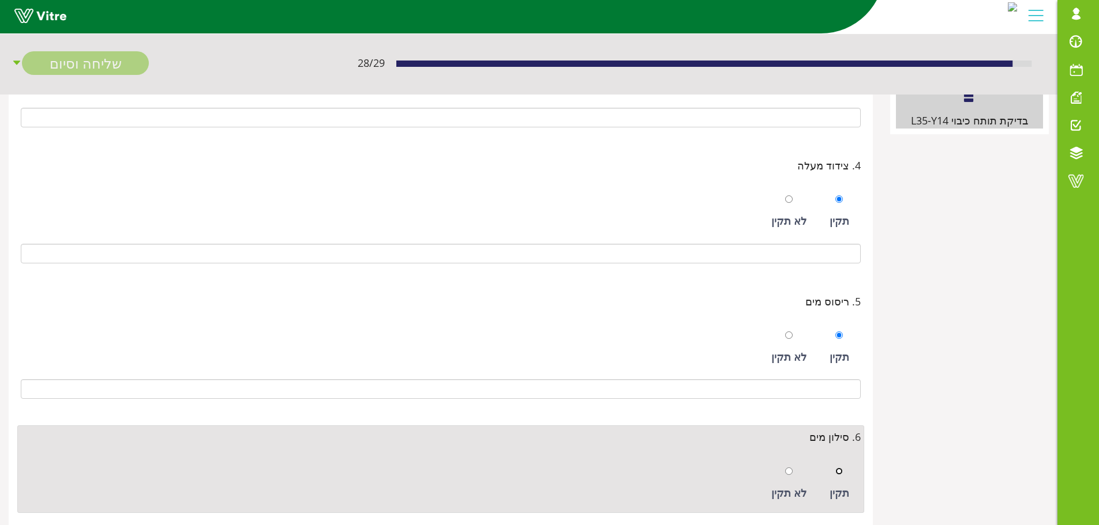
click at [840, 475] on input "radio" at bounding box center [838, 471] width 7 height 7
radio input "true"
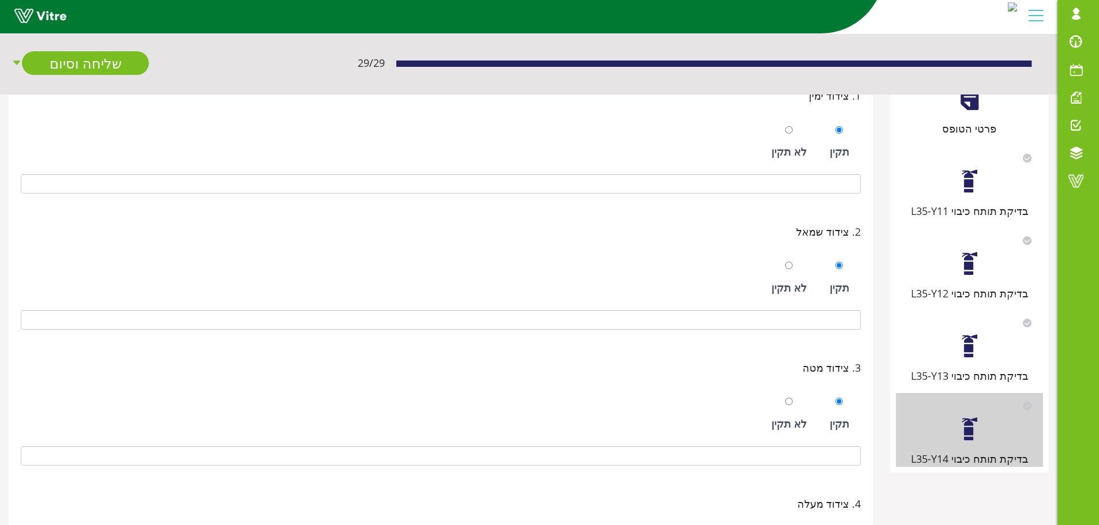
scroll to position [0, 0]
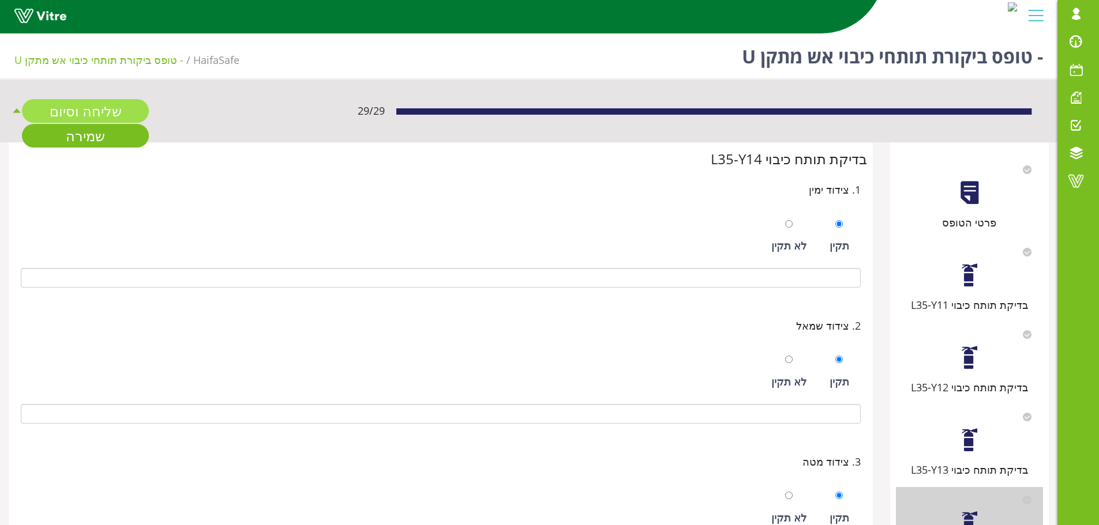
click at [101, 110] on link "שליחה וסיום" at bounding box center [85, 111] width 127 height 24
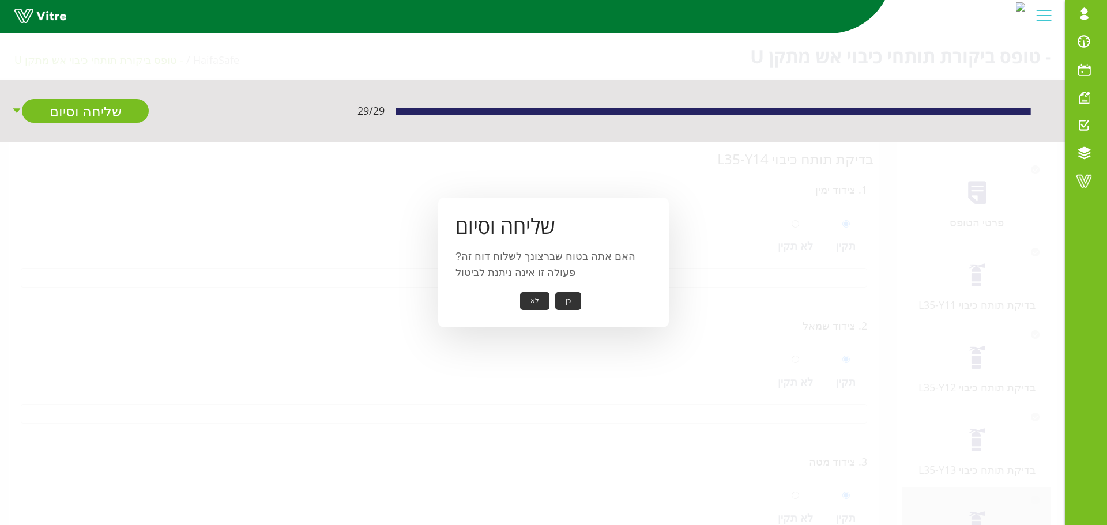
click at [558, 299] on button "כן" at bounding box center [568, 301] width 26 height 18
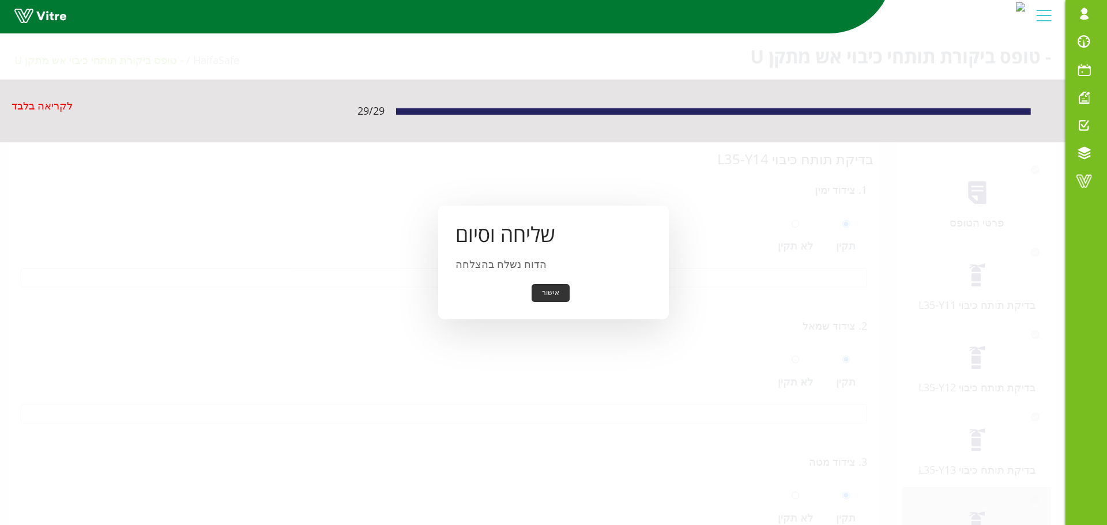
click at [555, 295] on button "אישור" at bounding box center [551, 293] width 38 height 18
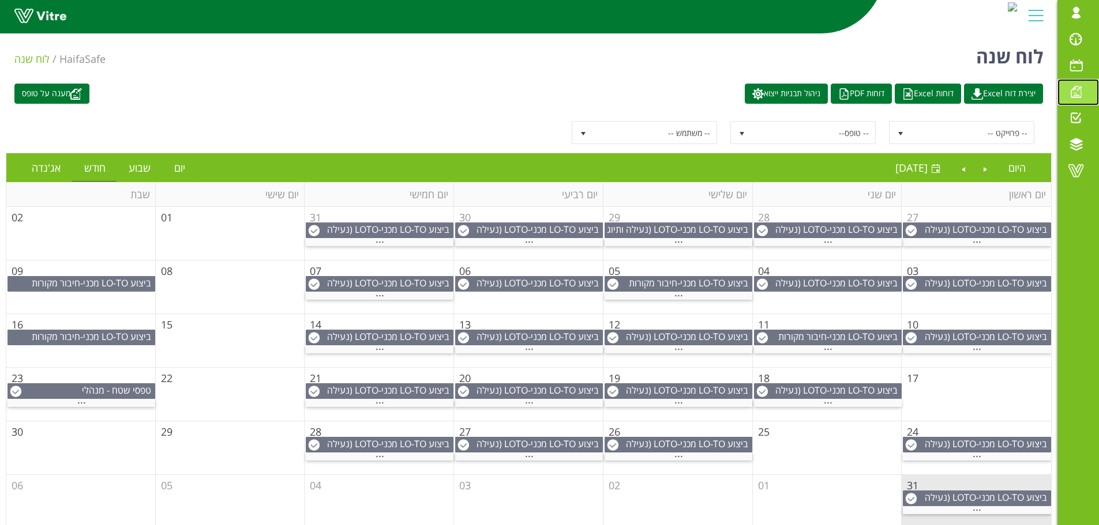
click at [1074, 91] on span at bounding box center [1075, 92] width 29 height 14
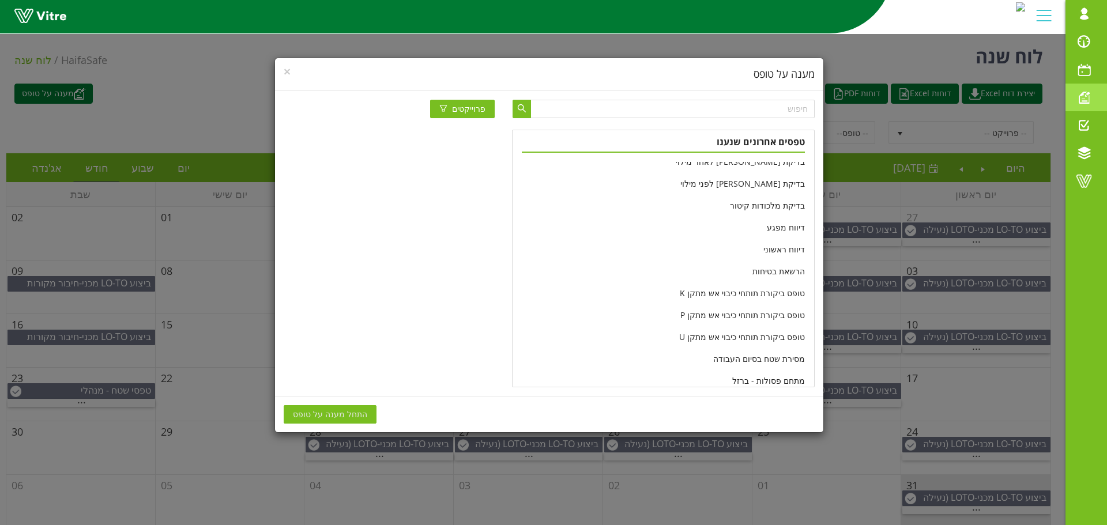
scroll to position [173, 0]
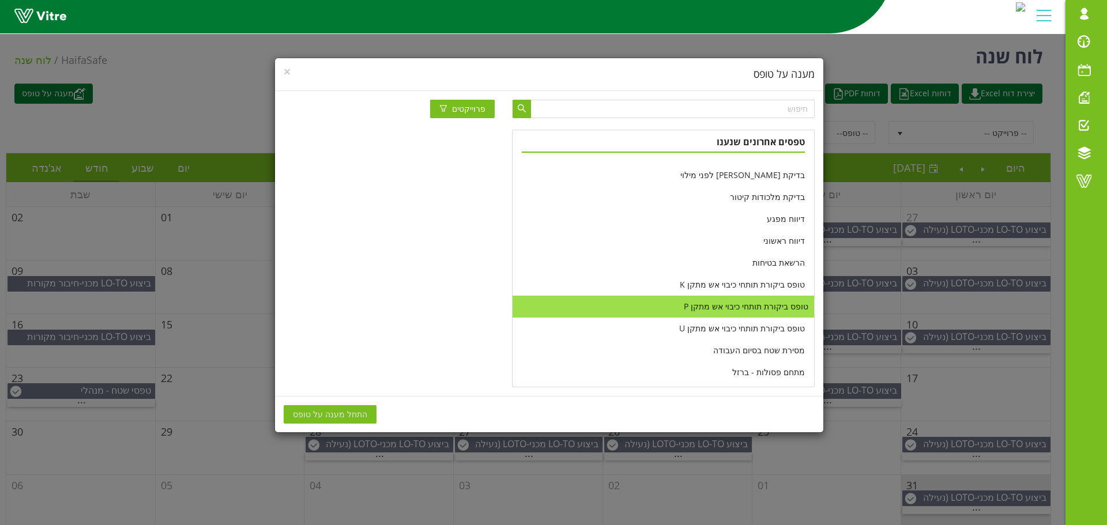
click at [719, 306] on li "טופס ביקורת תותחי כיבוי אש מתקן P" at bounding box center [663, 307] width 301 height 22
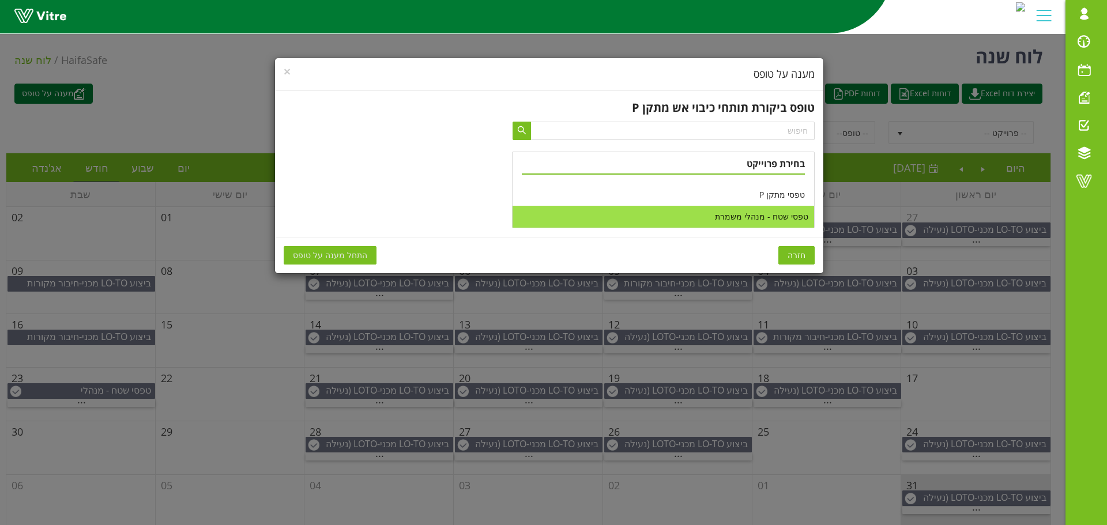
click at [782, 218] on li "טפסי שטח - מנהלי משמרת" at bounding box center [663, 217] width 301 height 22
click at [330, 254] on span "התחל מענה על טופס" at bounding box center [330, 255] width 74 height 13
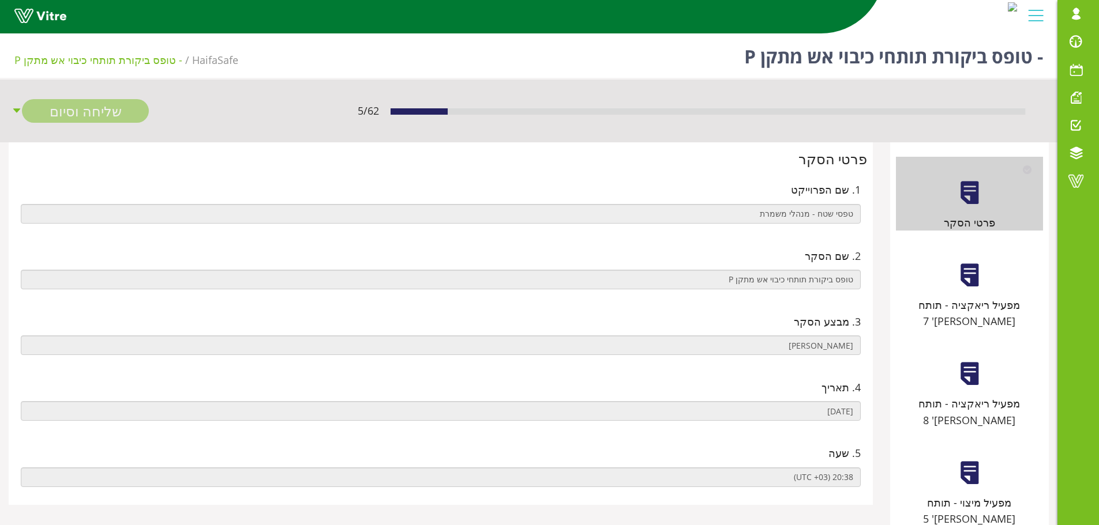
click at [956, 284] on div at bounding box center [969, 275] width 26 height 26
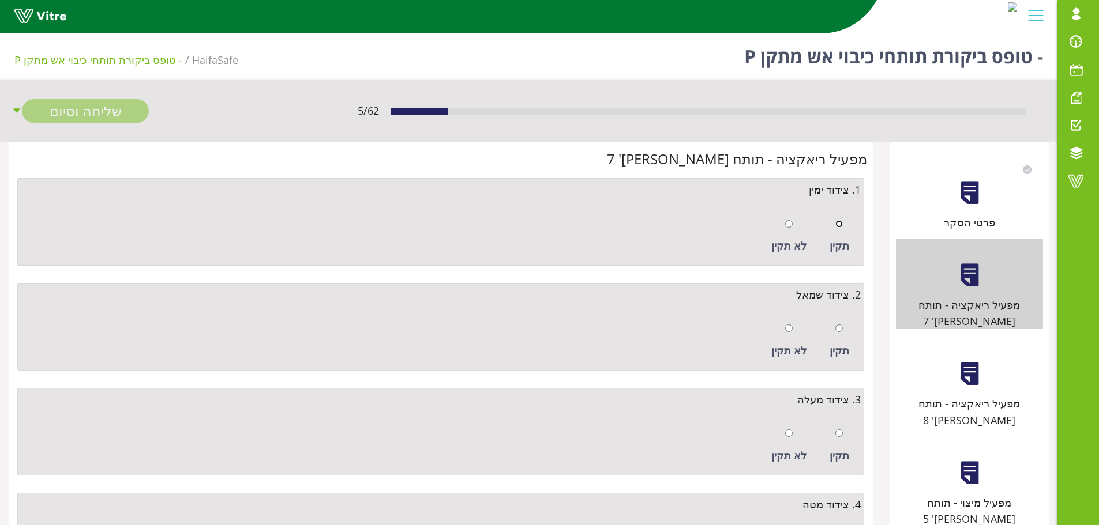
click at [840, 224] on input "radio" at bounding box center [838, 223] width 7 height 7
radio input "true"
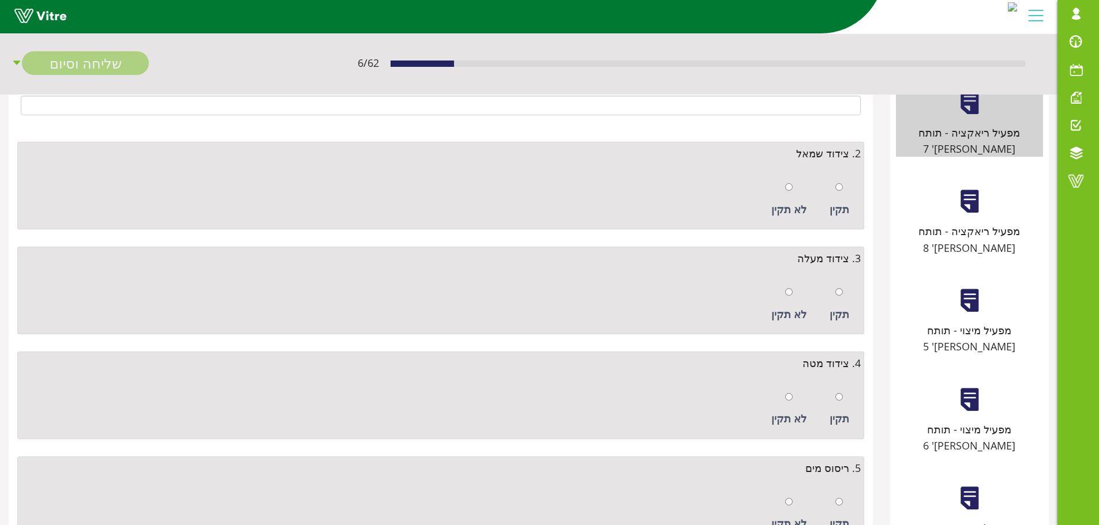
scroll to position [173, 0]
click at [840, 191] on div at bounding box center [838, 186] width 7 height 16
radio input "true"
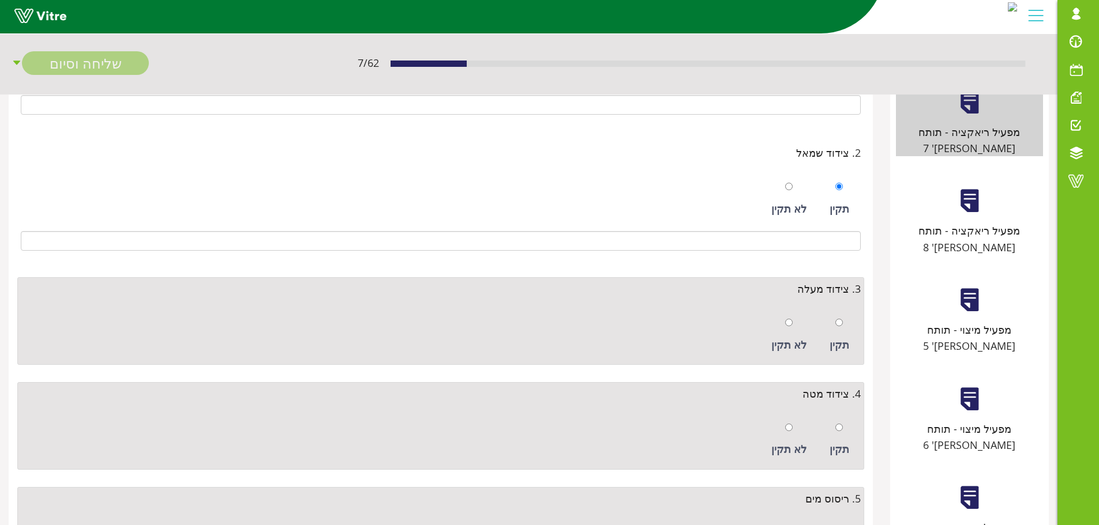
click at [846, 317] on div "תקין" at bounding box center [839, 335] width 31 height 53
radio input "true"
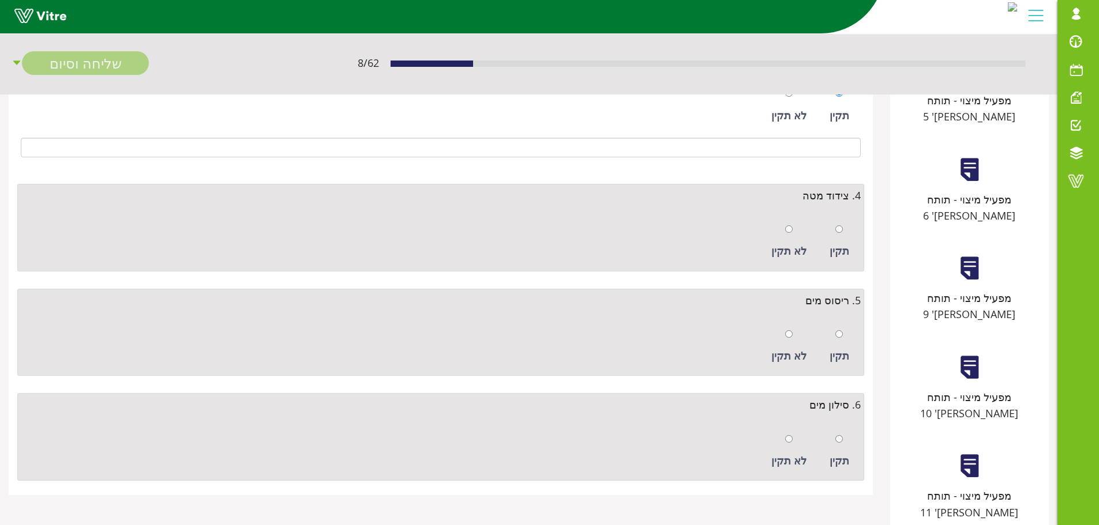
scroll to position [404, 0]
click at [836, 235] on div at bounding box center [838, 228] width 7 height 16
radio input "true"
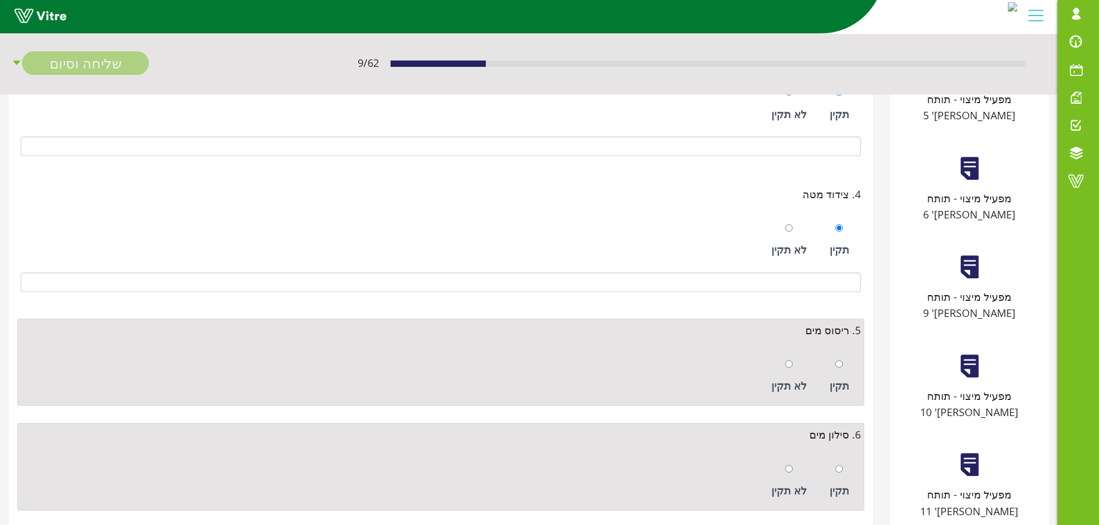
click at [844, 361] on div "תקין" at bounding box center [839, 376] width 31 height 53
radio input "true"
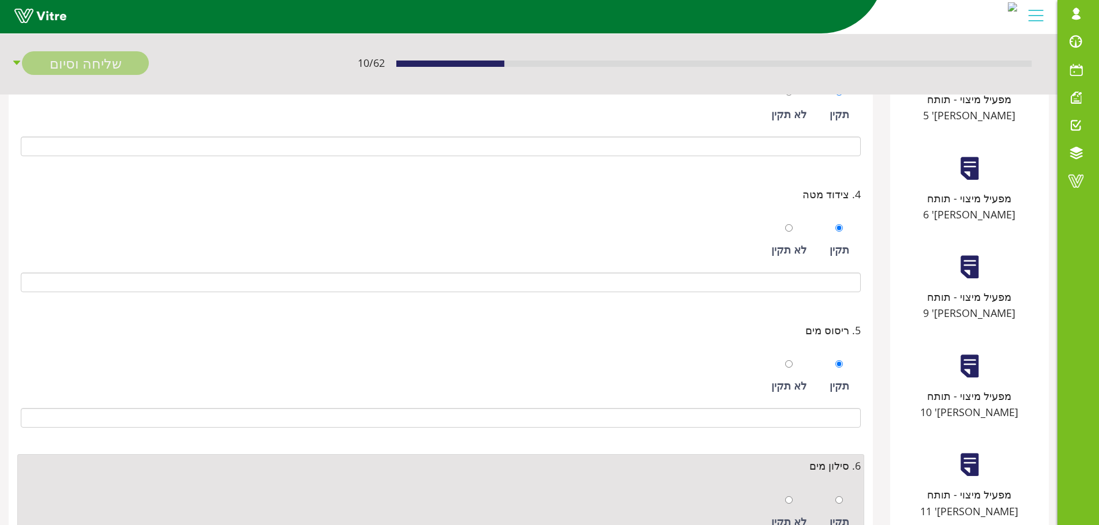
scroll to position [519, 0]
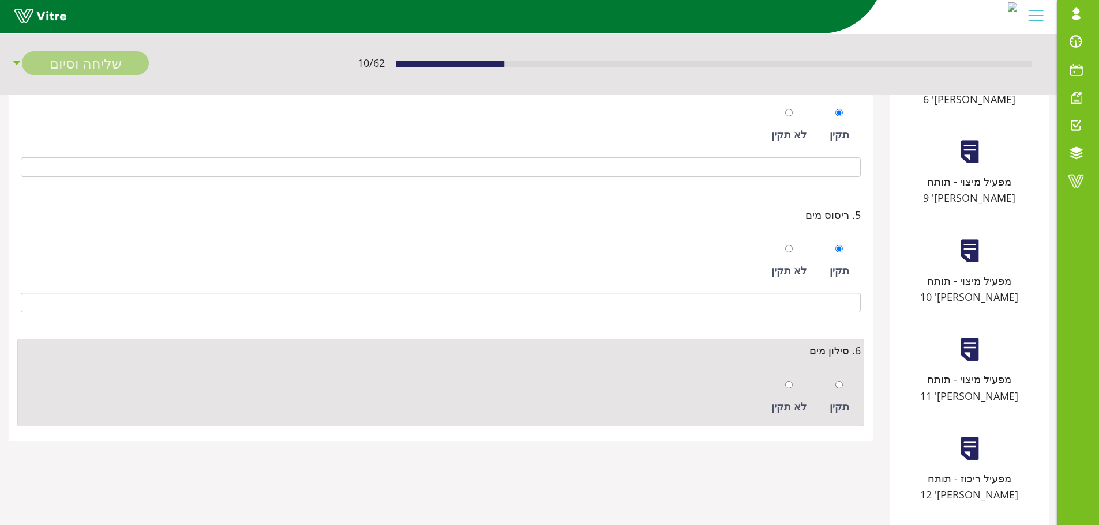
click at [835, 389] on div "תקין" at bounding box center [839, 397] width 31 height 53
radio input "true"
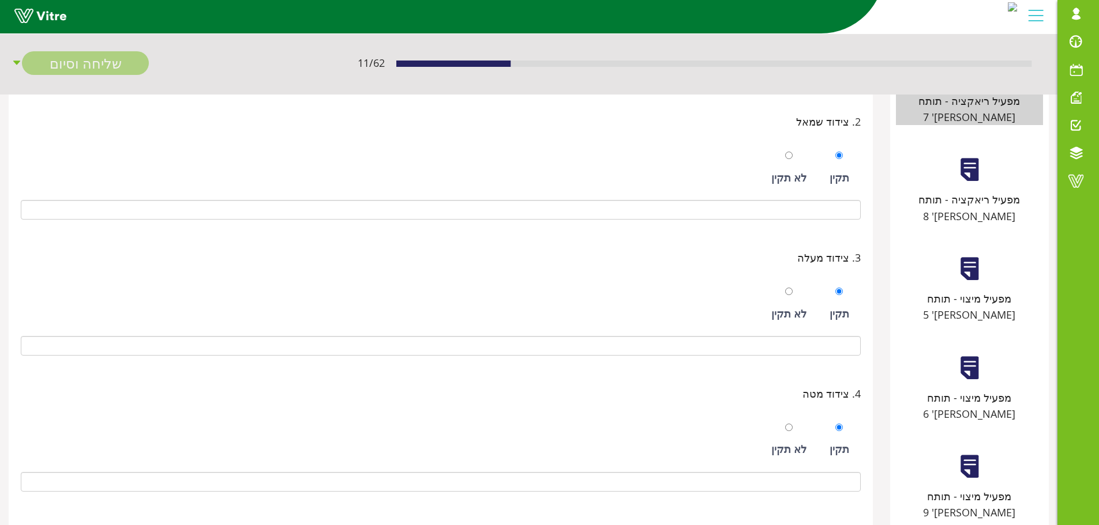
scroll to position [58, 0]
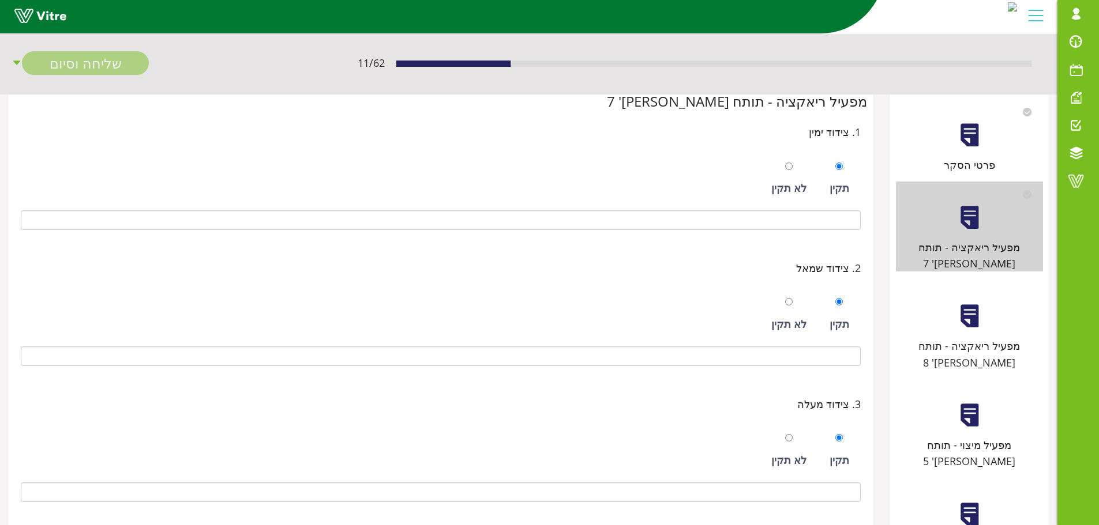
click at [963, 305] on div at bounding box center [969, 316] width 26 height 26
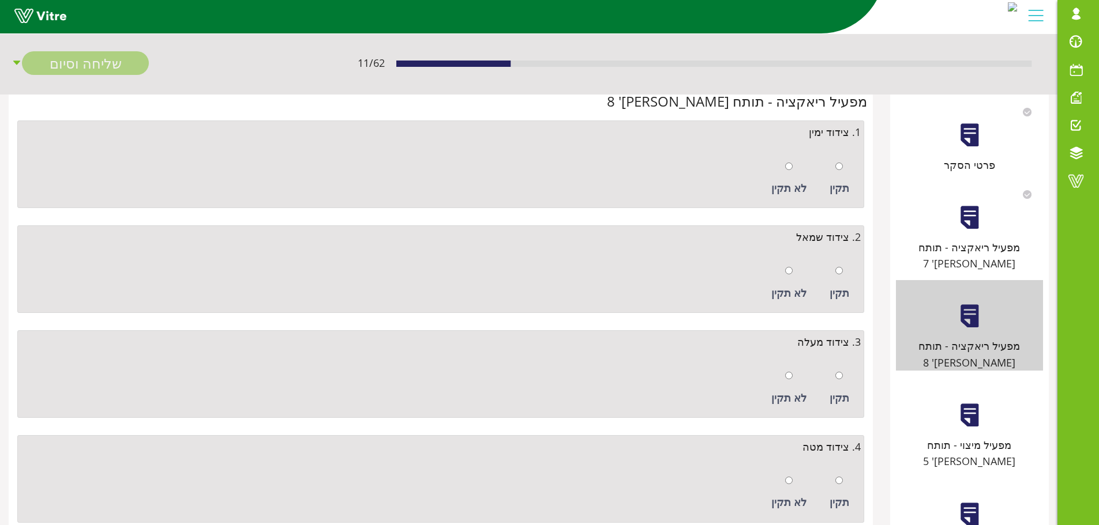
scroll to position [0, 0]
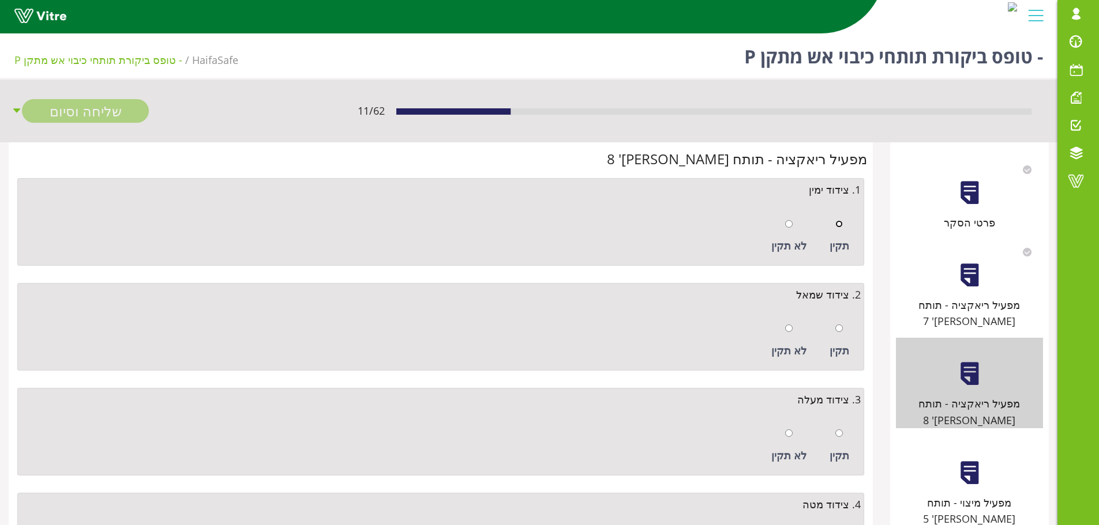
click at [840, 226] on input "radio" at bounding box center [838, 223] width 7 height 7
radio input "true"
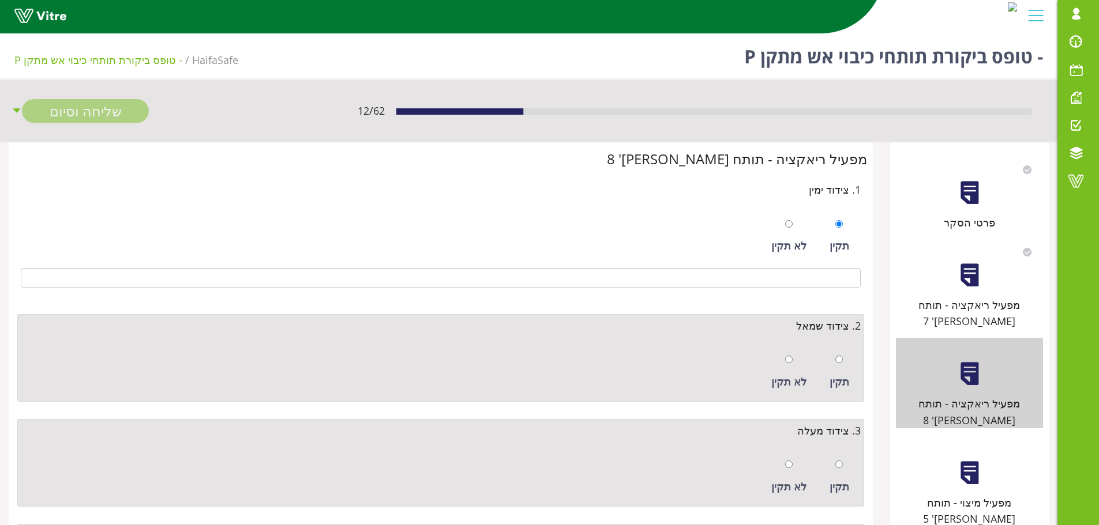
click at [844, 358] on div "תקין" at bounding box center [839, 371] width 31 height 53
radio input "true"
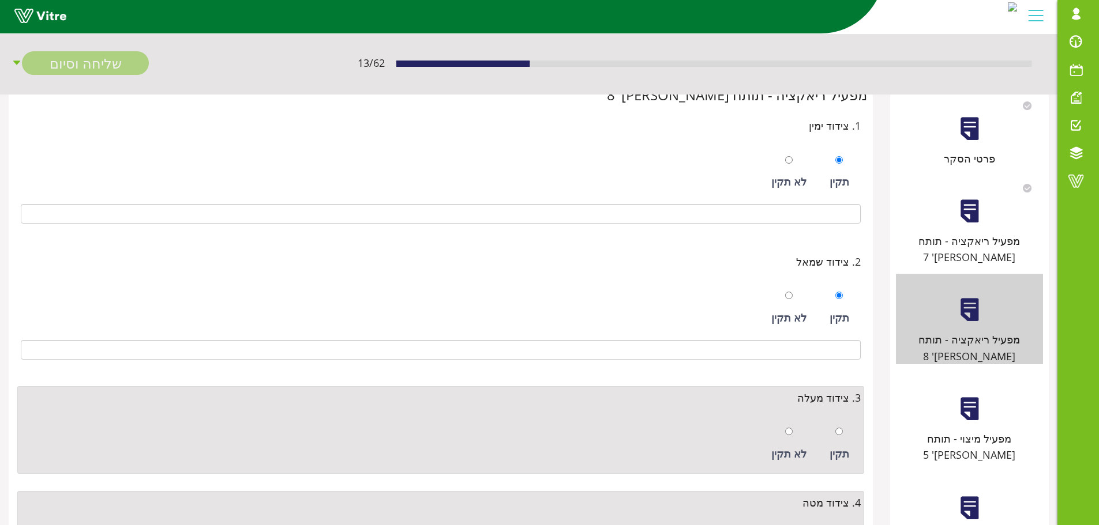
scroll to position [231, 0]
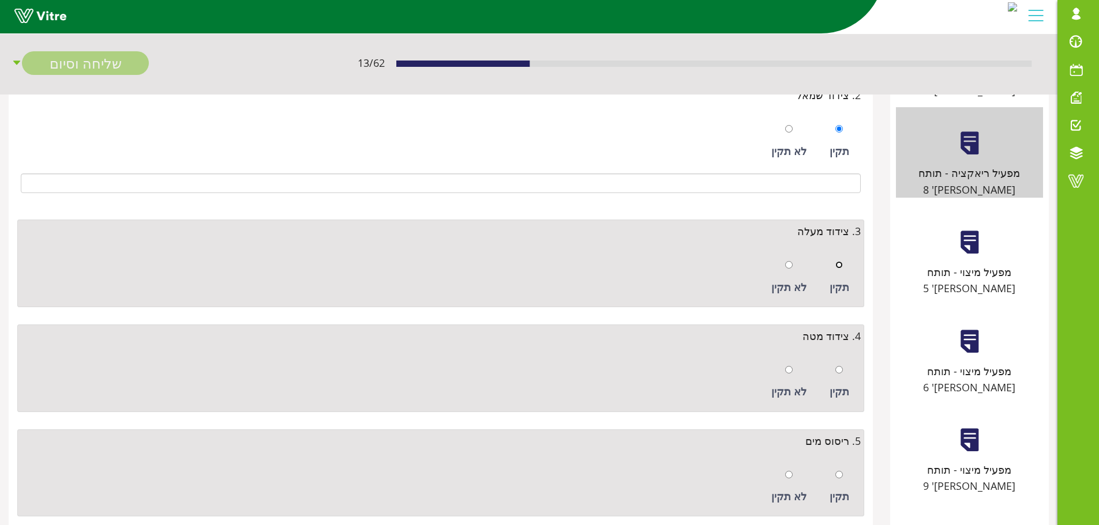
click at [841, 267] on input "radio" at bounding box center [838, 264] width 7 height 7
radio input "true"
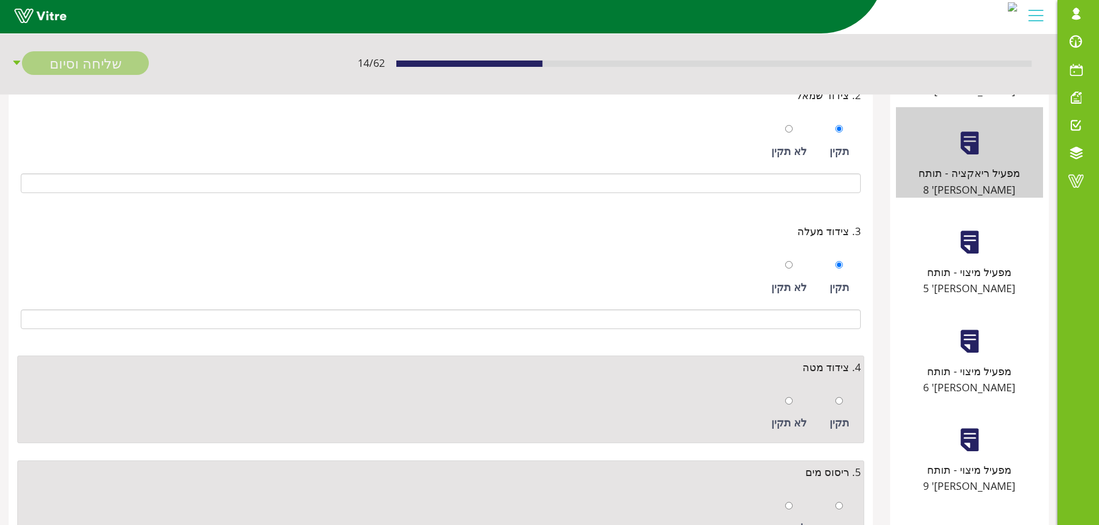
click at [843, 399] on div "תקין" at bounding box center [839, 413] width 31 height 53
radio input "true"
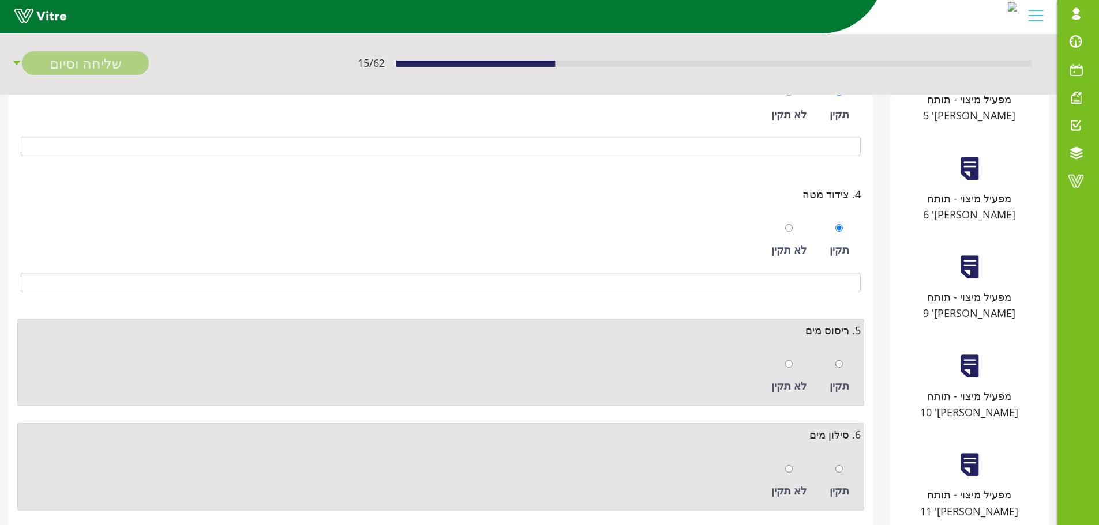
click at [841, 377] on div "תקין" at bounding box center [839, 376] width 31 height 53
radio input "true"
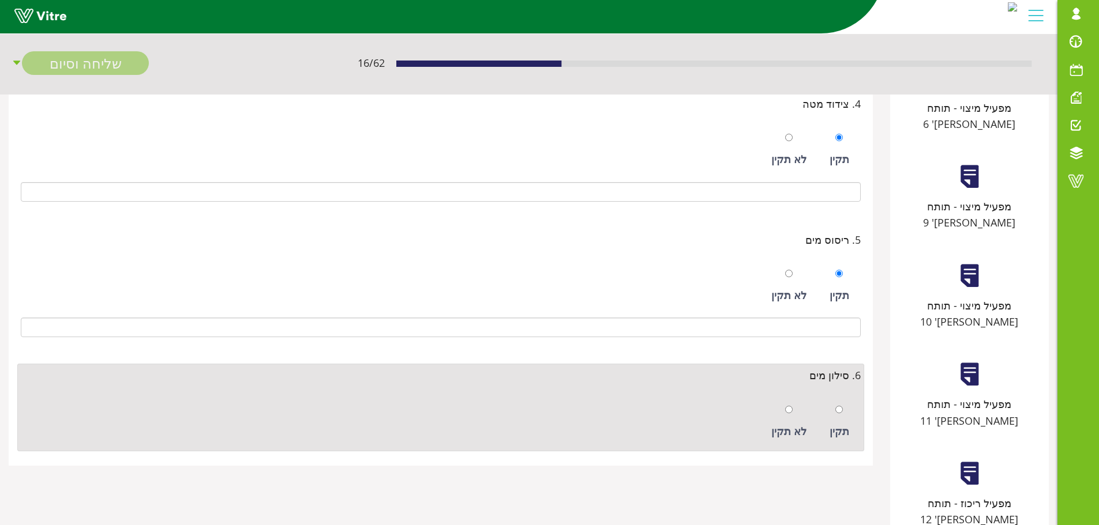
scroll to position [566, 0]
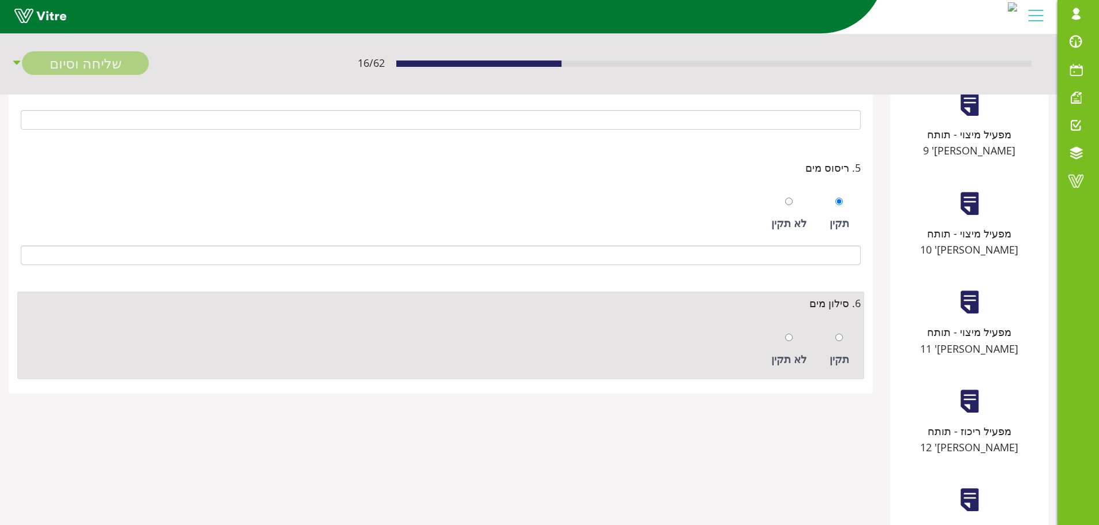
click at [837, 345] on div at bounding box center [838, 337] width 7 height 16
radio input "true"
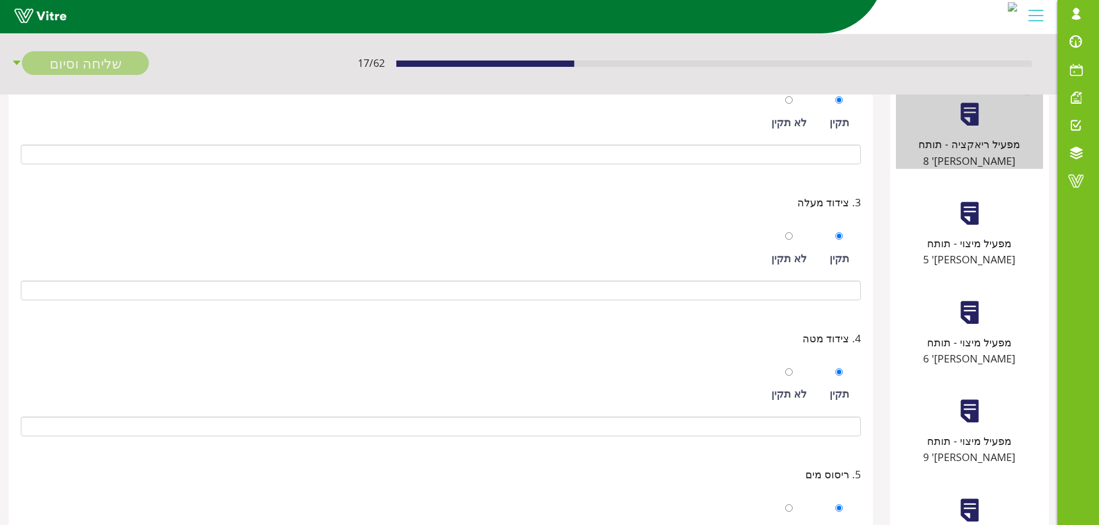
scroll to position [105, 0]
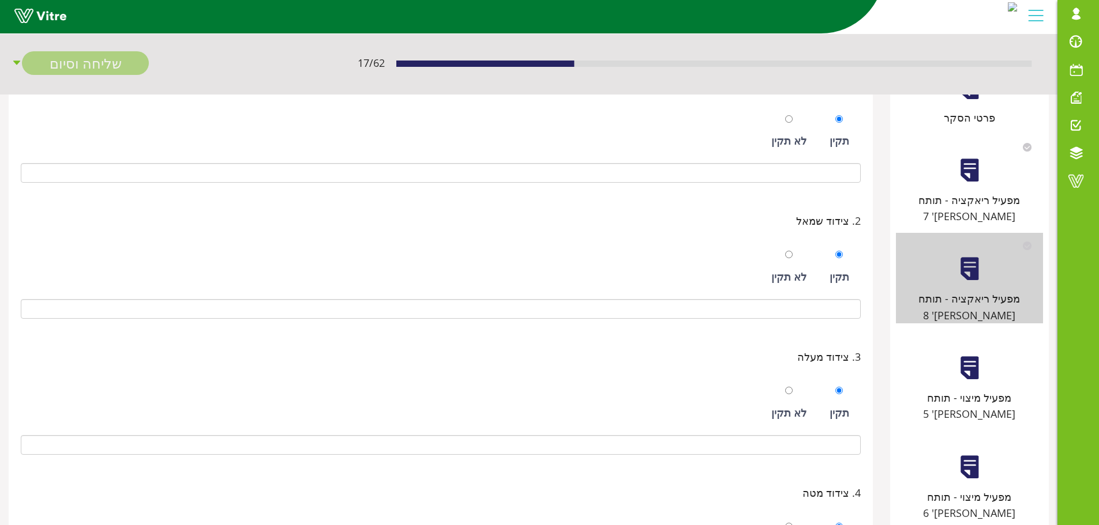
click at [961, 355] on div at bounding box center [969, 368] width 26 height 26
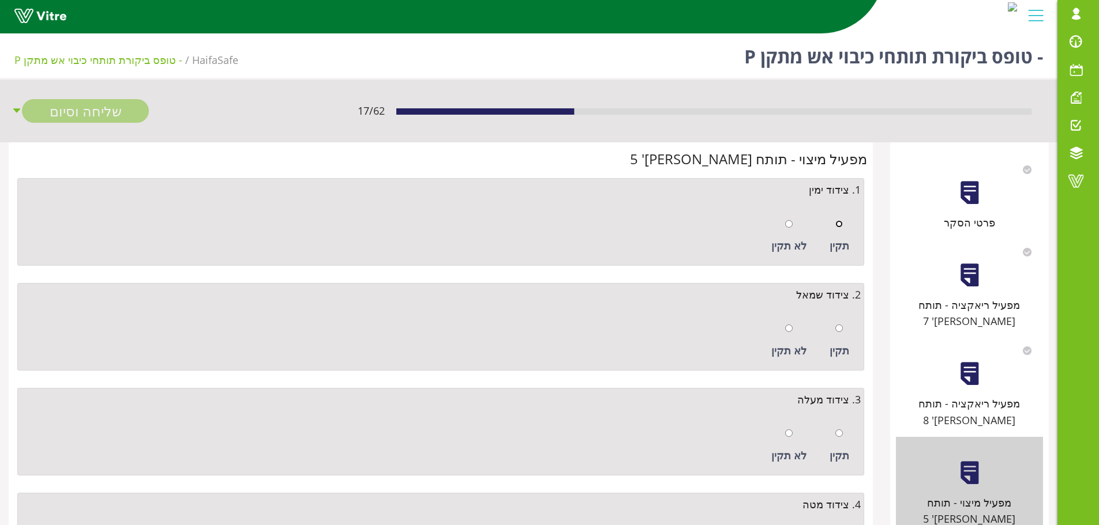
click at [841, 226] on input "radio" at bounding box center [838, 223] width 7 height 7
radio input "true"
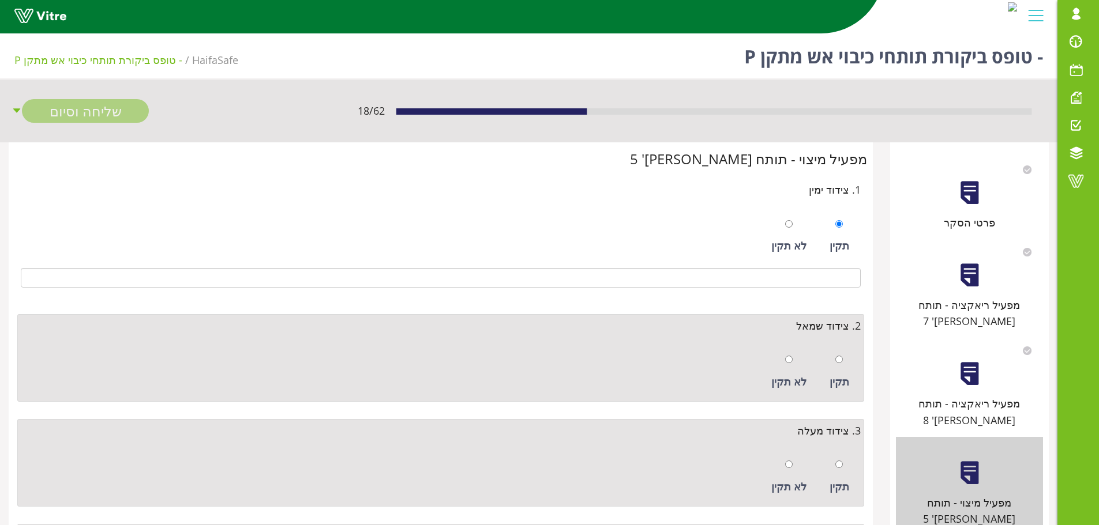
click at [843, 354] on div at bounding box center [838, 359] width 7 height 16
radio input "true"
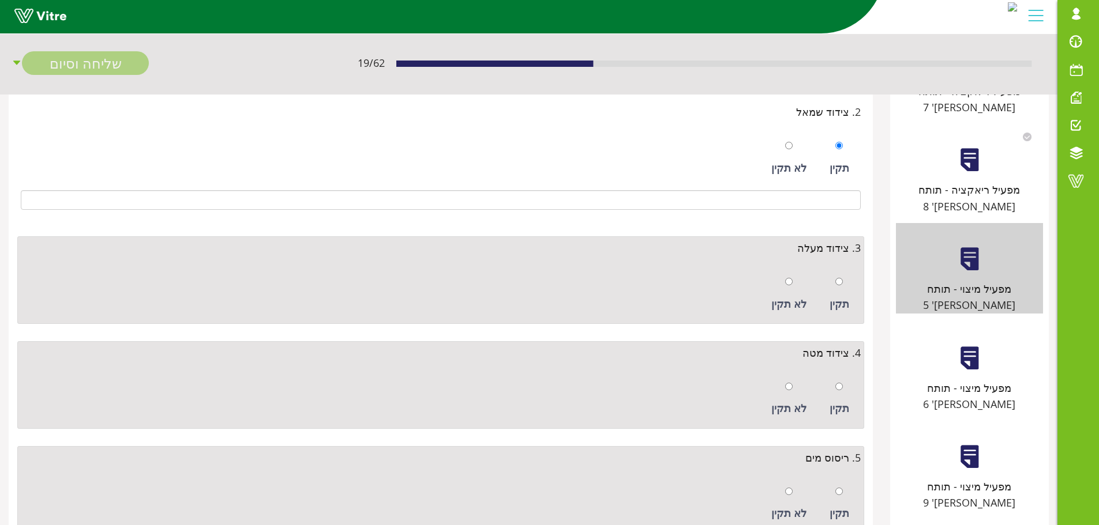
scroll to position [231, 0]
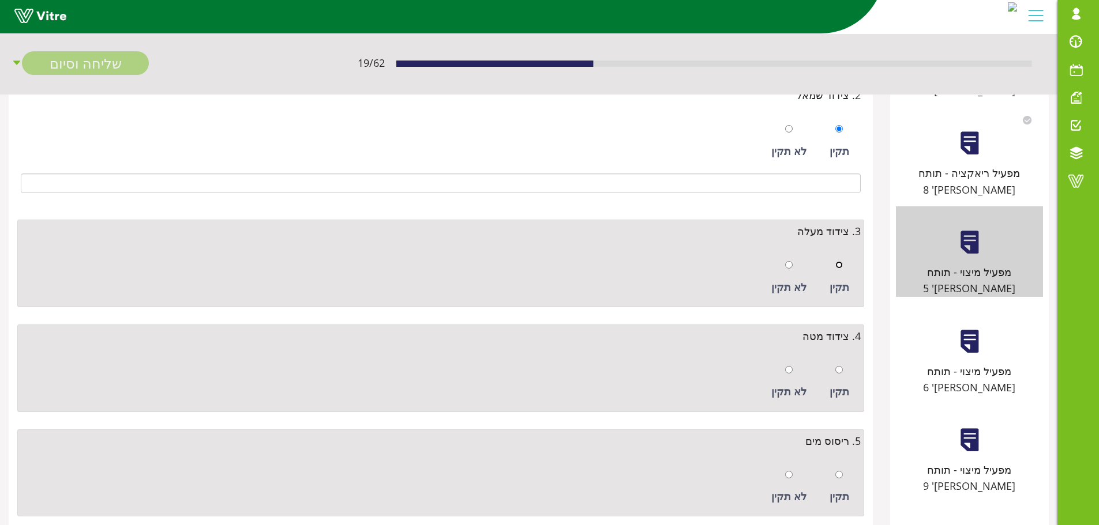
click at [841, 266] on input "radio" at bounding box center [838, 264] width 7 height 7
radio input "true"
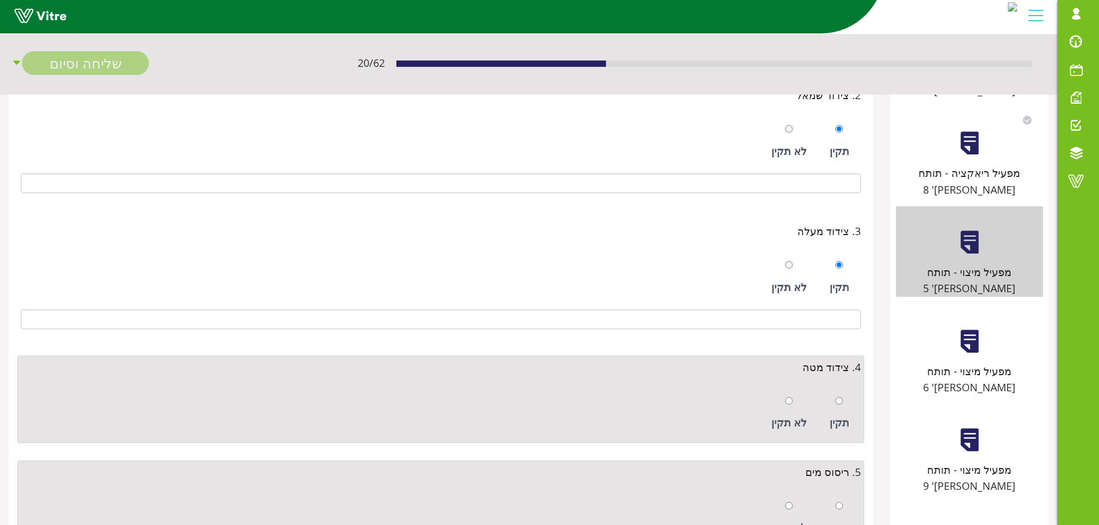
click at [842, 397] on div at bounding box center [838, 401] width 7 height 16
radio input "true"
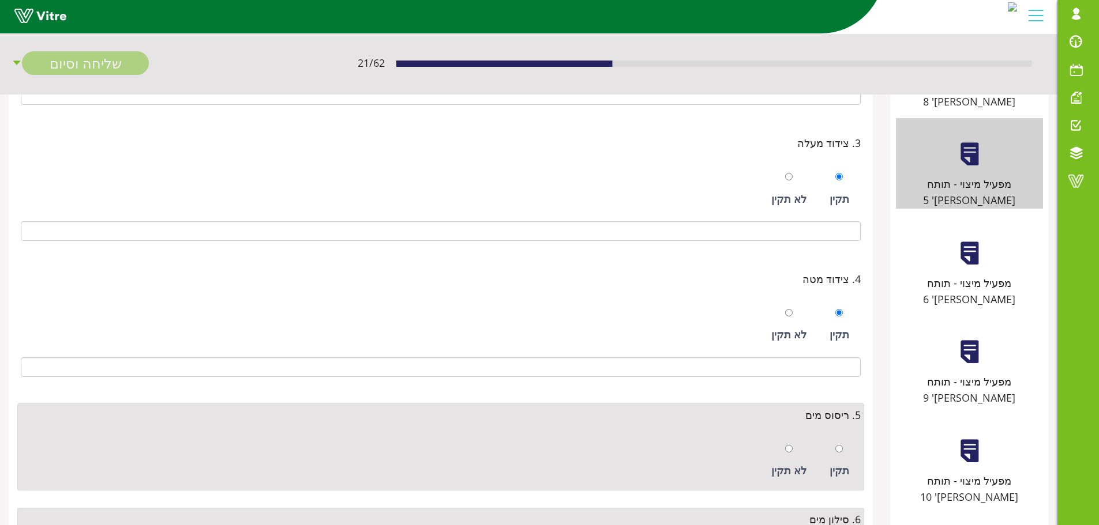
scroll to position [404, 0]
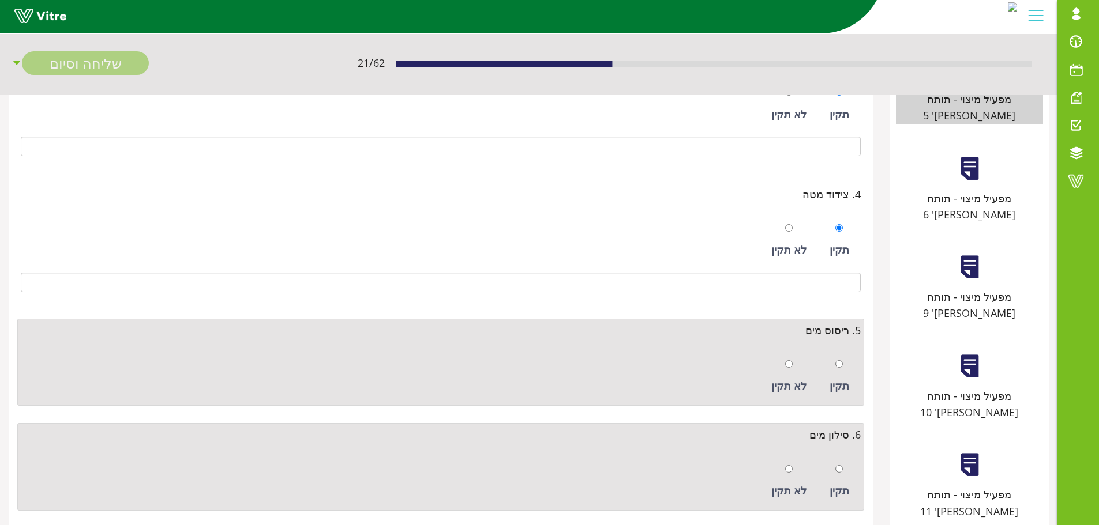
click at [841, 371] on div at bounding box center [838, 364] width 7 height 16
radio input "true"
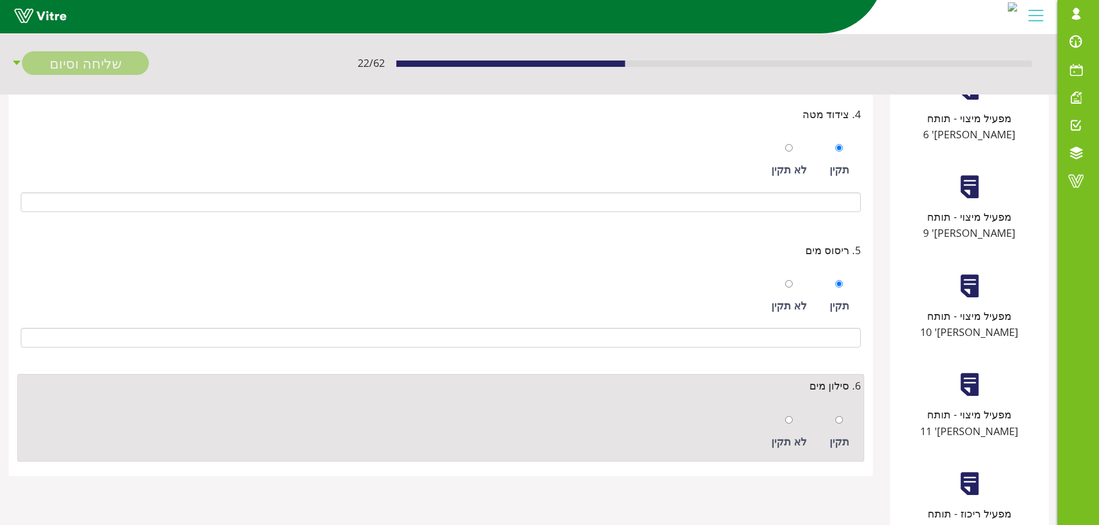
scroll to position [566, 0]
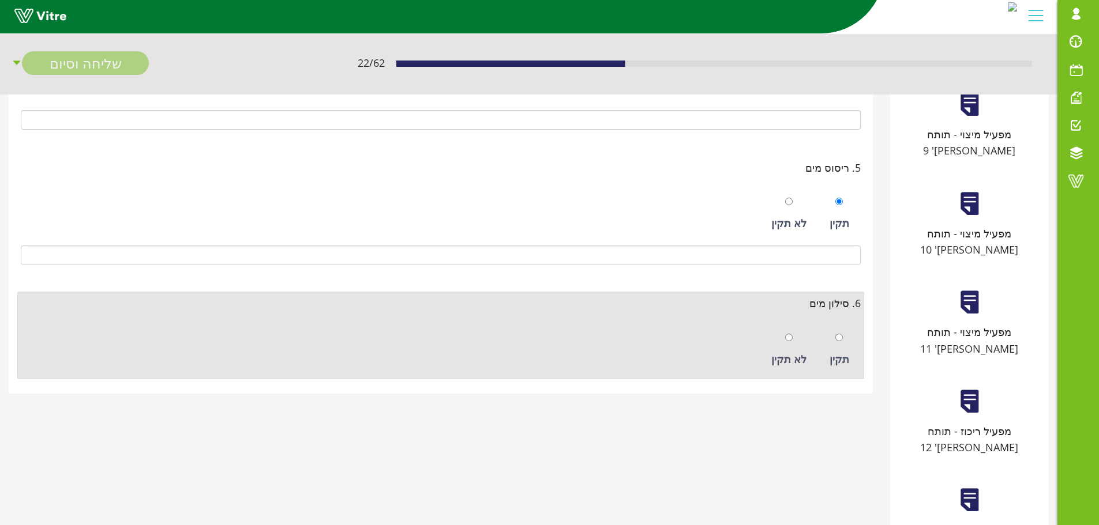
click at [837, 348] on div "תקין" at bounding box center [839, 350] width 31 height 53
radio input "true"
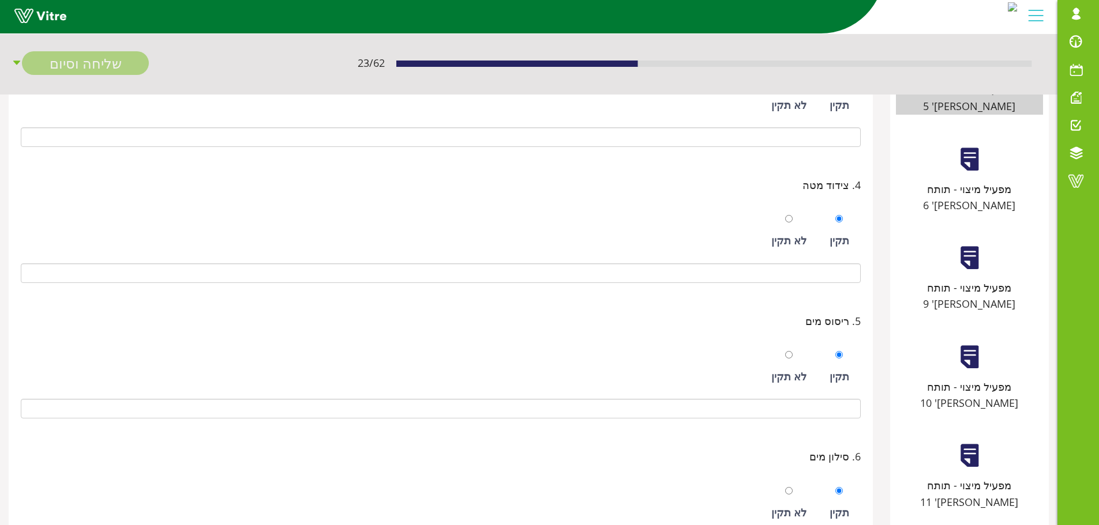
scroll to position [278, 0]
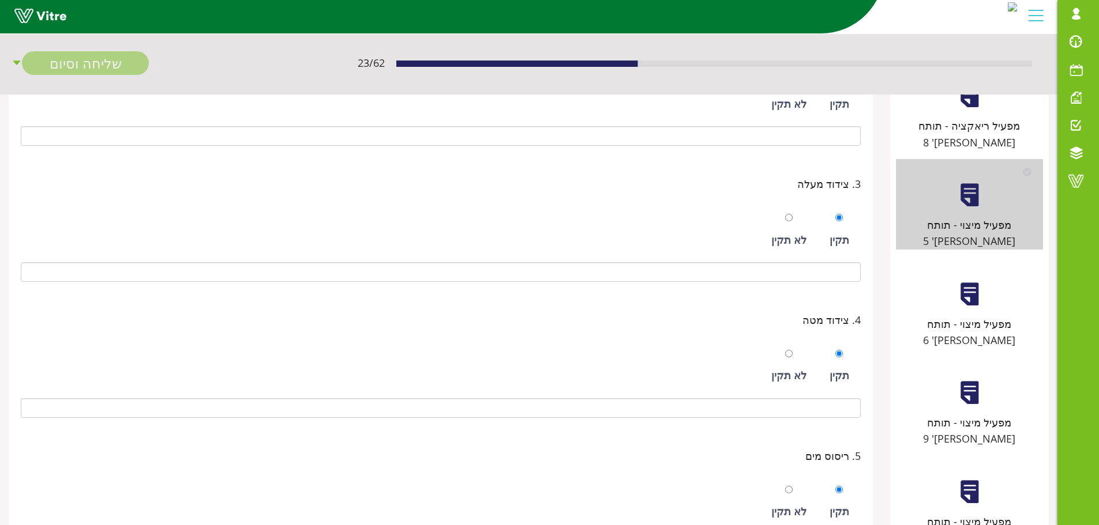
click at [971, 281] on div at bounding box center [969, 294] width 26 height 26
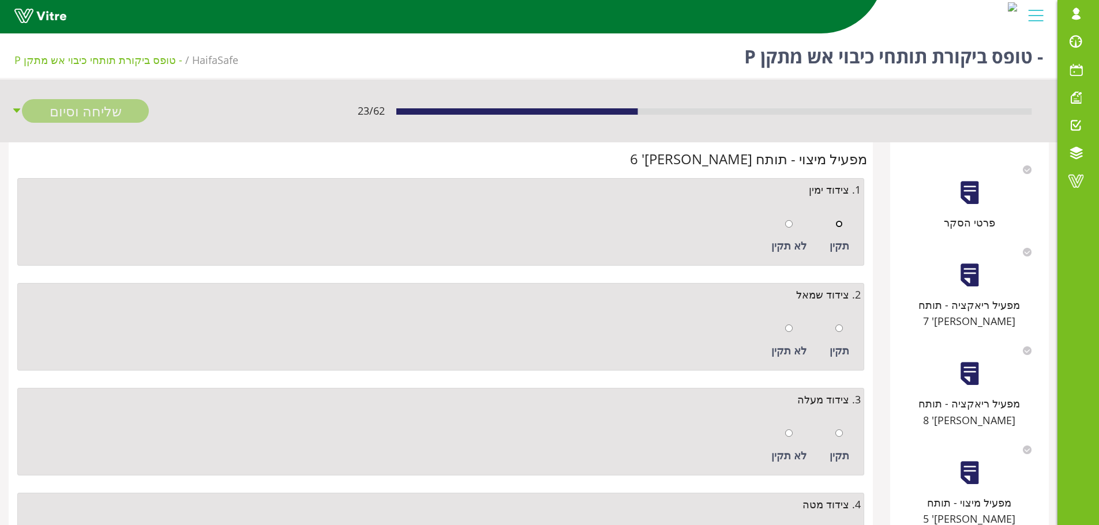
click at [843, 227] on input "radio" at bounding box center [838, 223] width 7 height 7
radio input "true"
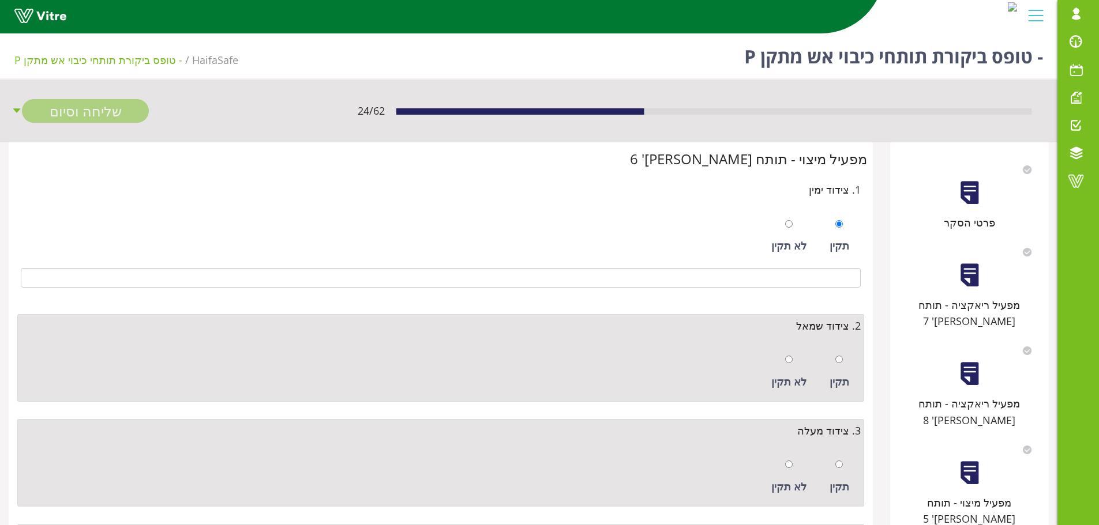
click at [837, 354] on div at bounding box center [838, 359] width 7 height 16
radio input "true"
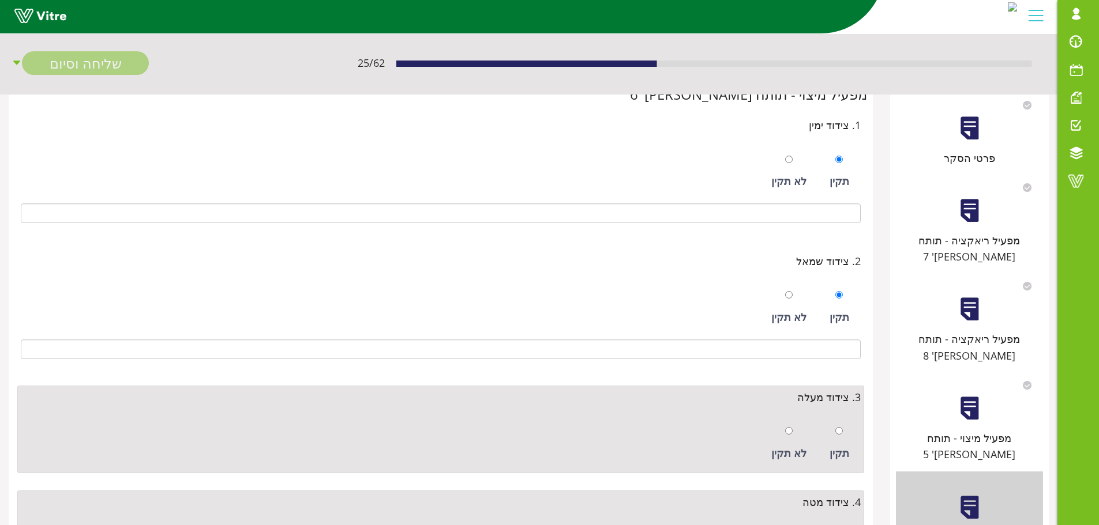
scroll to position [173, 0]
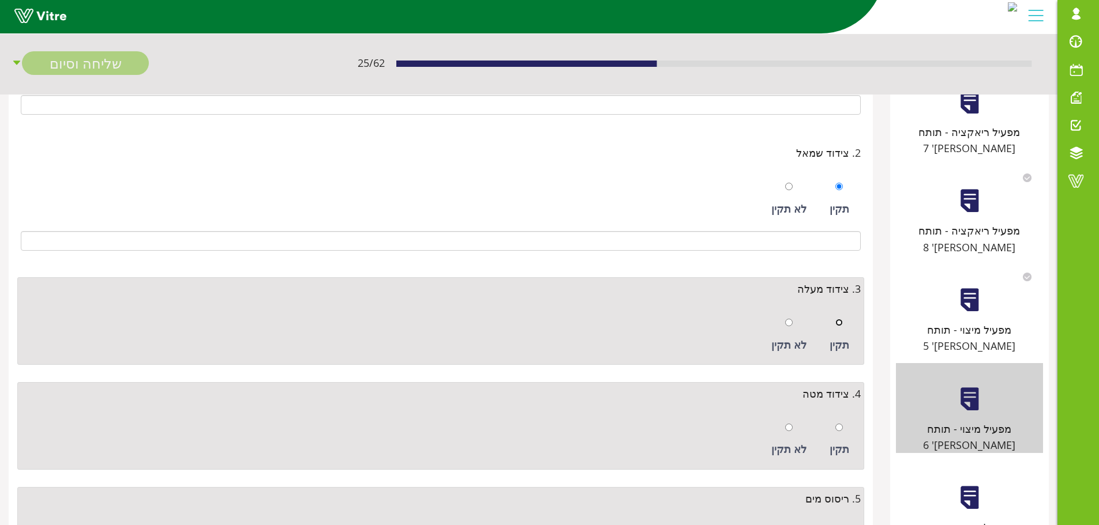
click at [841, 321] on input "radio" at bounding box center [838, 322] width 7 height 7
radio input "true"
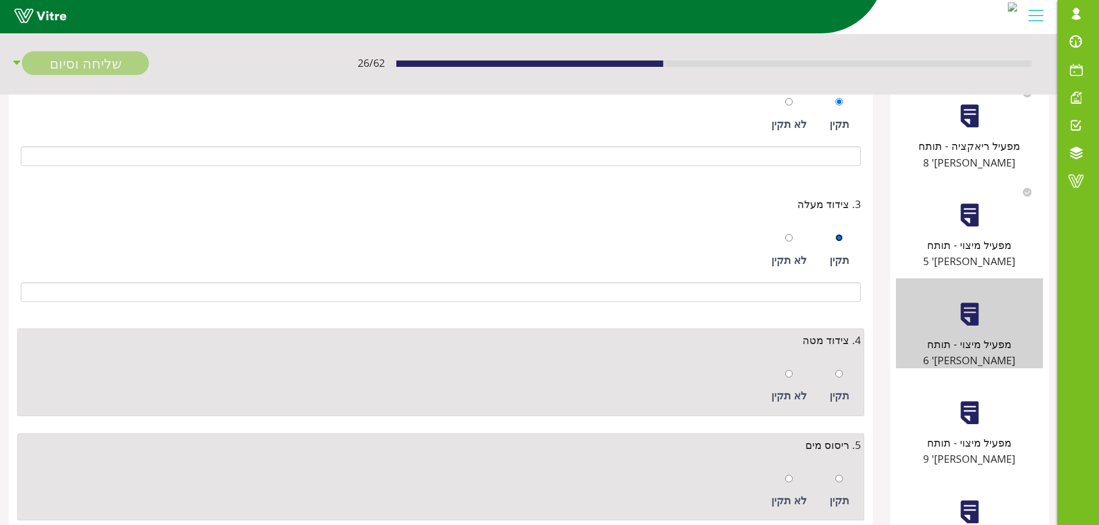
scroll to position [404, 0]
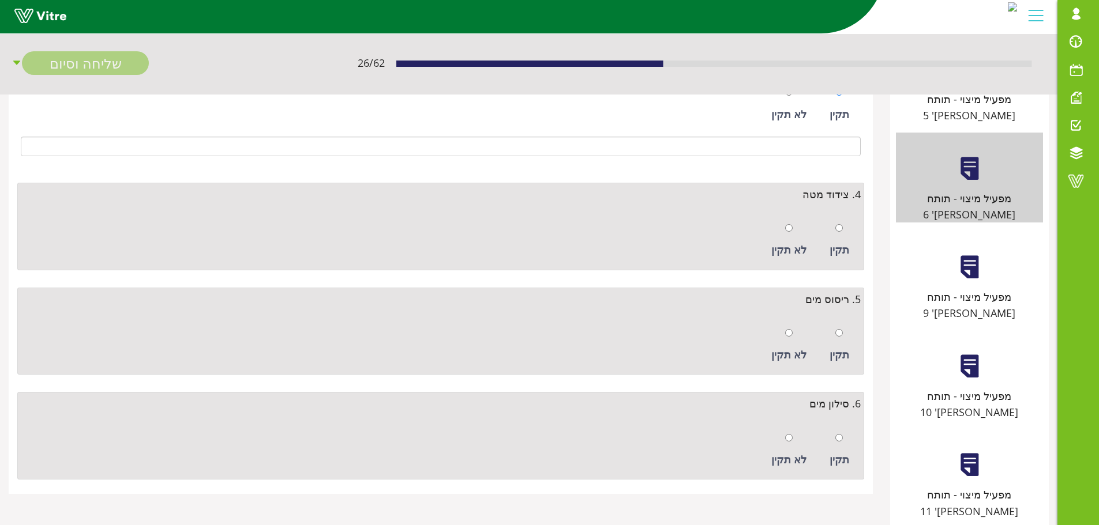
click at [841, 234] on div at bounding box center [838, 228] width 7 height 16
radio input "true"
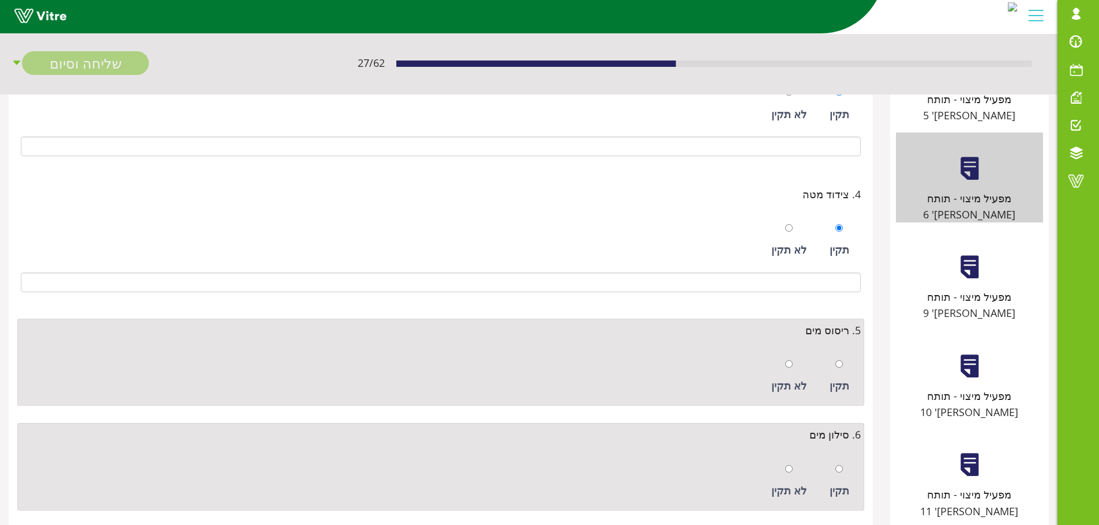
click at [841, 358] on div at bounding box center [838, 364] width 7 height 16
radio input "true"
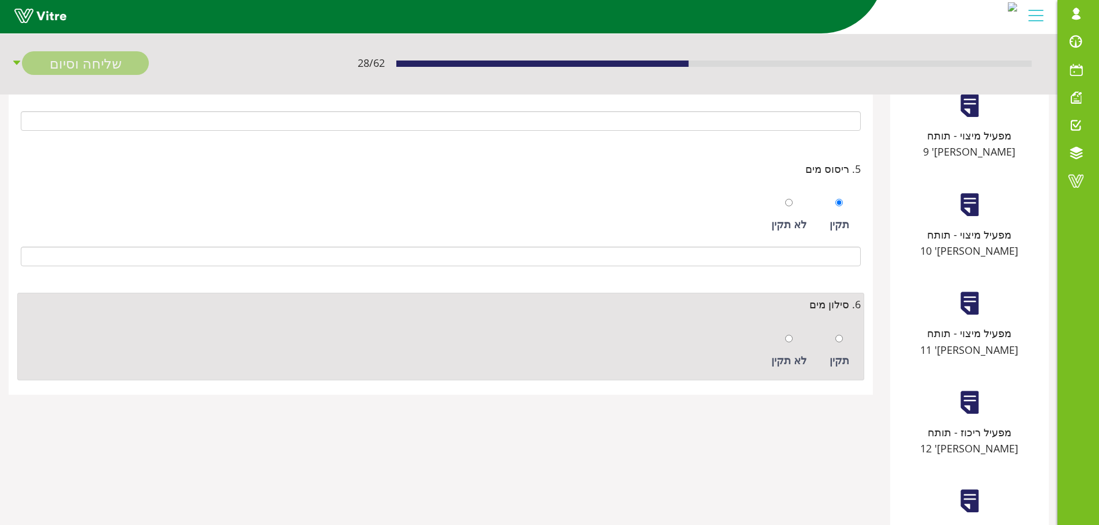
scroll to position [566, 0]
click at [835, 341] on div "תקין" at bounding box center [839, 350] width 31 height 53
radio input "true"
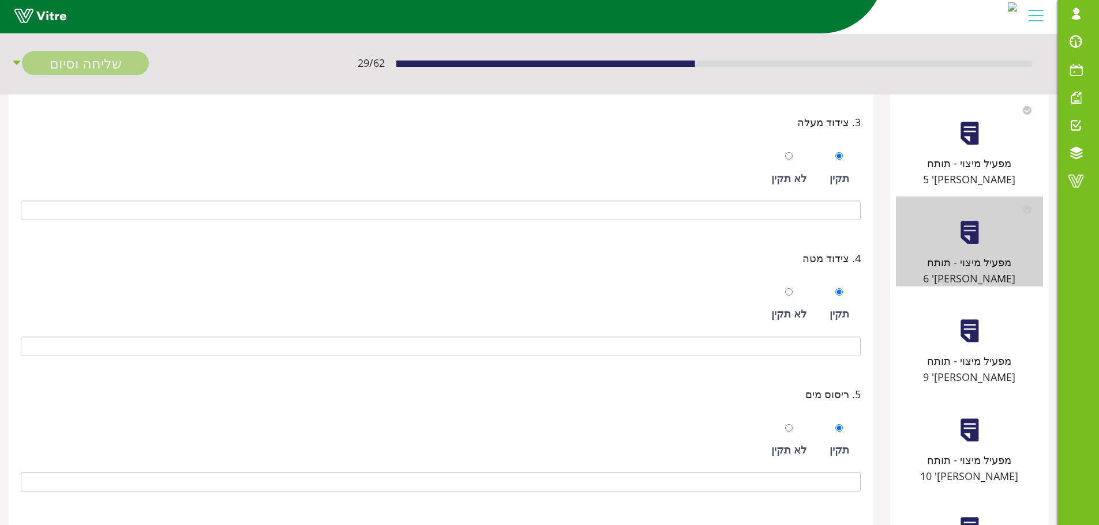
scroll to position [336, 0]
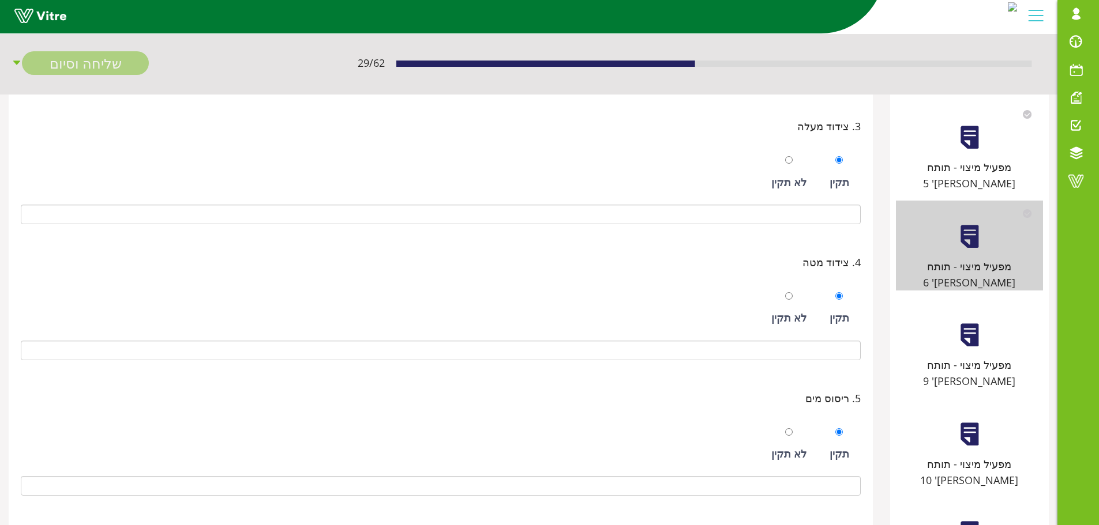
click at [959, 299] on div "מפעיל מיצוי - תותח מס' 9" at bounding box center [969, 344] width 147 height 91
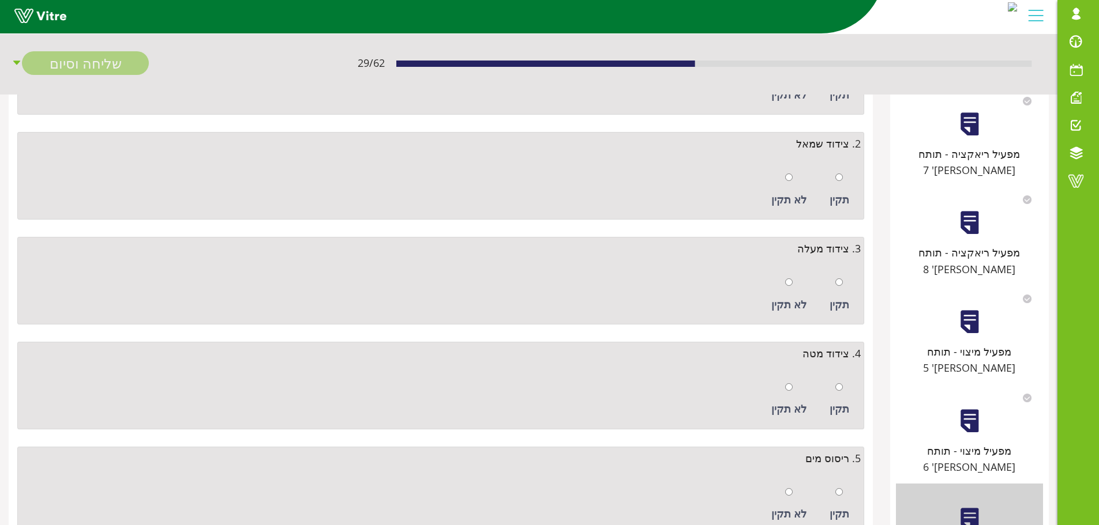
scroll to position [0, 0]
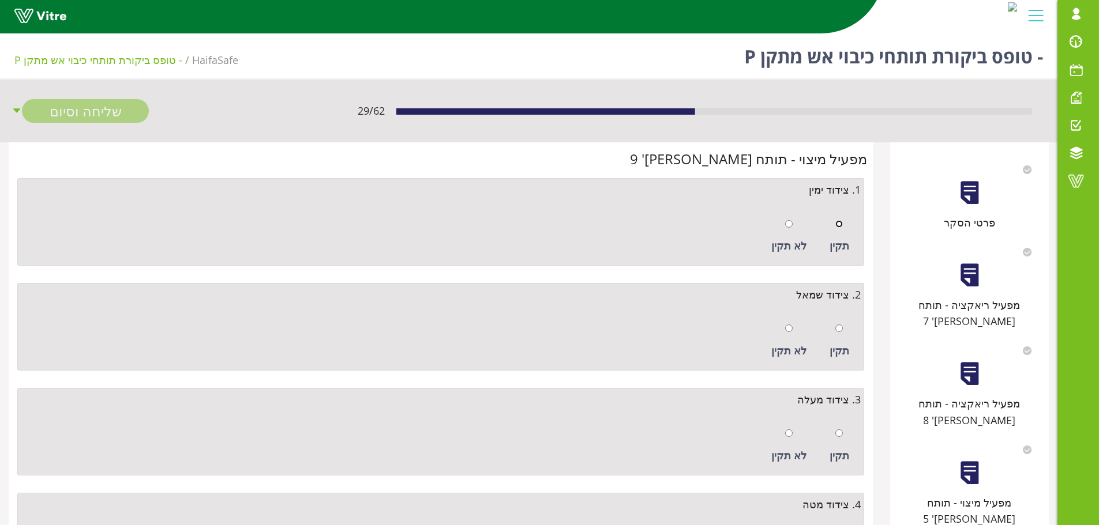
click at [838, 222] on input "radio" at bounding box center [838, 223] width 7 height 7
radio input "true"
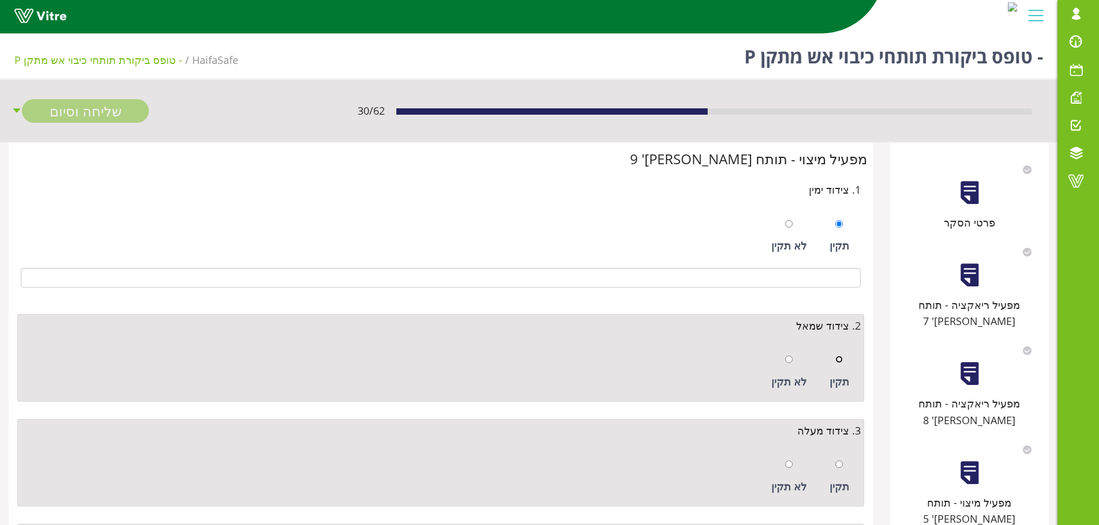
click at [841, 359] on input "radio" at bounding box center [838, 359] width 7 height 7
radio input "true"
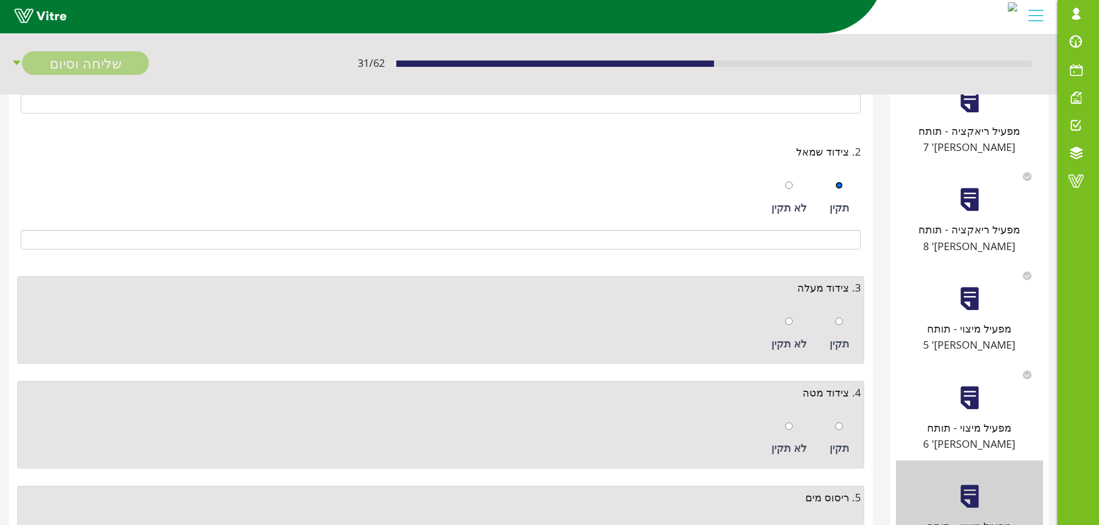
scroll to position [231, 0]
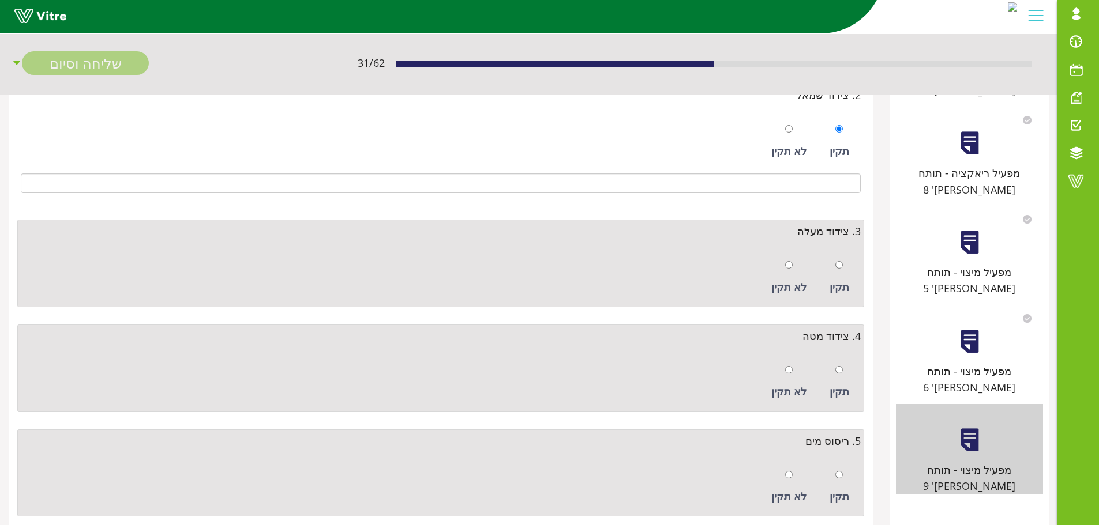
click at [841, 269] on div at bounding box center [838, 265] width 7 height 16
radio input "true"
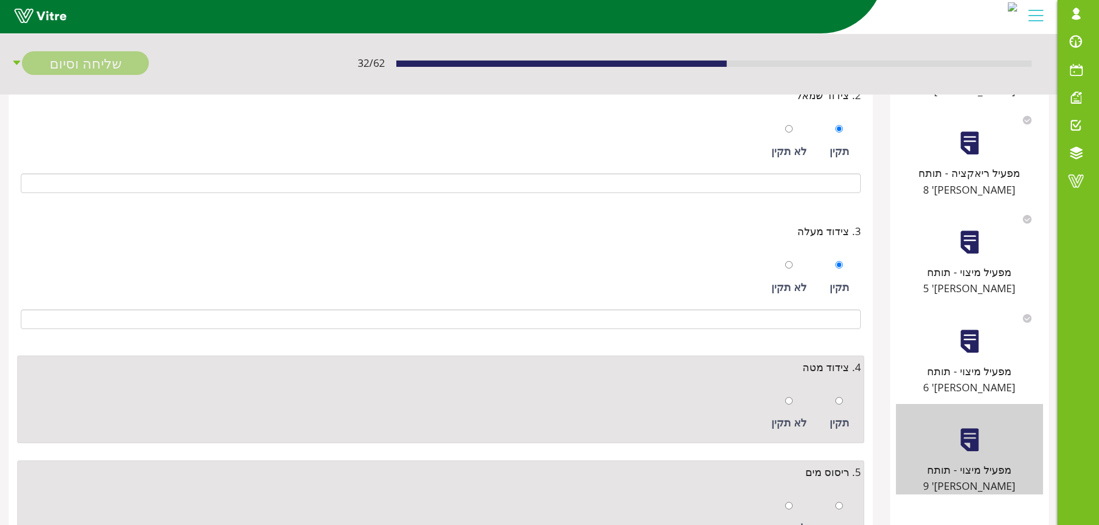
click at [846, 401] on div "תקין" at bounding box center [839, 413] width 31 height 53
radio input "true"
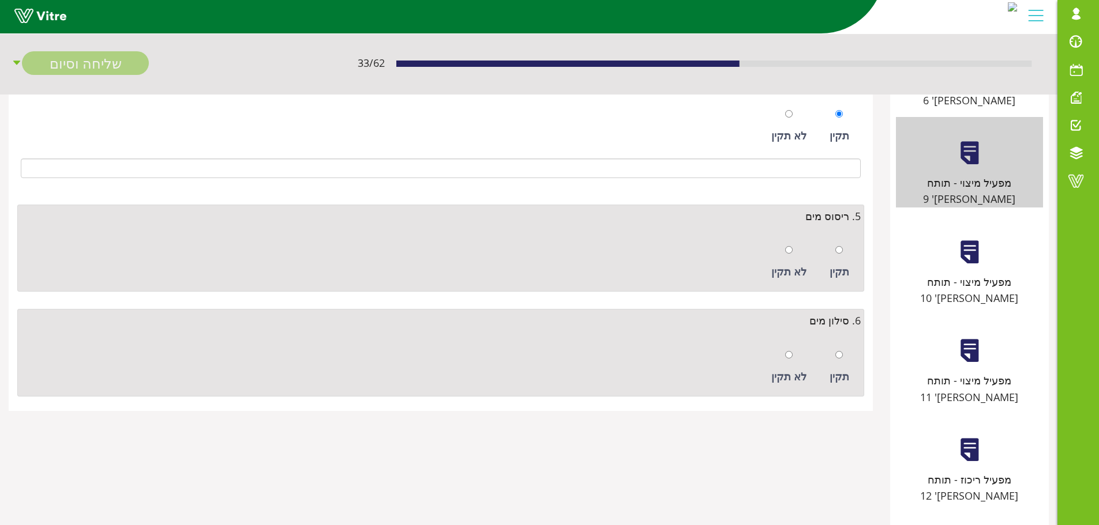
scroll to position [519, 0]
click at [841, 253] on div at bounding box center [838, 249] width 7 height 16
radio input "true"
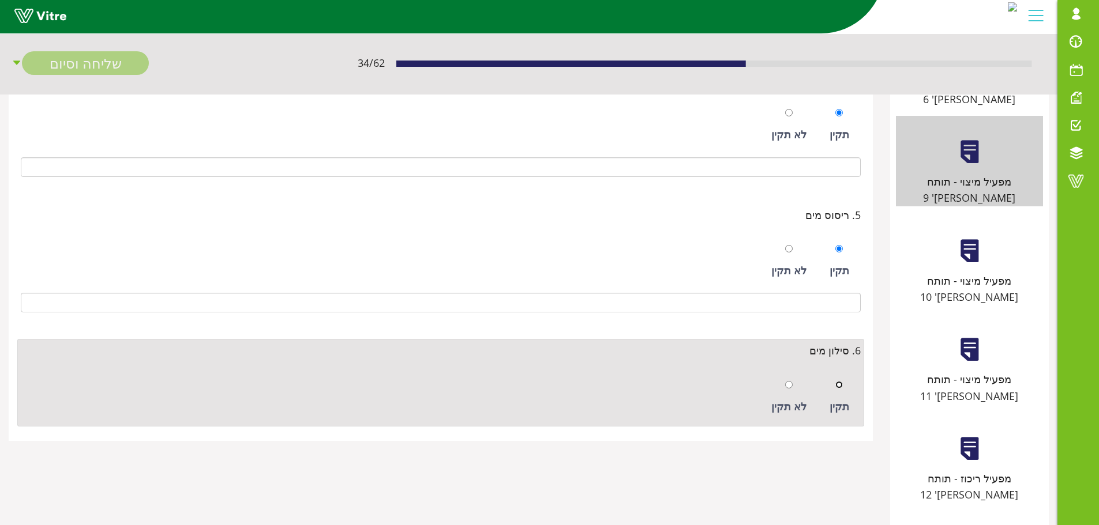
click at [841, 388] on input "radio" at bounding box center [838, 384] width 7 height 7
radio input "true"
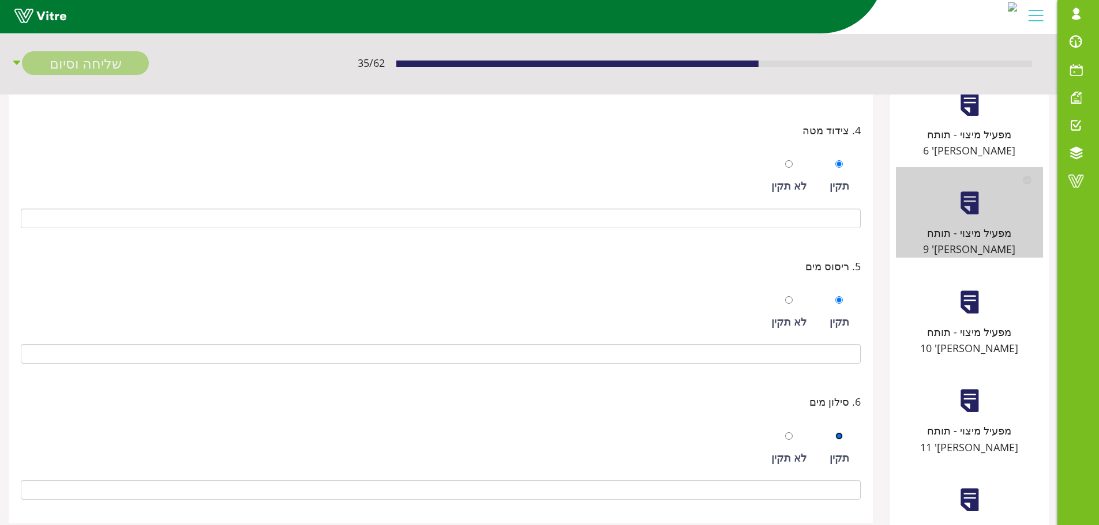
scroll to position [404, 0]
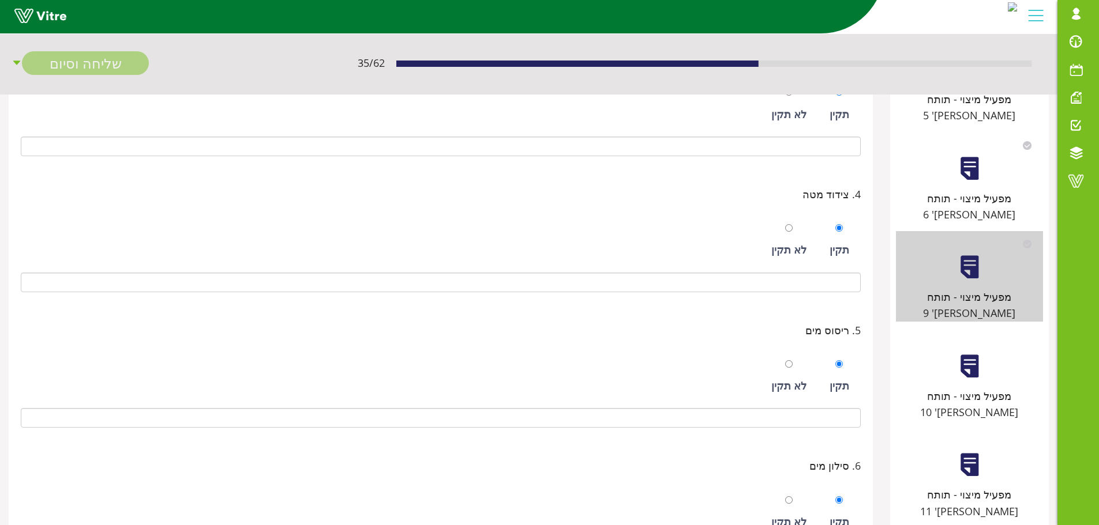
click at [971, 388] on div "מפעיל מיצוי - תותח מס' 10" at bounding box center [969, 404] width 147 height 33
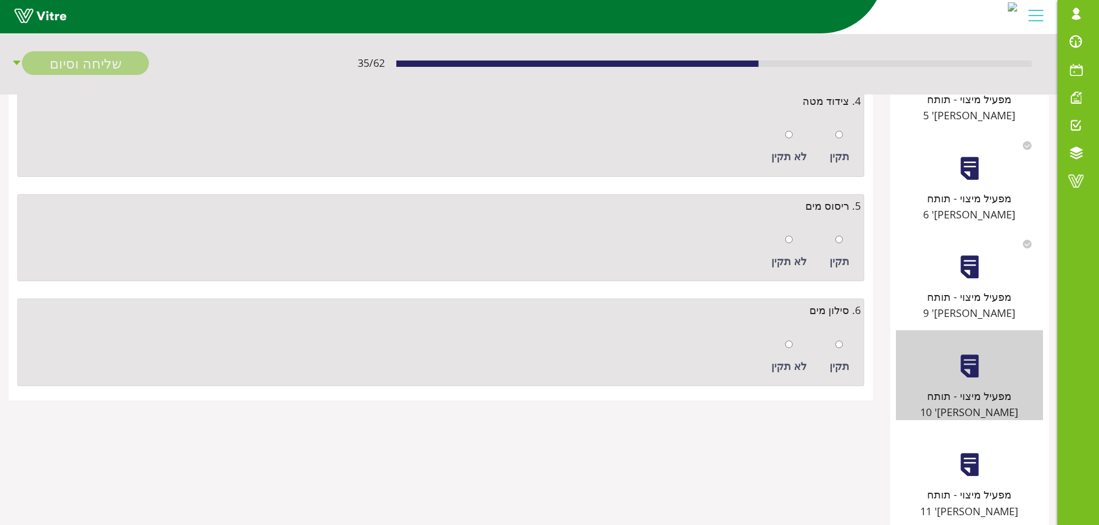
scroll to position [0, 0]
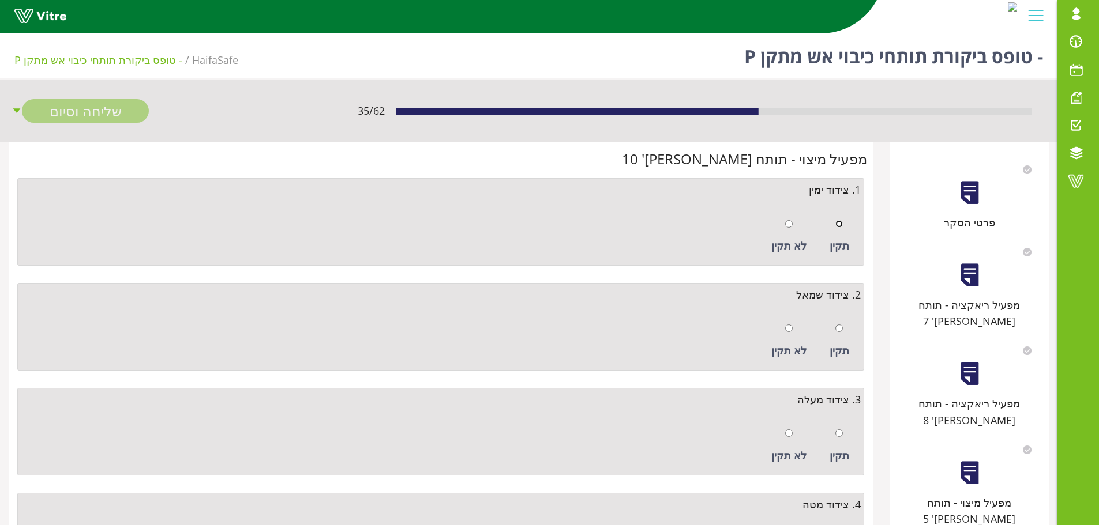
click at [842, 226] on input "radio" at bounding box center [838, 223] width 7 height 7
radio input "true"
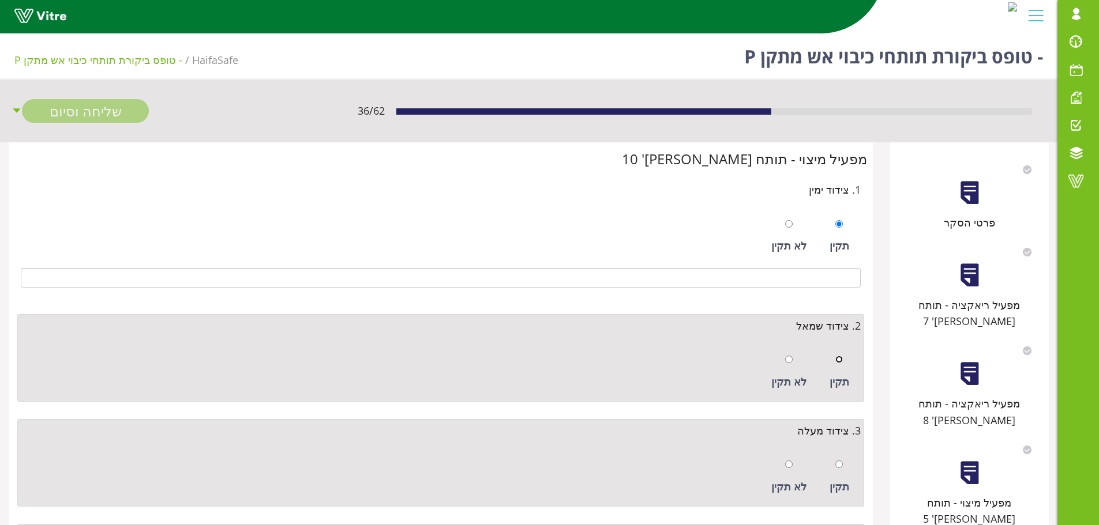
click at [842, 357] on input "radio" at bounding box center [838, 359] width 7 height 7
radio input "true"
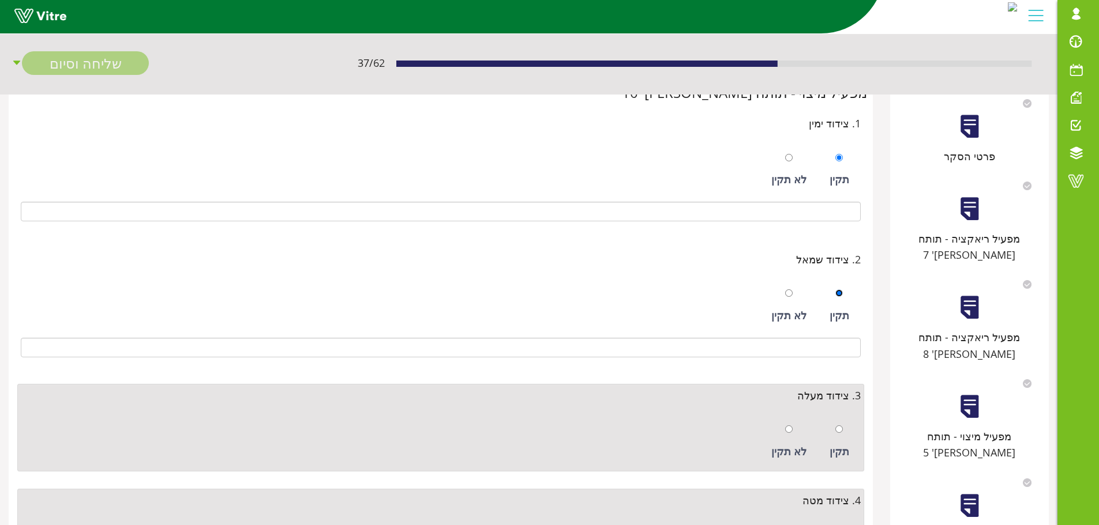
scroll to position [173, 0]
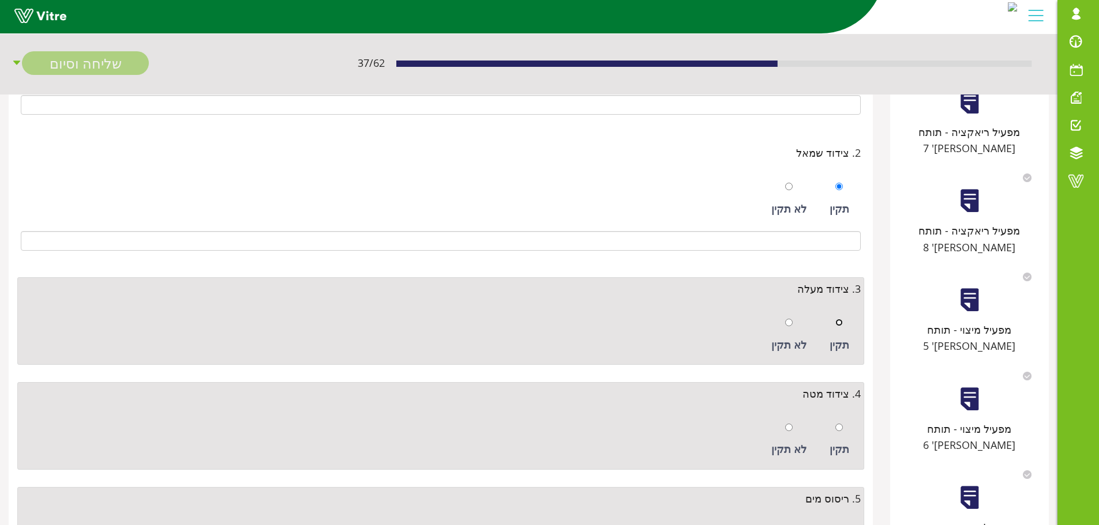
click at [837, 326] on input "radio" at bounding box center [838, 322] width 7 height 7
radio input "true"
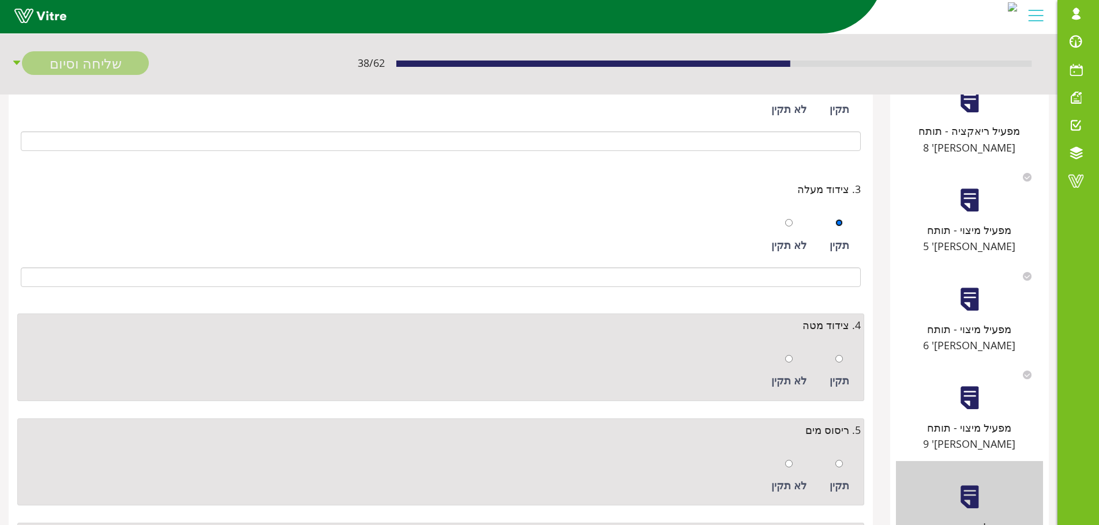
scroll to position [404, 0]
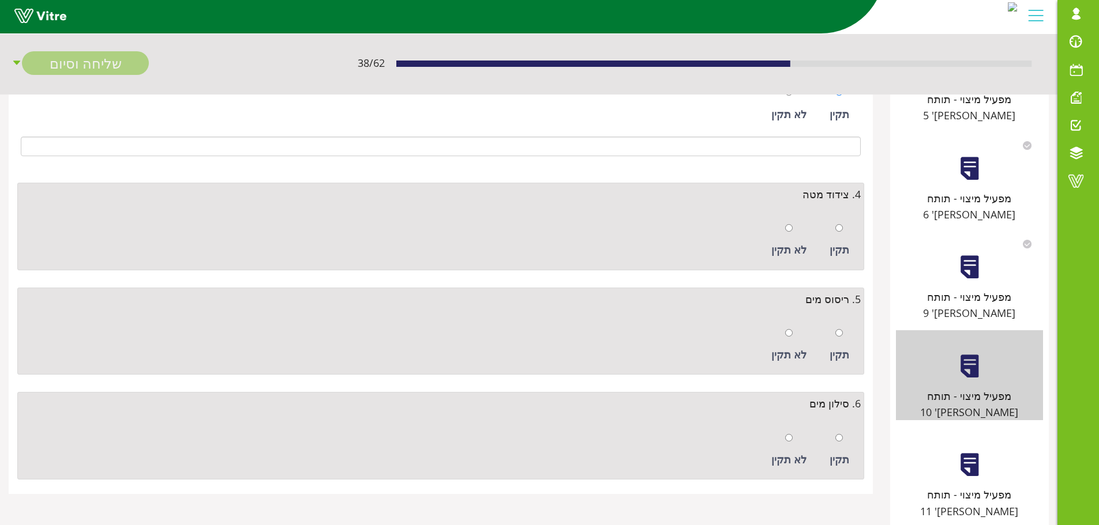
click at [840, 235] on div at bounding box center [838, 228] width 7 height 16
radio input "true"
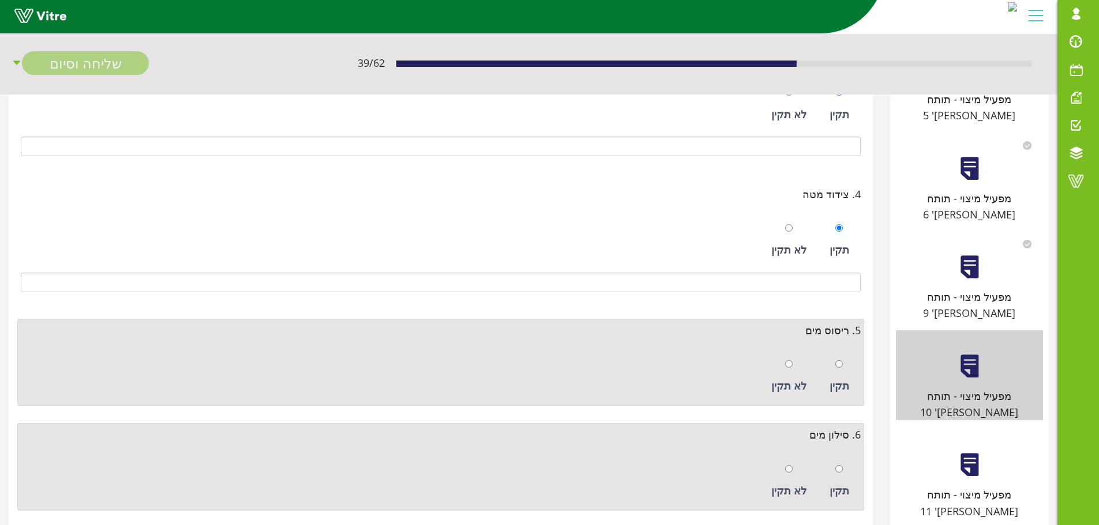
click at [843, 363] on div "תקין" at bounding box center [839, 376] width 31 height 53
radio input "true"
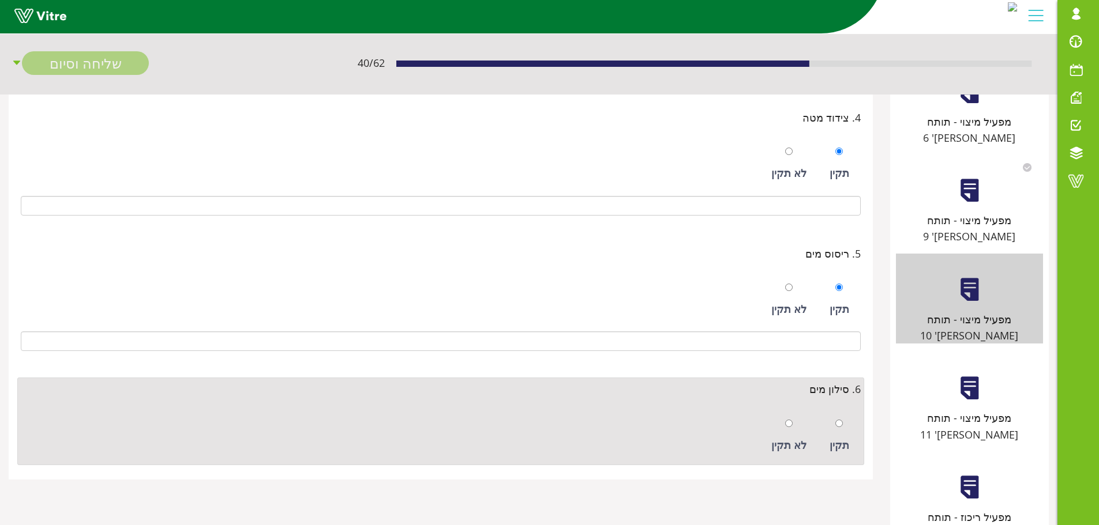
scroll to position [566, 0]
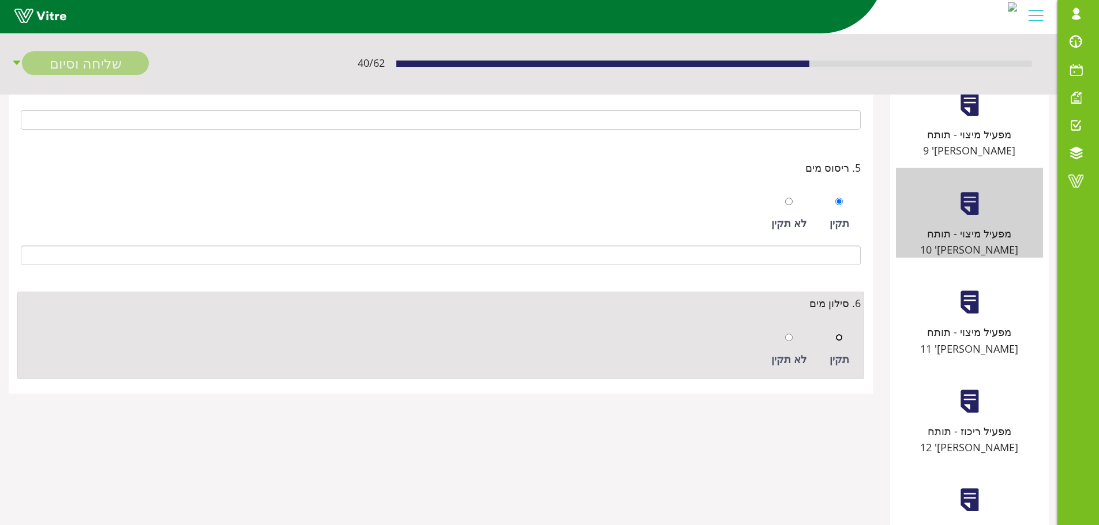
click at [840, 336] on input "radio" at bounding box center [838, 337] width 7 height 7
radio input "true"
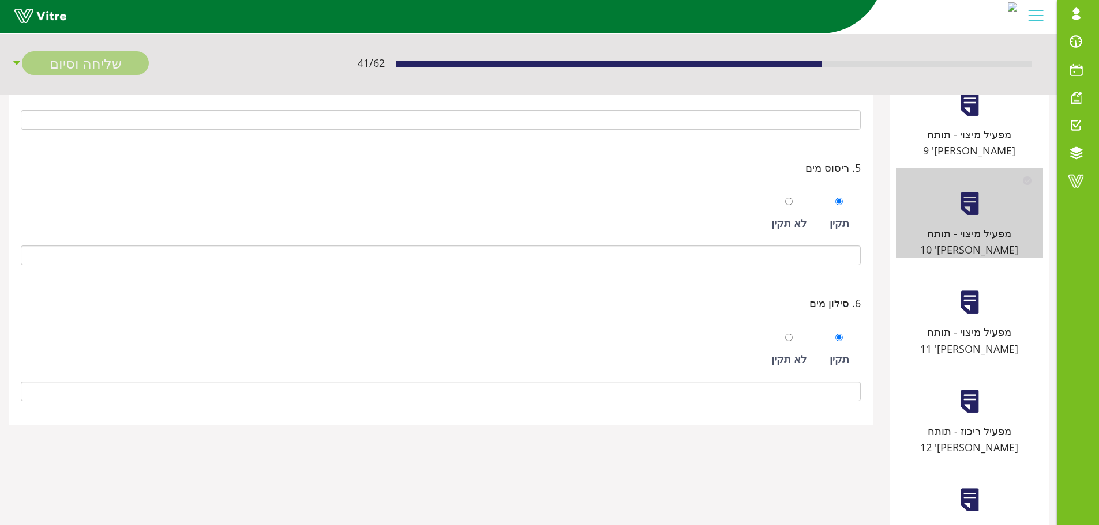
click at [964, 324] on div "מפעיל מיצוי - תותח מס' 11" at bounding box center [969, 340] width 147 height 33
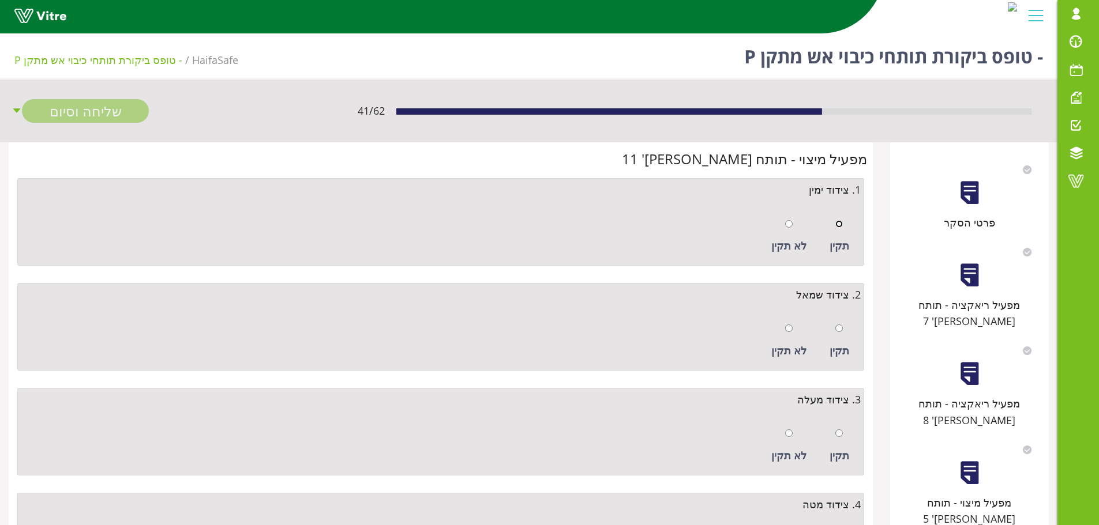
click at [835, 223] on input "radio" at bounding box center [838, 223] width 7 height 7
radio input "true"
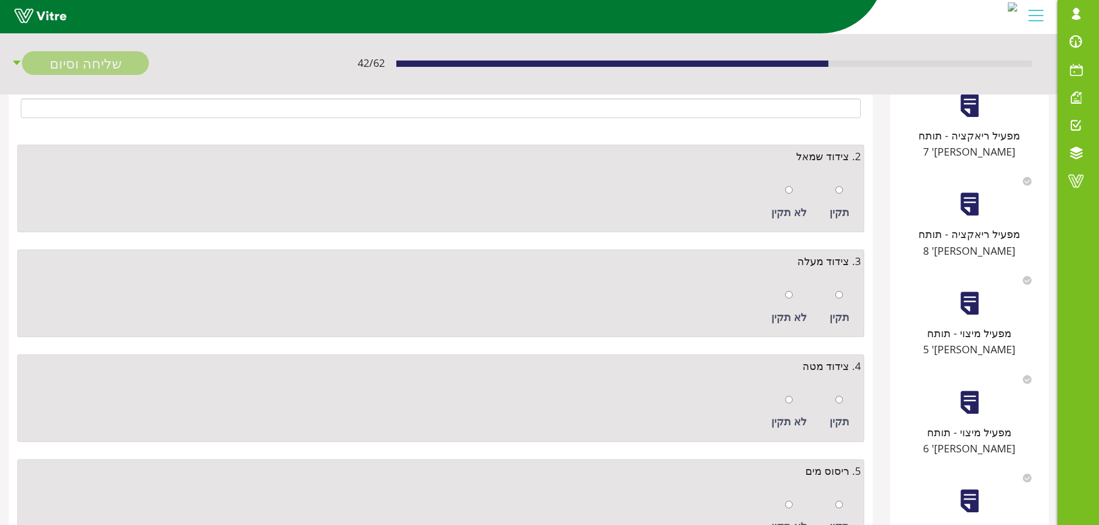
scroll to position [173, 0]
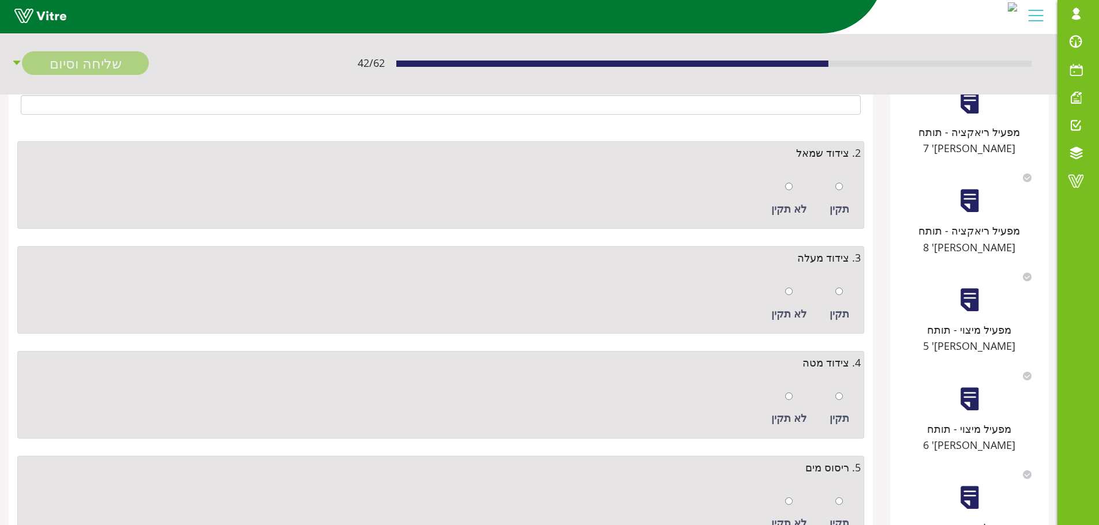
click at [841, 191] on div at bounding box center [838, 186] width 7 height 16
radio input "true"
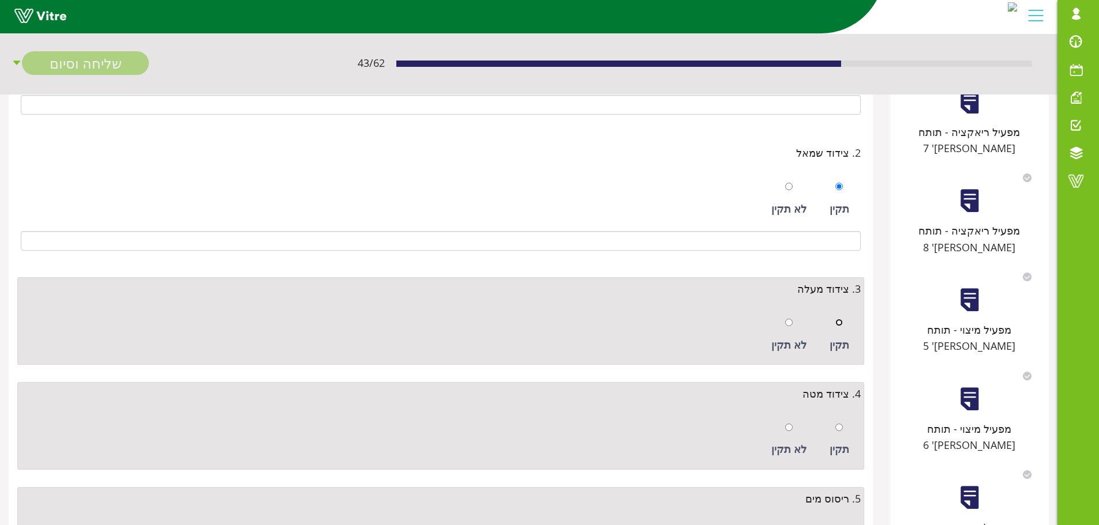
click at [838, 319] on input "radio" at bounding box center [838, 322] width 7 height 7
radio input "true"
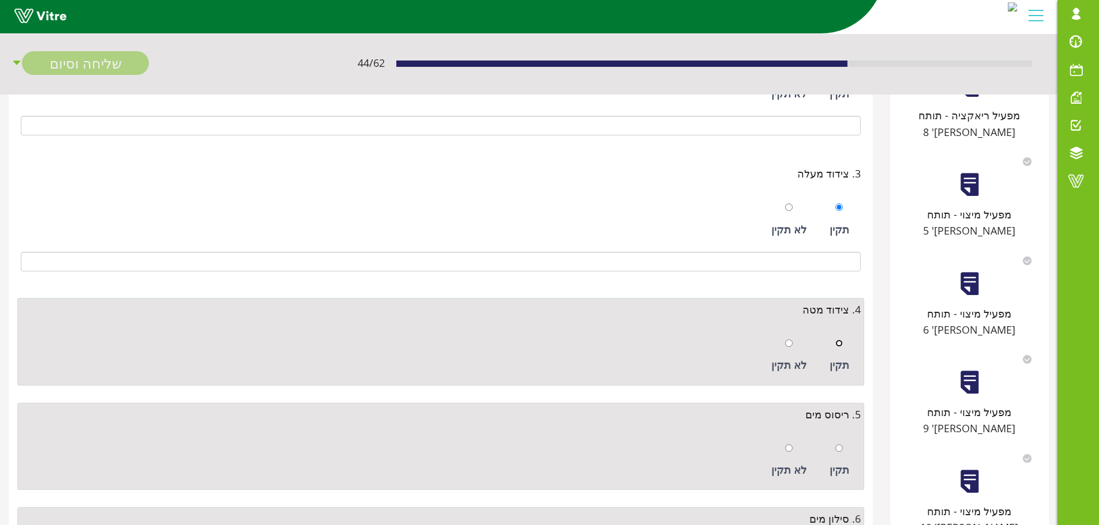
click at [839, 340] on input "radio" at bounding box center [838, 343] width 7 height 7
radio input "true"
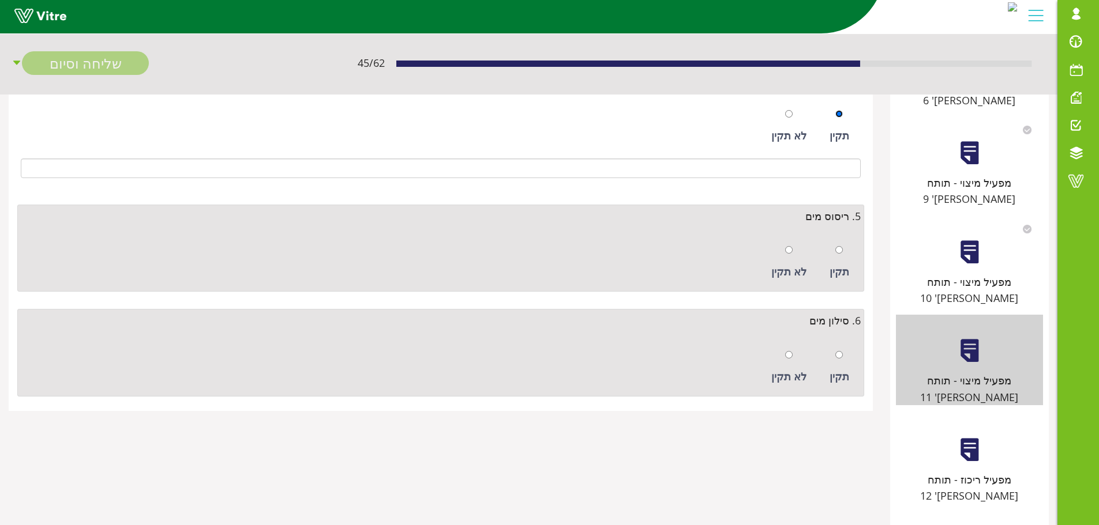
scroll to position [519, 0]
click at [840, 253] on div at bounding box center [838, 249] width 7 height 16
radio input "true"
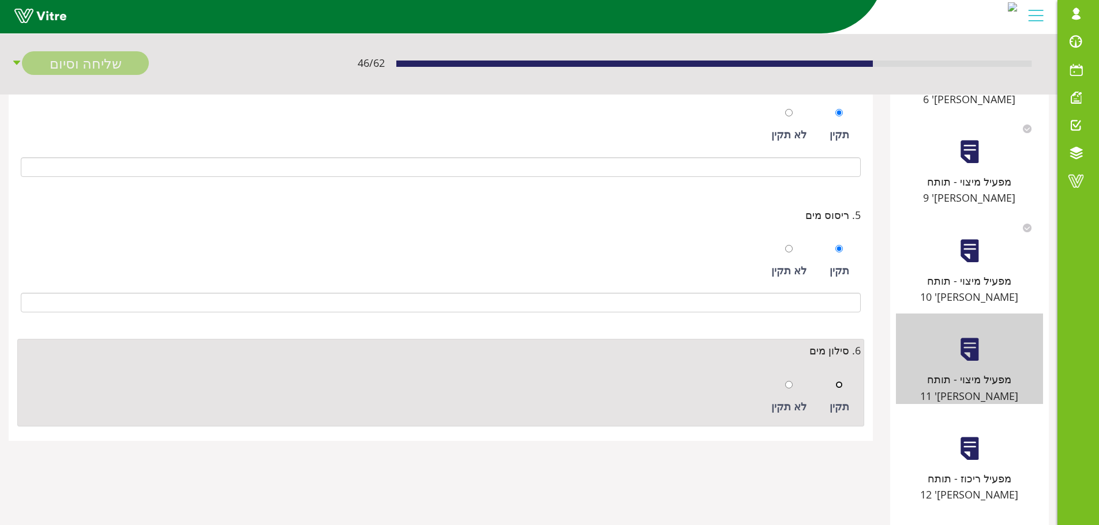
click at [842, 382] on input "radio" at bounding box center [838, 384] width 7 height 7
radio input "true"
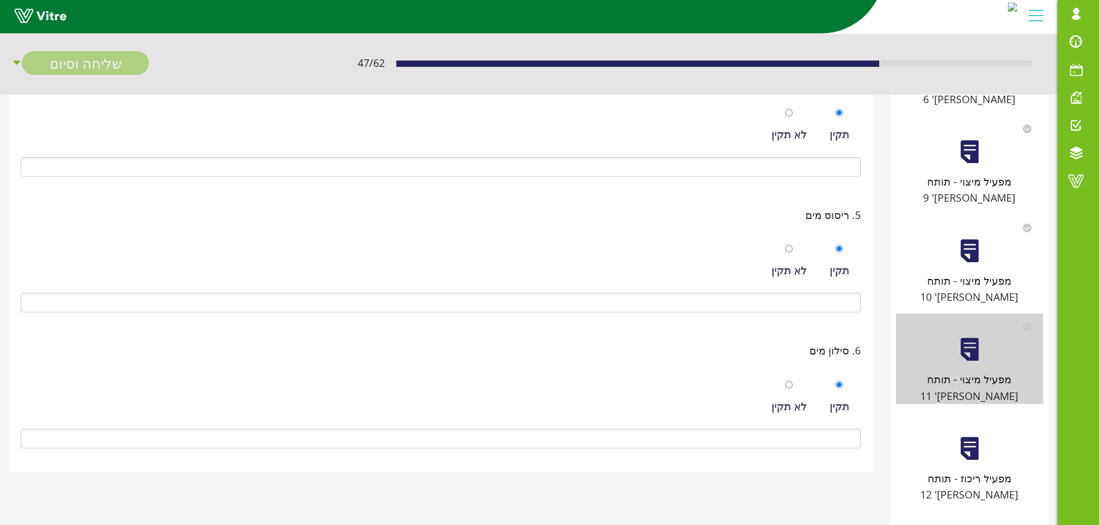
click at [959, 436] on div at bounding box center [969, 449] width 26 height 26
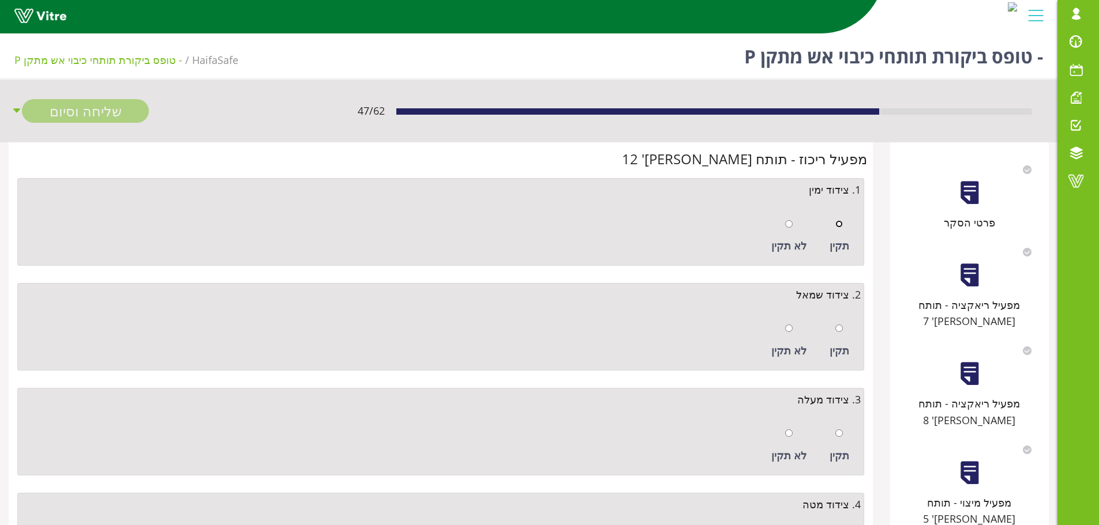
click at [839, 221] on input "radio" at bounding box center [838, 223] width 7 height 7
radio input "true"
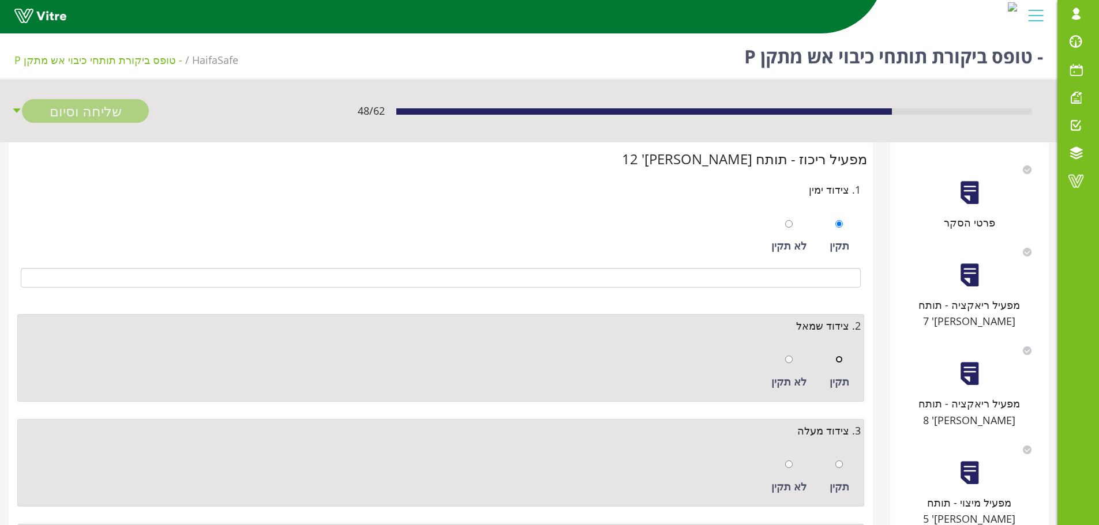
click at [838, 356] on input "radio" at bounding box center [838, 359] width 7 height 7
radio input "true"
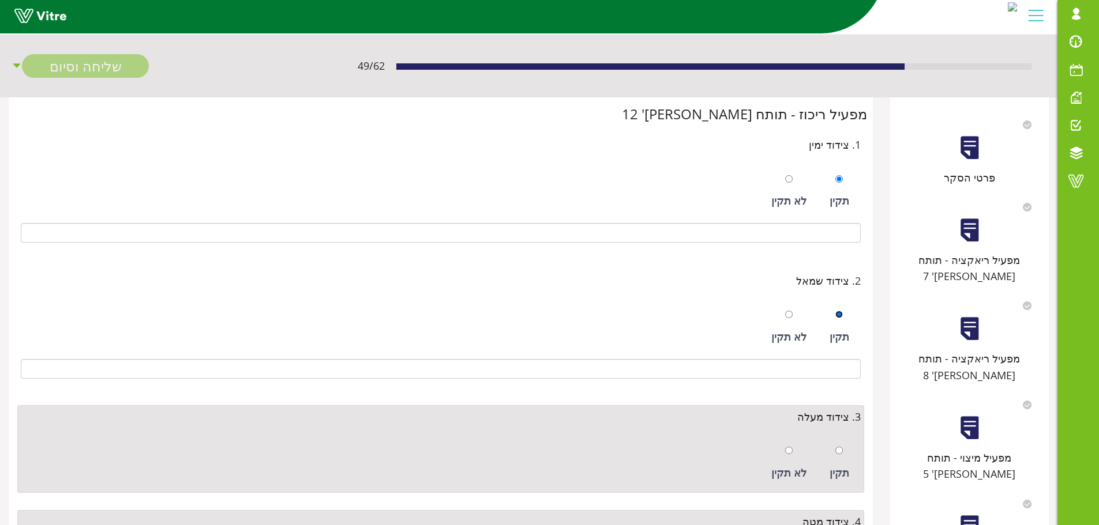
scroll to position [173, 0]
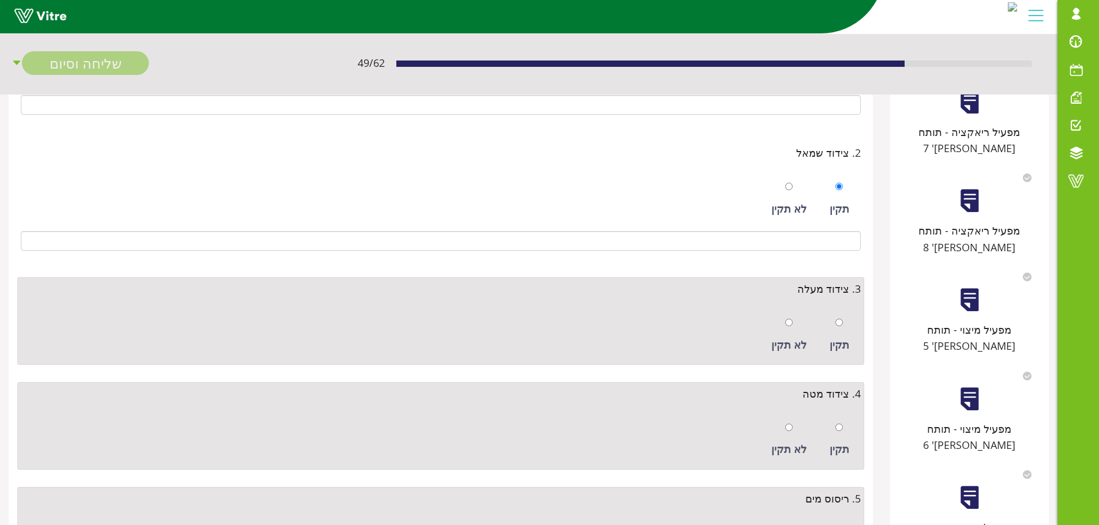
click at [834, 318] on div "תקין" at bounding box center [839, 335] width 31 height 53
radio input "true"
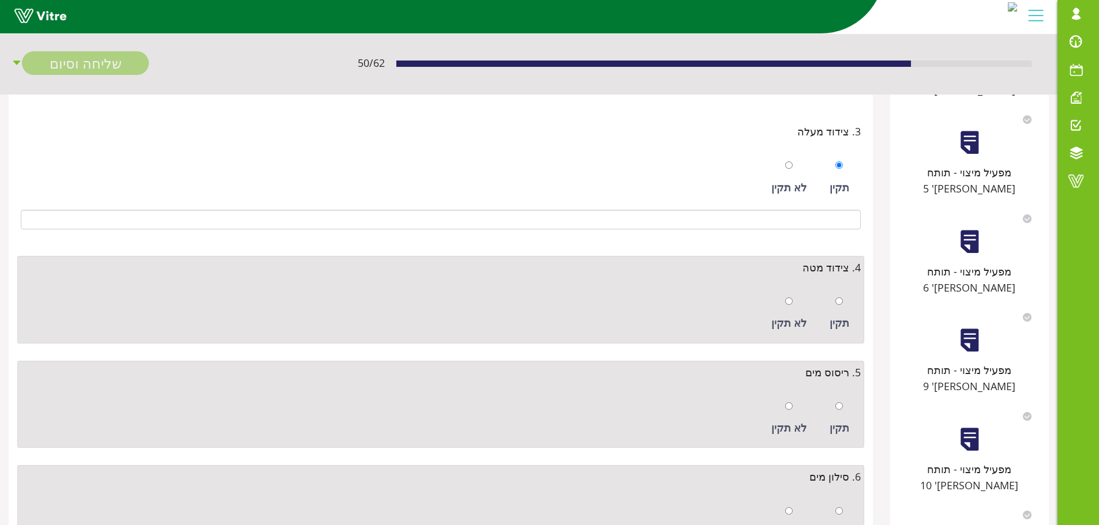
scroll to position [346, 0]
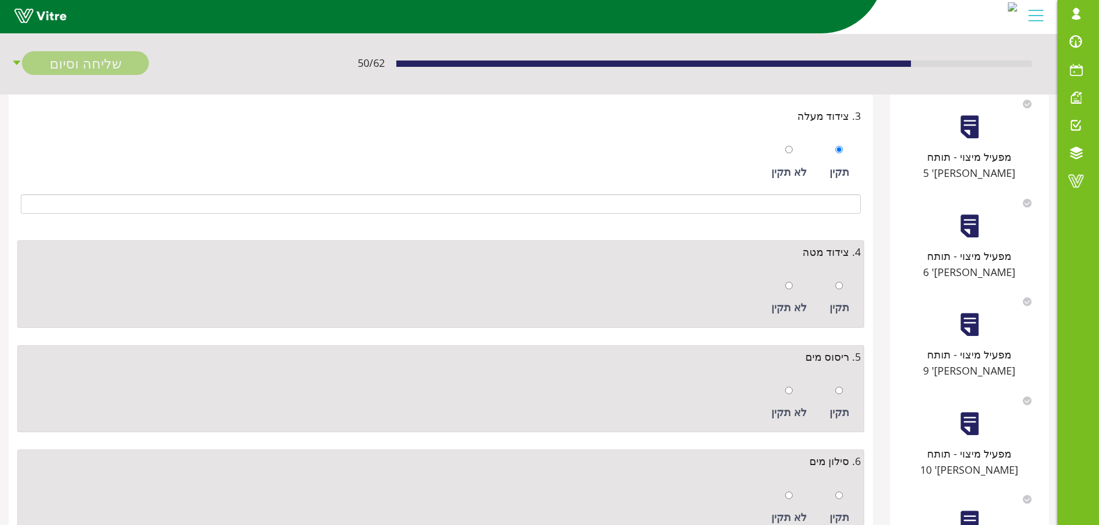
click at [843, 286] on div "תקין" at bounding box center [839, 298] width 31 height 53
radio input "true"
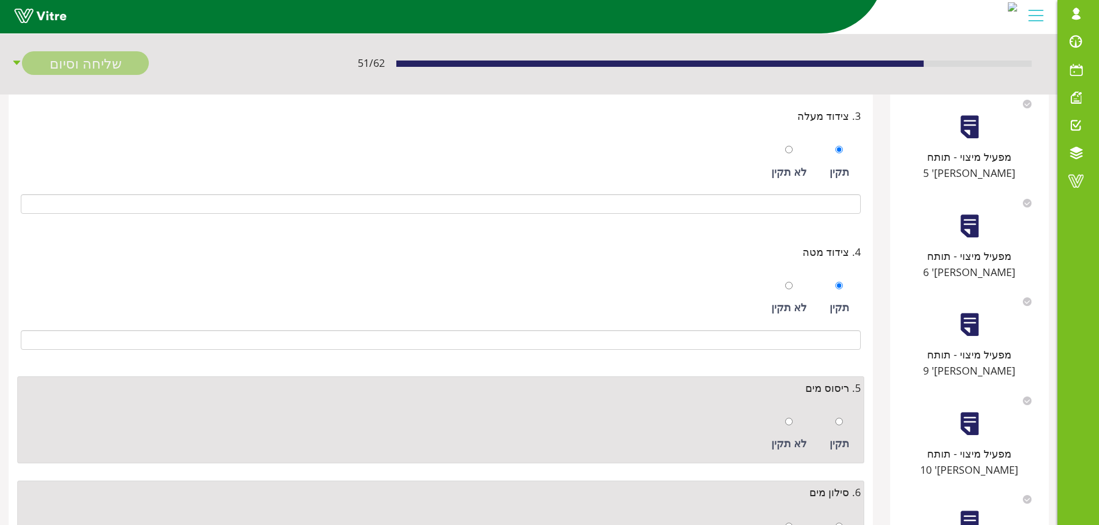
click at [846, 413] on div "תקין" at bounding box center [839, 434] width 31 height 53
radio input "true"
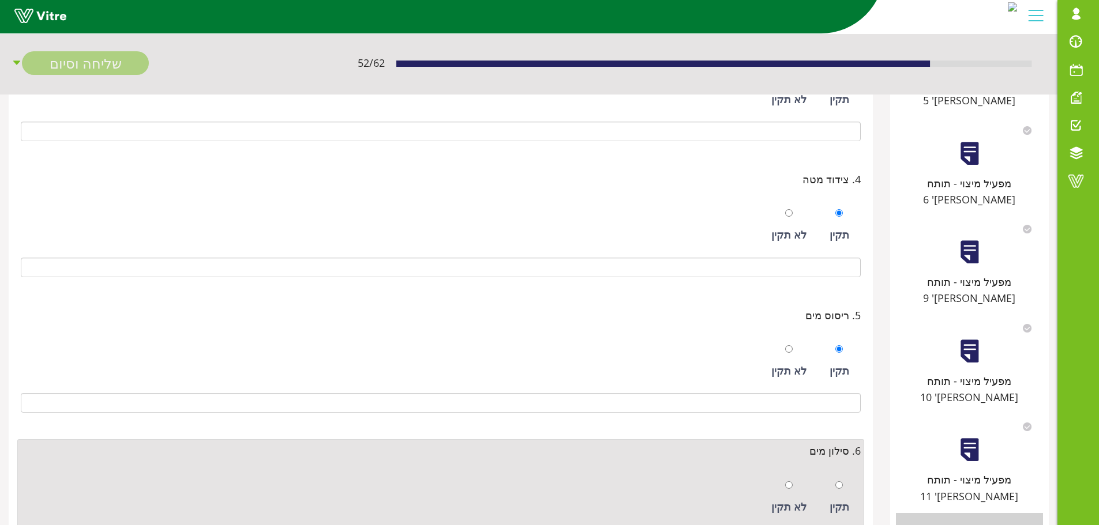
scroll to position [519, 0]
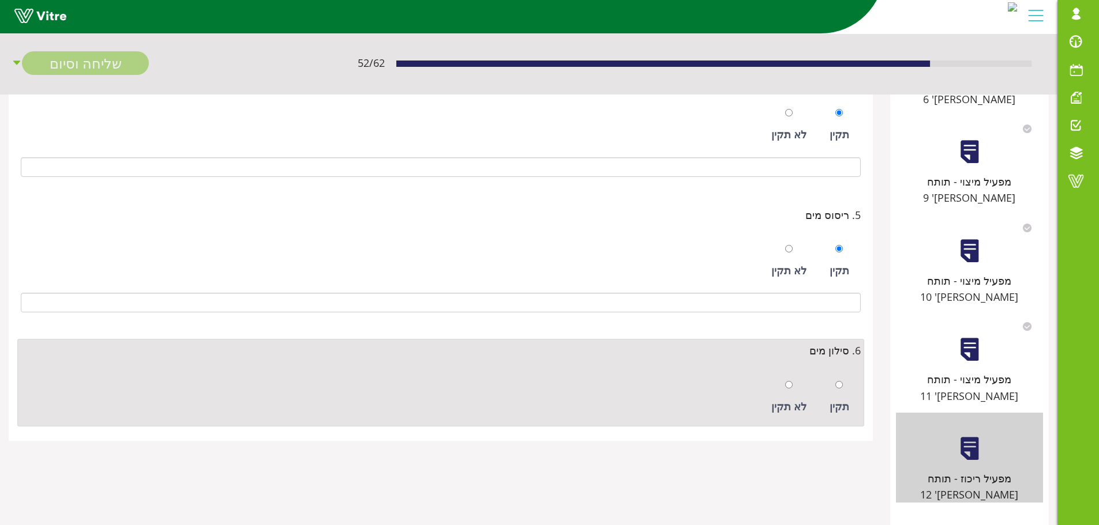
click at [841, 389] on div at bounding box center [838, 385] width 7 height 16
radio input "true"
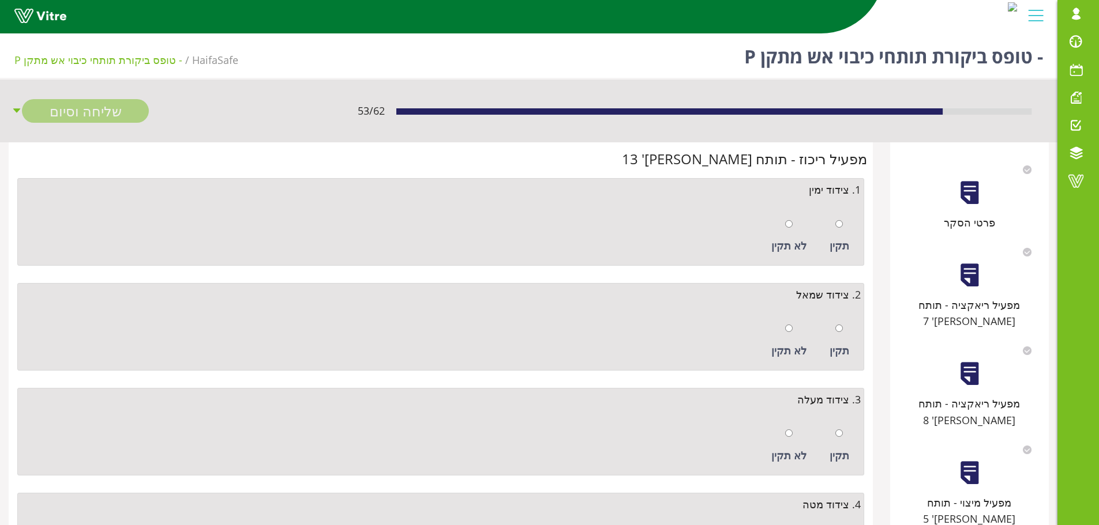
click at [835, 223] on div "תקין" at bounding box center [839, 236] width 31 height 53
radio input "true"
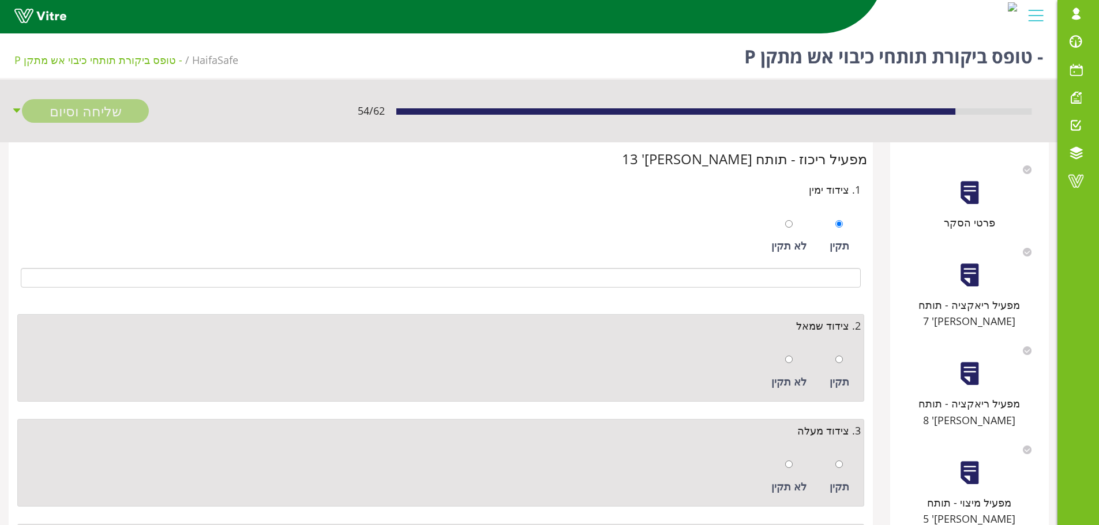
click at [833, 347] on div "תקין" at bounding box center [839, 371] width 31 height 53
radio input "true"
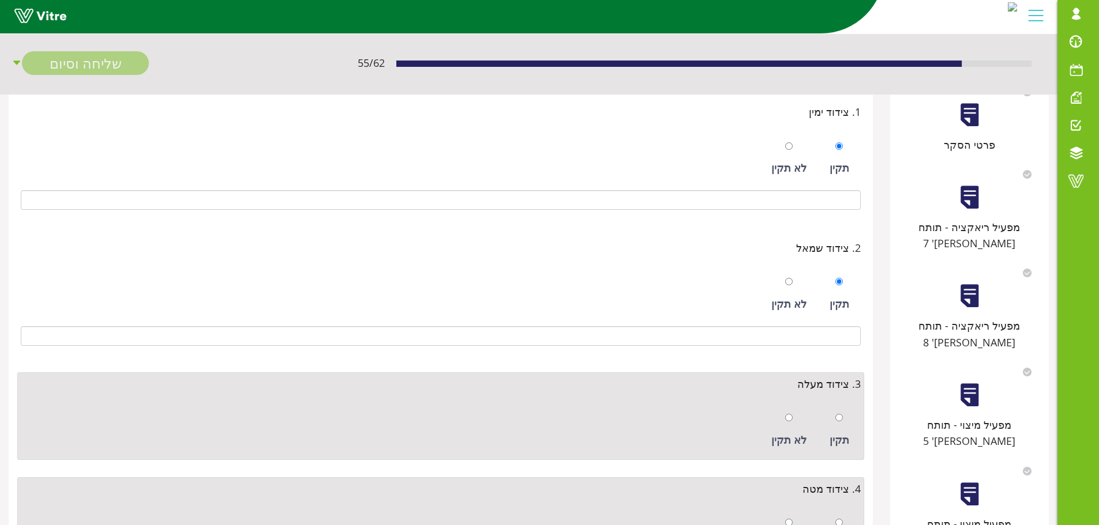
scroll to position [173, 0]
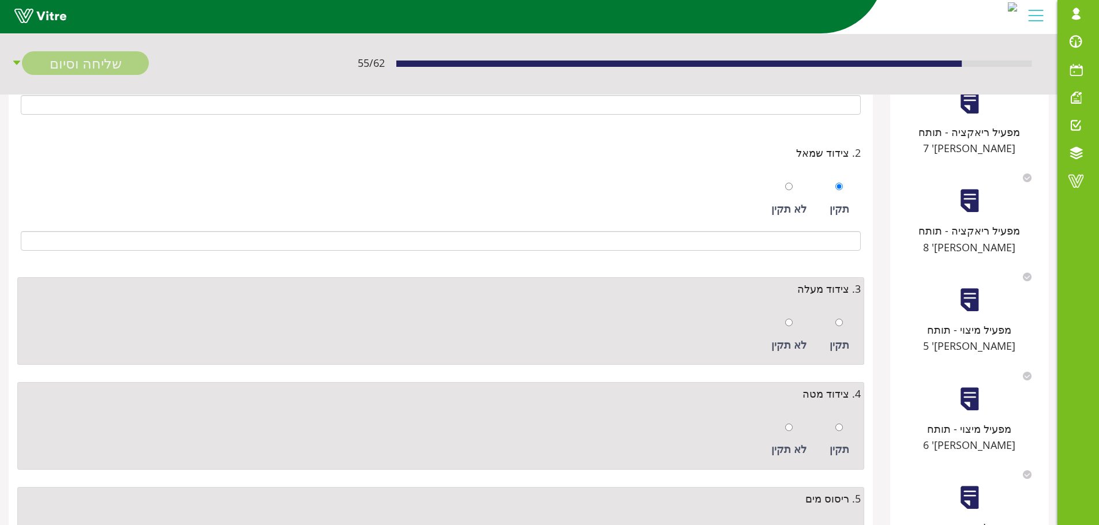
click at [840, 328] on div at bounding box center [838, 322] width 7 height 16
radio input "true"
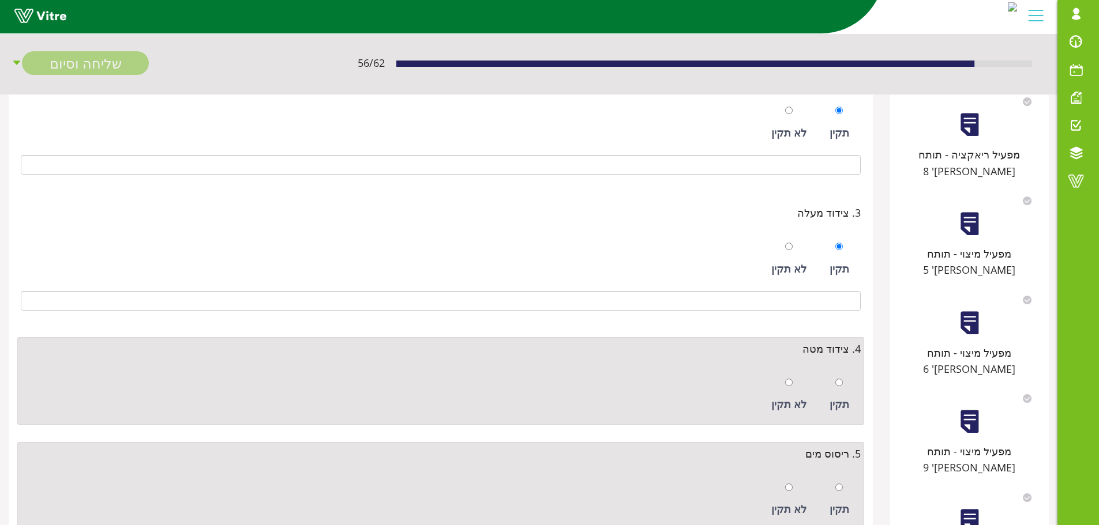
scroll to position [404, 0]
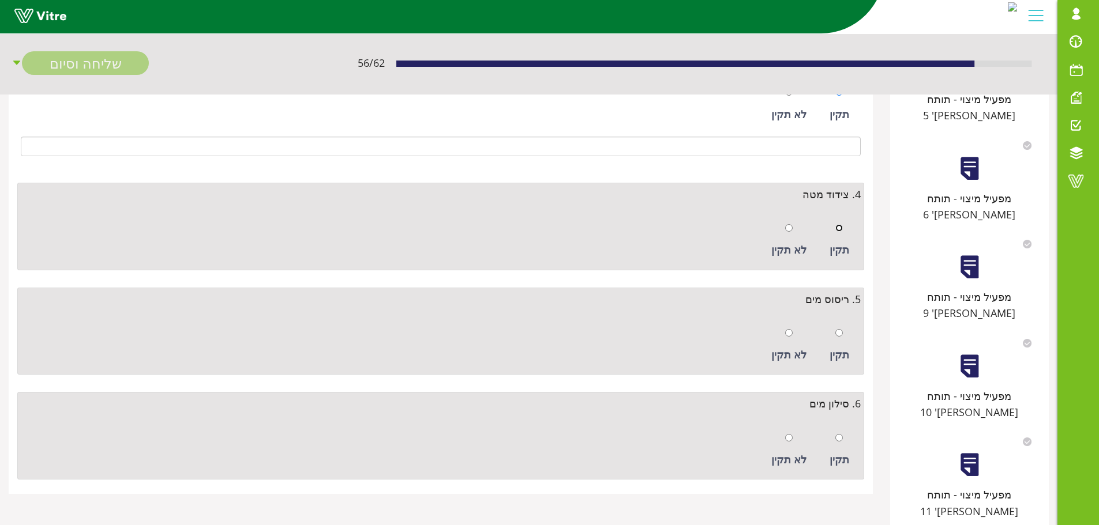
click at [840, 230] on input "radio" at bounding box center [838, 227] width 7 height 7
radio input "true"
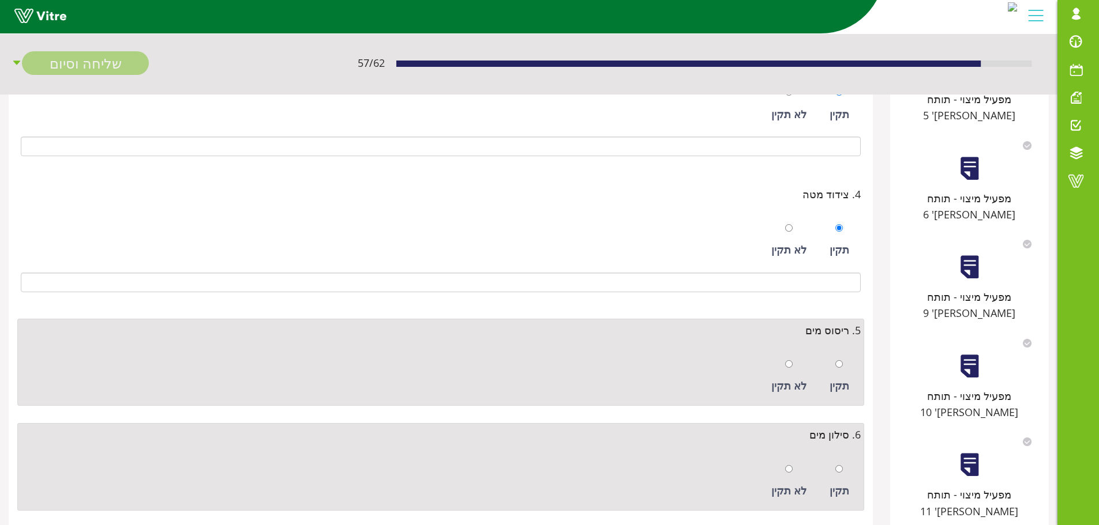
click at [844, 369] on div "תקין" at bounding box center [839, 376] width 31 height 53
radio input "true"
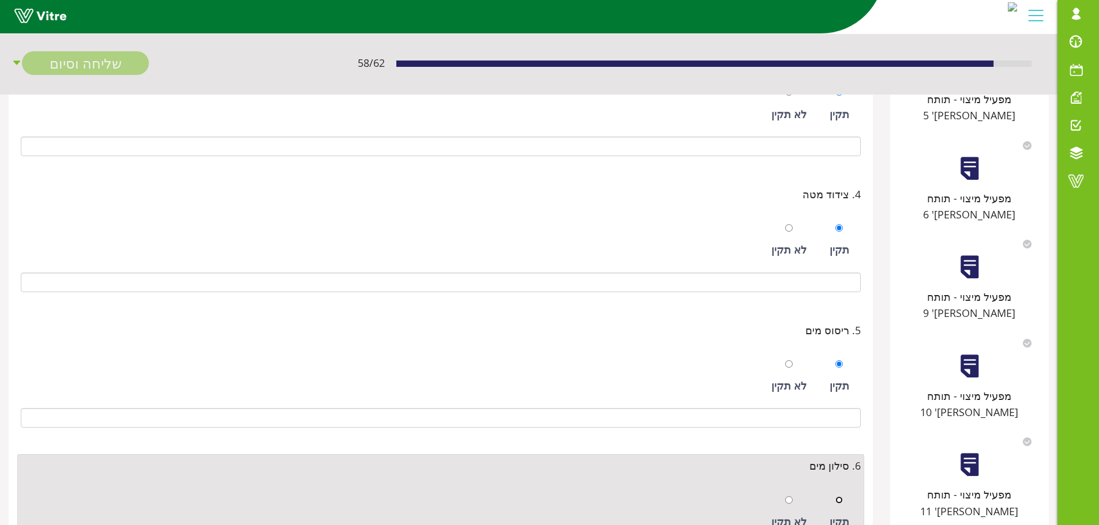
click at [836, 498] on input "radio" at bounding box center [838, 500] width 7 height 7
radio input "true"
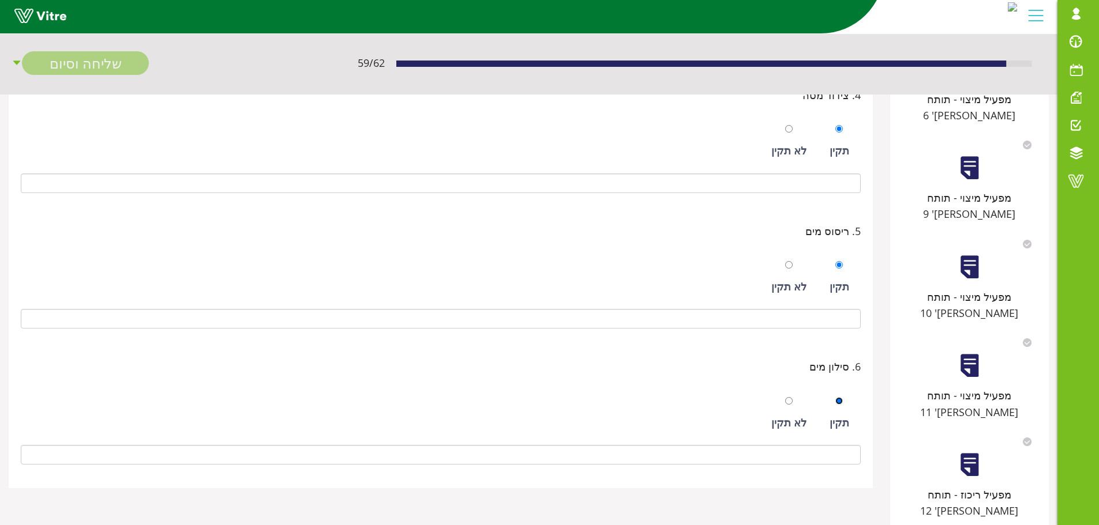
scroll to position [566, 0]
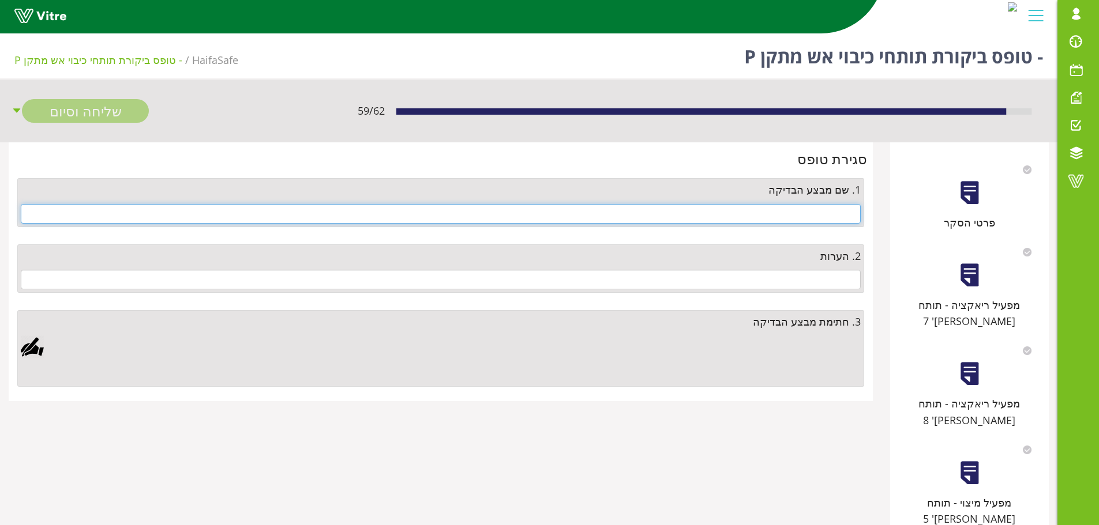
click at [817, 212] on input "text" at bounding box center [441, 214] width 840 height 20
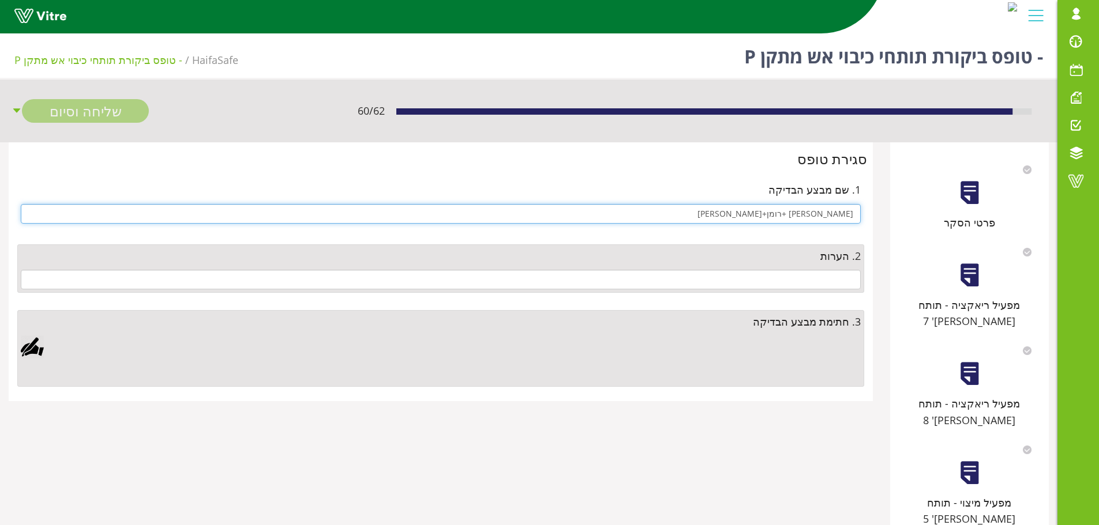
type input "עמית אורן +רומן+עמירם"
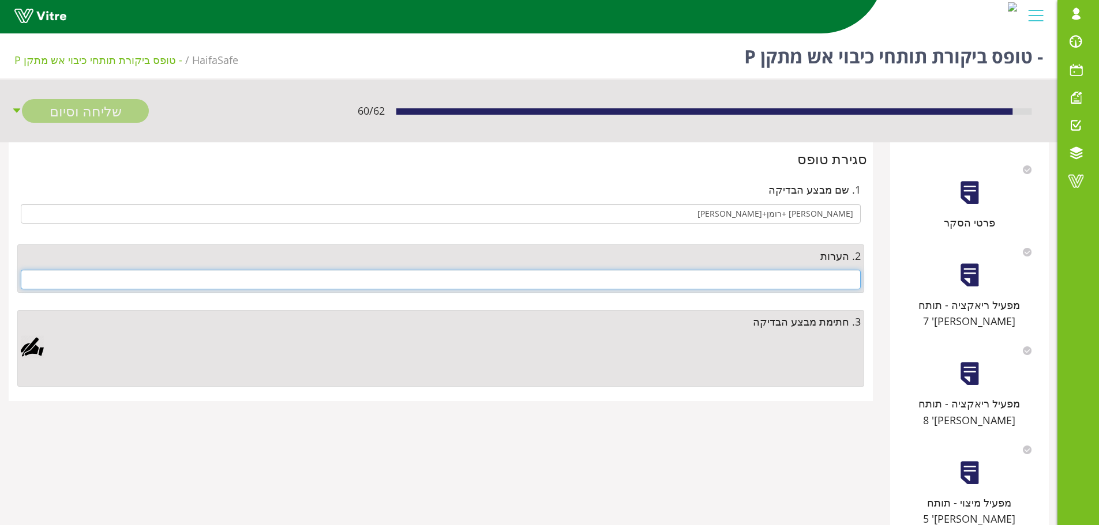
click at [796, 280] on input "text" at bounding box center [441, 280] width 840 height 20
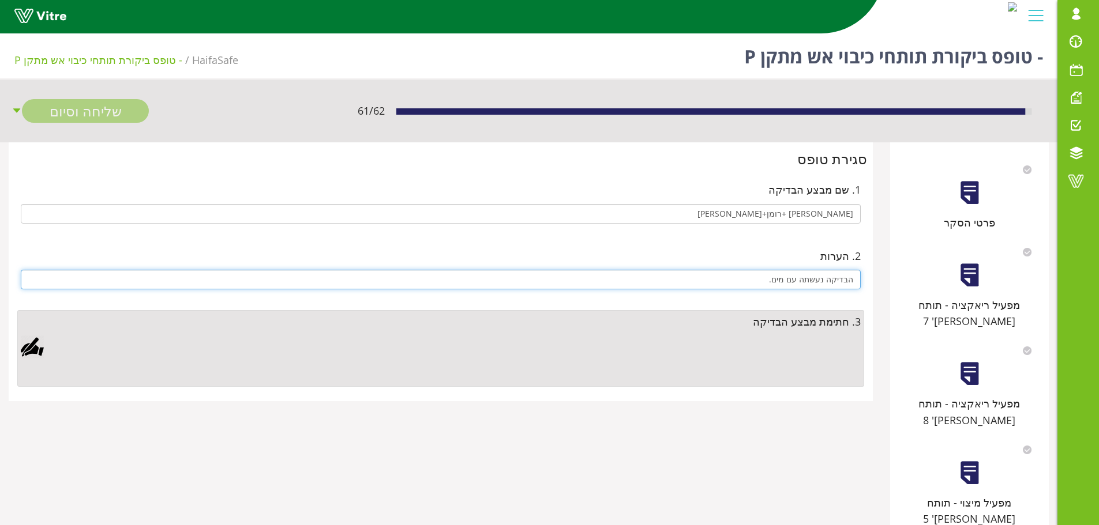
type input "הבדיקה נעשתה עם מים."
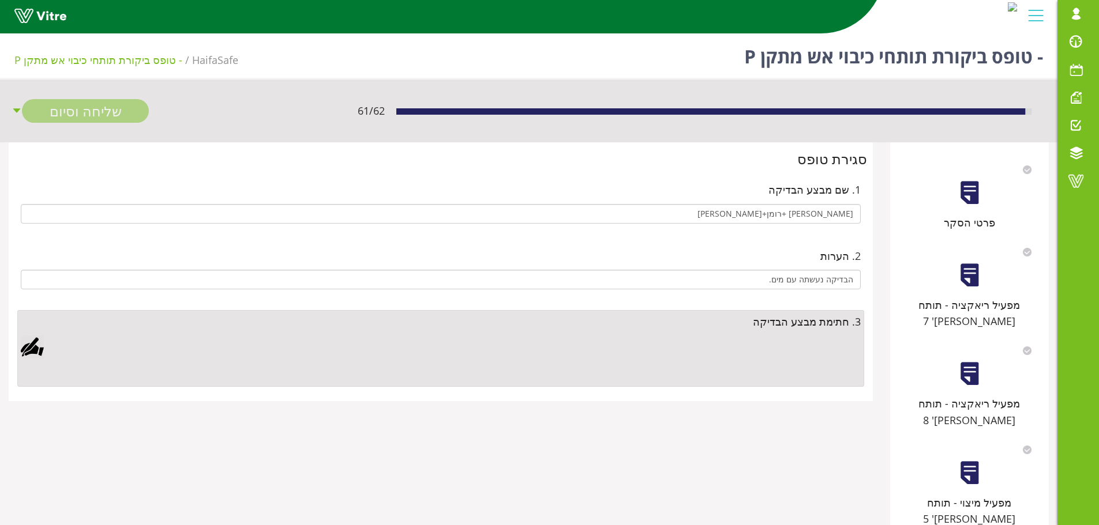
click at [32, 350] on div at bounding box center [32, 347] width 23 height 23
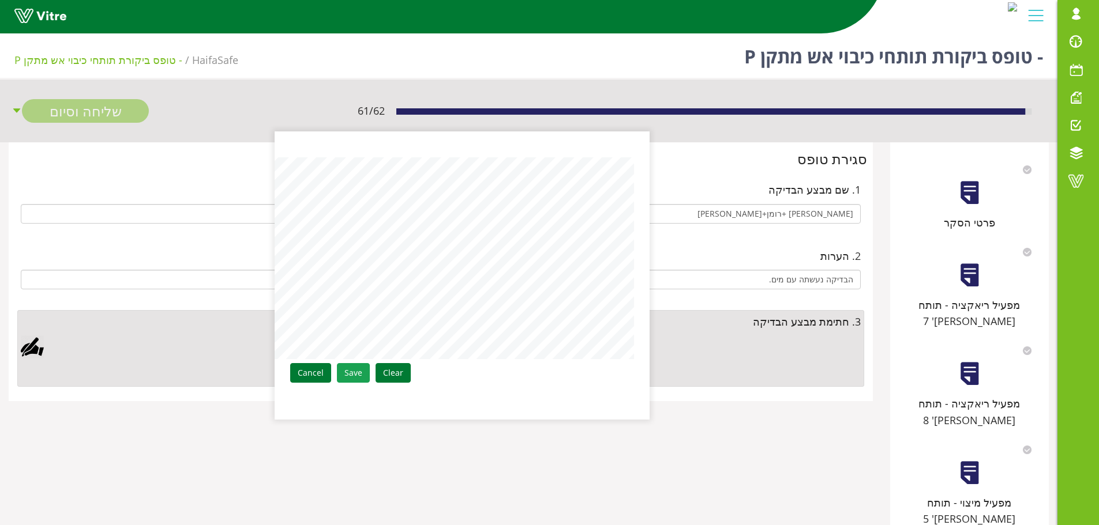
click at [363, 370] on link "Save" at bounding box center [353, 373] width 33 height 20
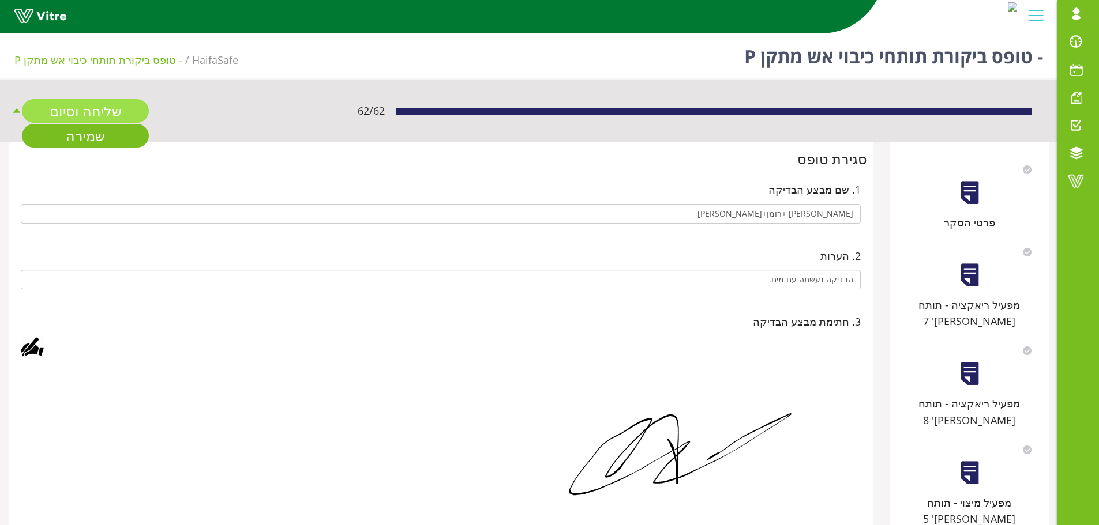
click at [100, 113] on link "שליחה וסיום" at bounding box center [85, 111] width 127 height 24
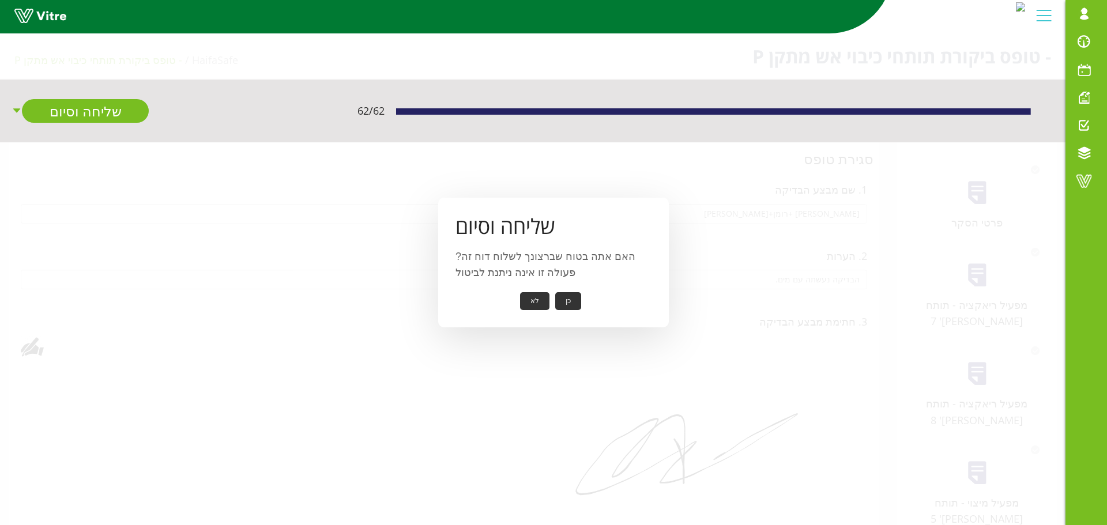
click at [572, 305] on button "כן" at bounding box center [568, 301] width 26 height 18
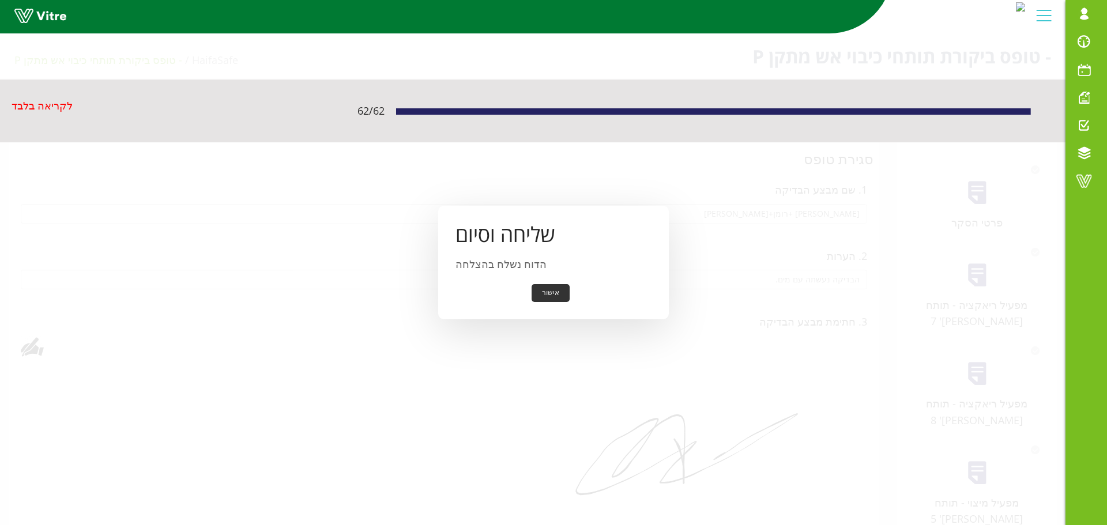
click at [557, 291] on button "אישור" at bounding box center [551, 293] width 38 height 18
